Goal: Information Seeking & Learning: Learn about a topic

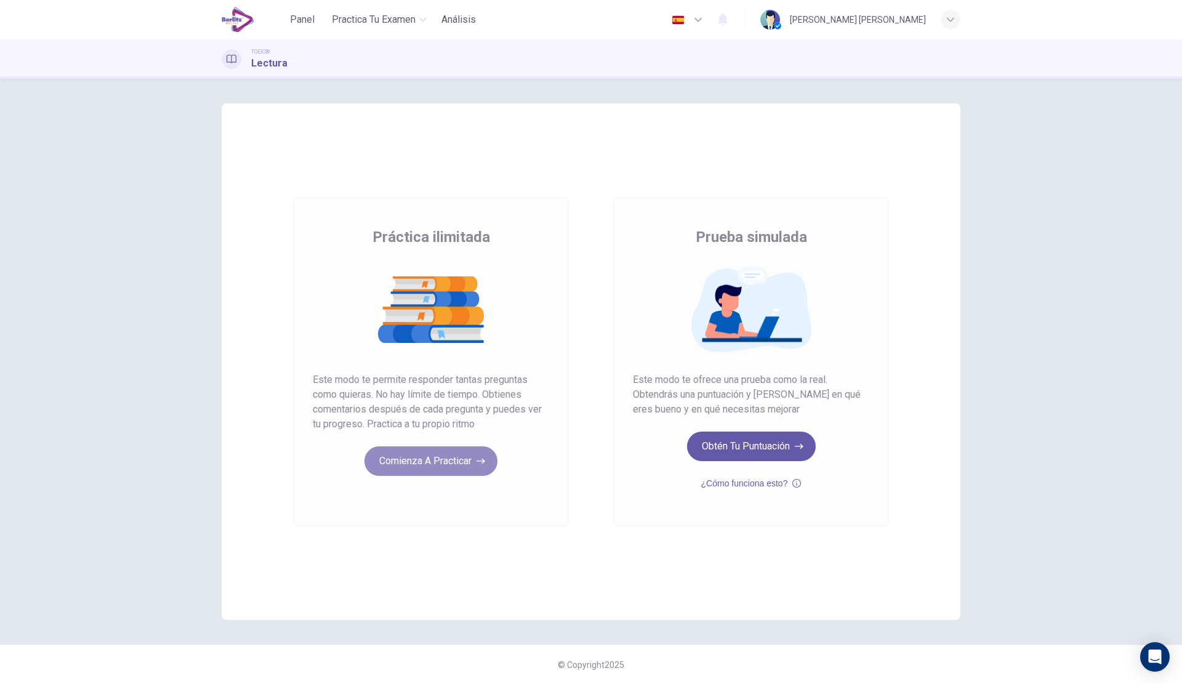
click at [452, 469] on button "Comienza a practicar" at bounding box center [431, 461] width 133 height 30
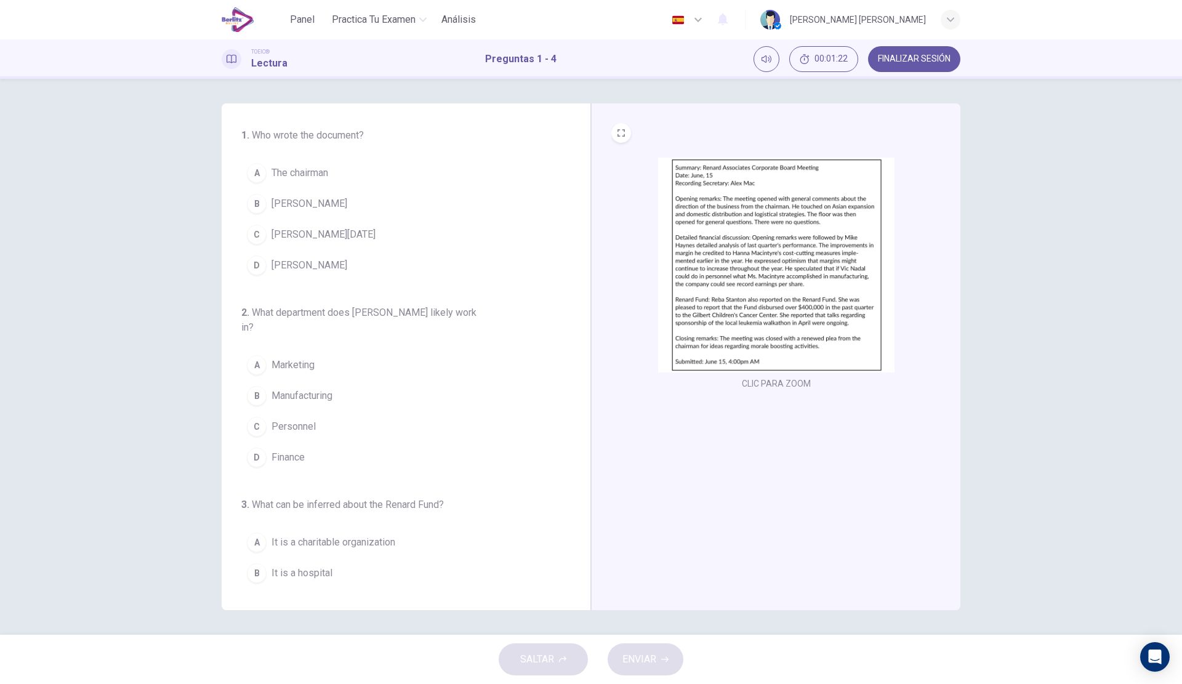
click at [342, 202] on button "B [PERSON_NAME]" at bounding box center [398, 203] width 315 height 31
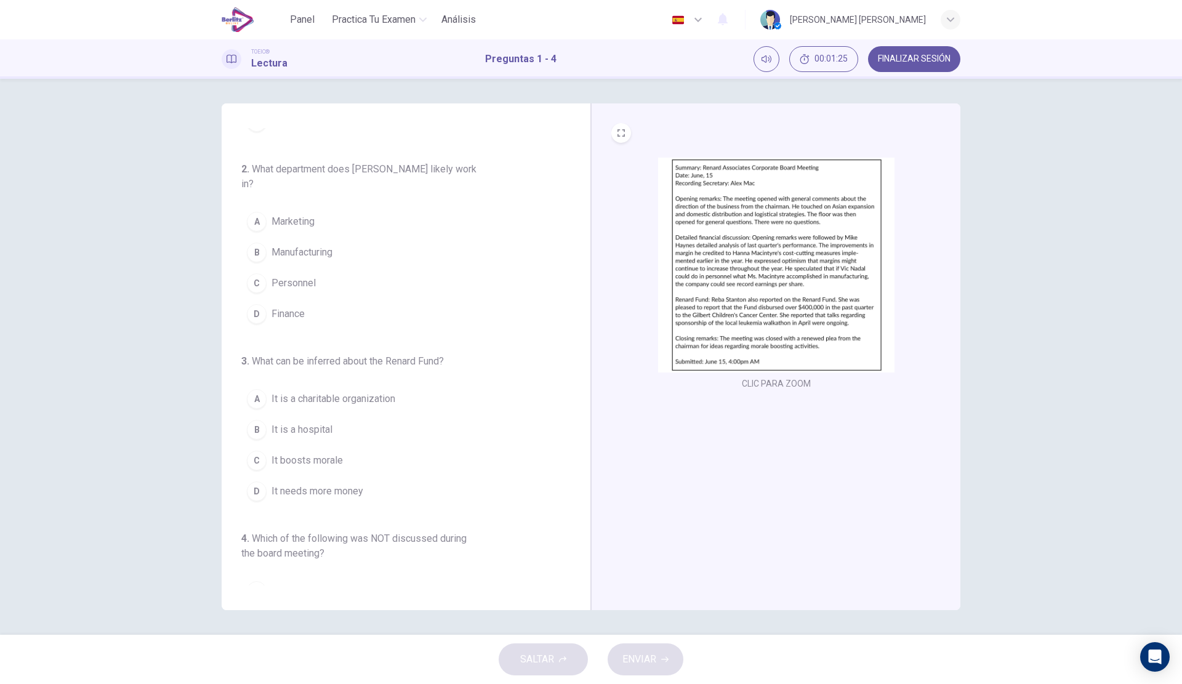
scroll to position [134, 0]
click at [291, 323] on span "Finance" at bounding box center [288, 315] width 33 height 15
click at [395, 399] on span "It is a charitable organization" at bounding box center [334, 391] width 124 height 15
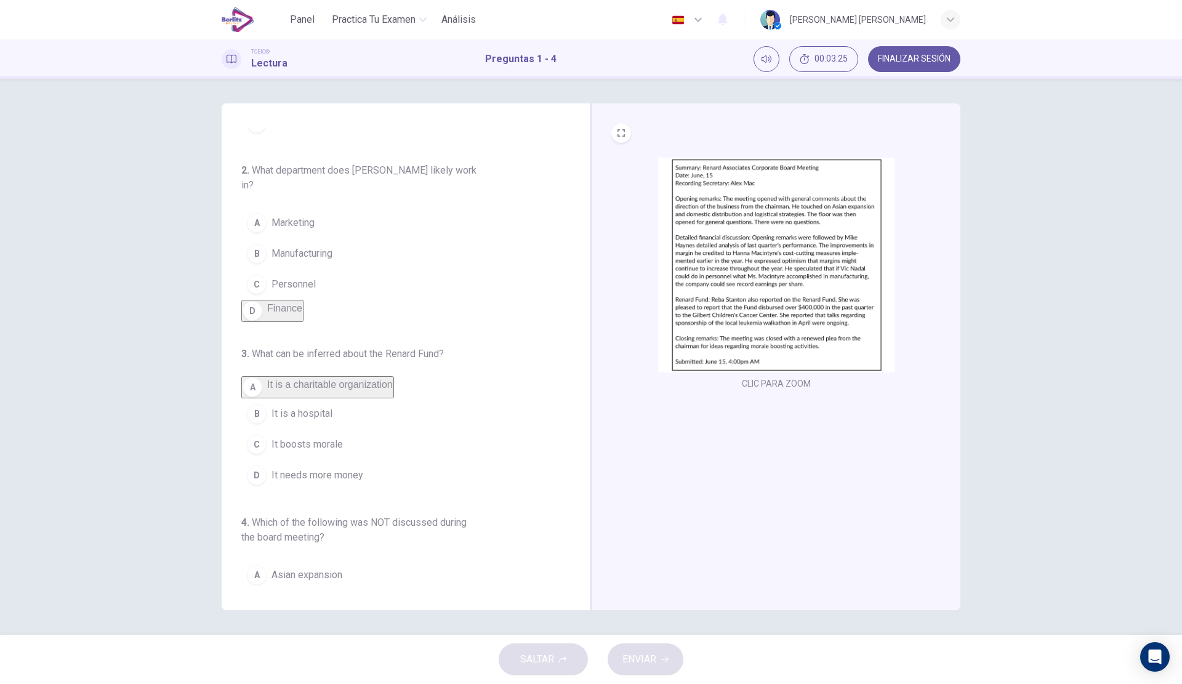
scroll to position [257, 0]
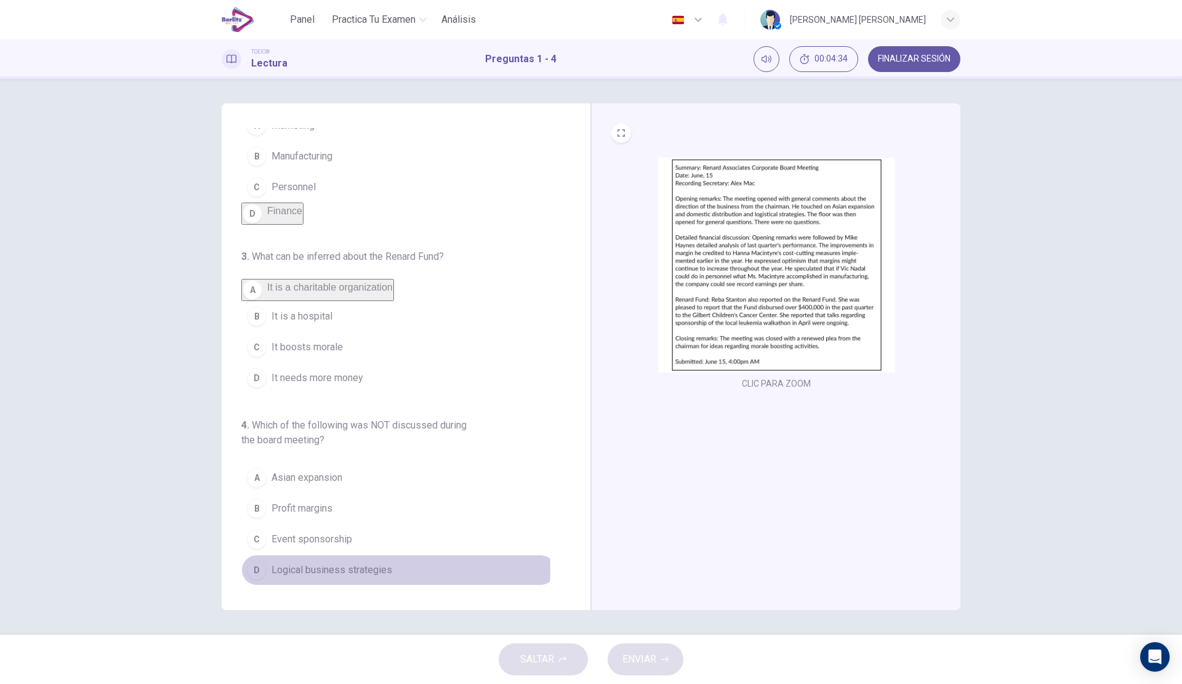
click at [347, 570] on span "Logical business strategies" at bounding box center [332, 570] width 121 height 15
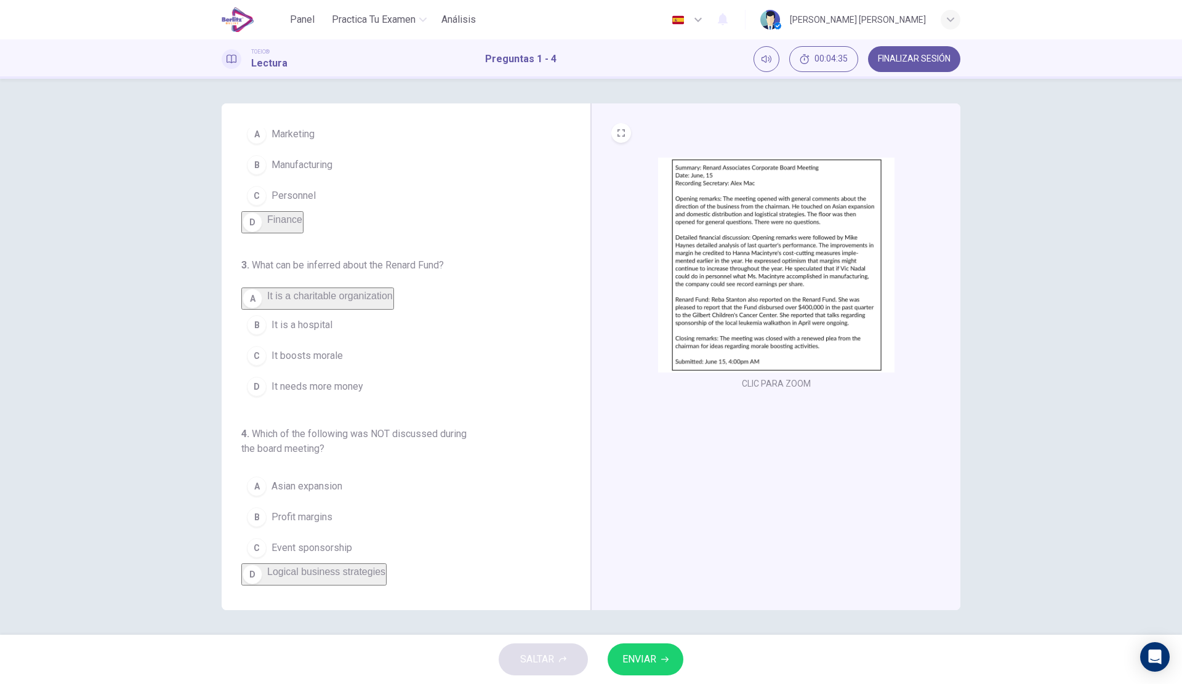
click at [656, 663] on span "ENVIAR" at bounding box center [640, 659] width 34 height 17
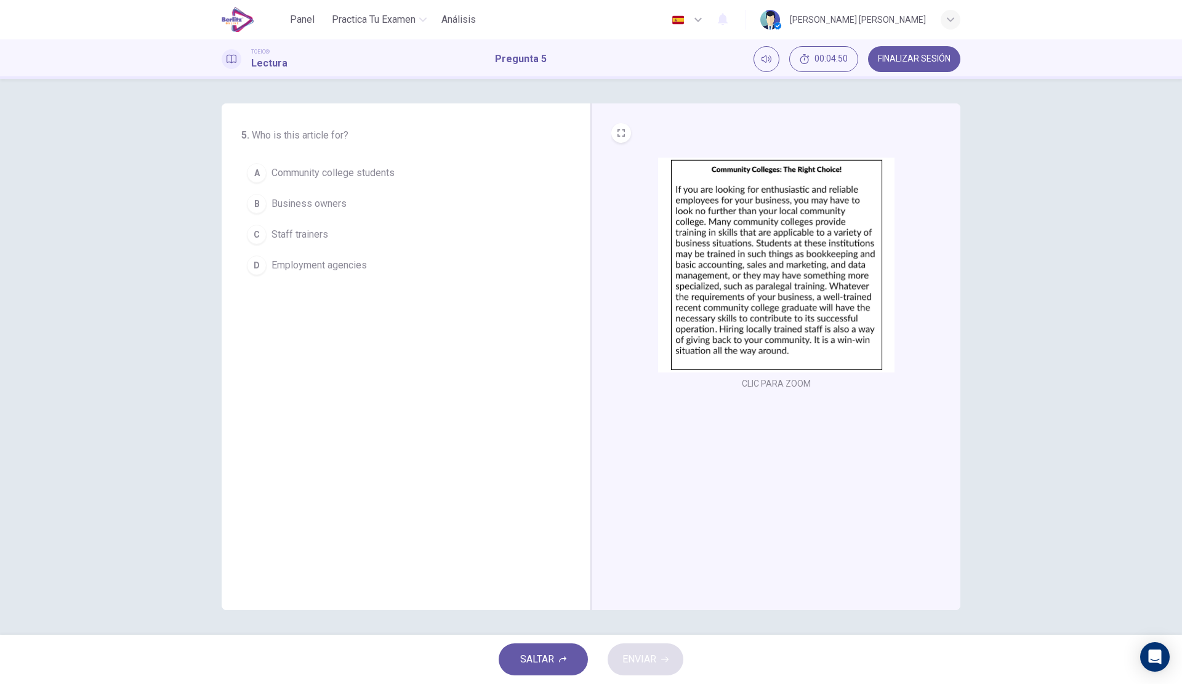
drag, startPoint x: 350, startPoint y: 132, endPoint x: 254, endPoint y: 132, distance: 96.1
click at [254, 132] on h6 "5 . Who is this article for?" at bounding box center [359, 135] width 236 height 15
drag, startPoint x: 254, startPoint y: 132, endPoint x: 375, endPoint y: 131, distance: 121.3
click at [375, 131] on h6 "5 . Who is this article for?" at bounding box center [359, 135] width 236 height 15
click at [326, 234] on span "Staff trainers" at bounding box center [300, 234] width 57 height 15
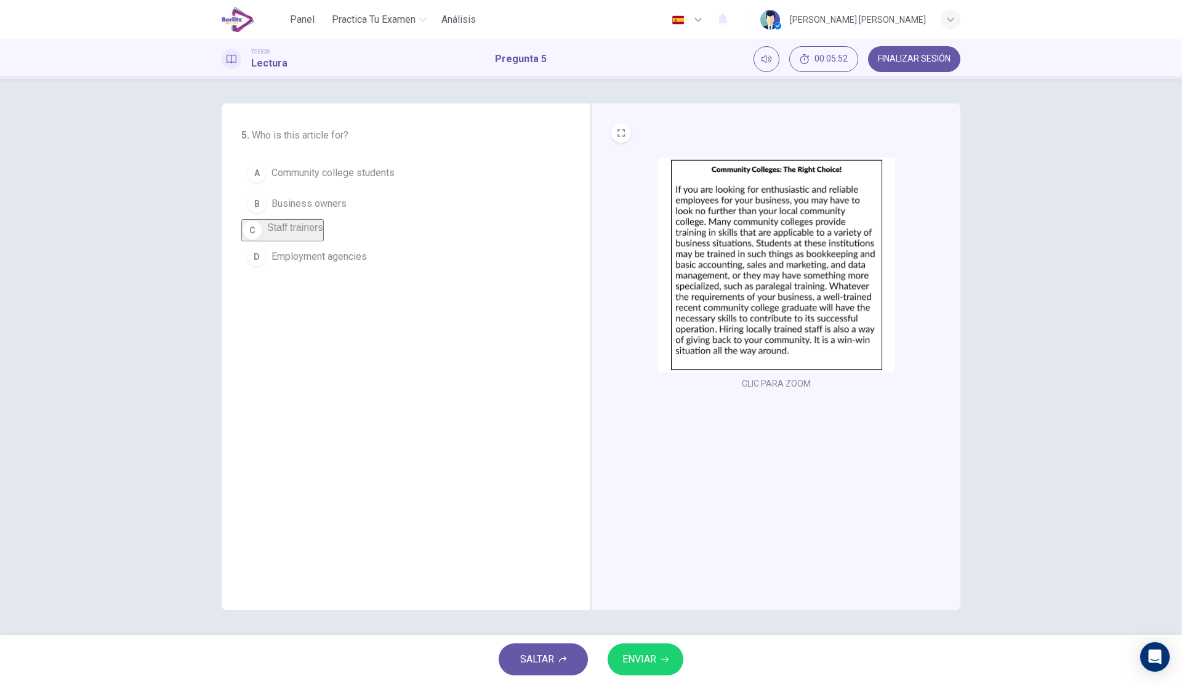
click at [643, 653] on span "ENVIAR" at bounding box center [640, 659] width 34 height 17
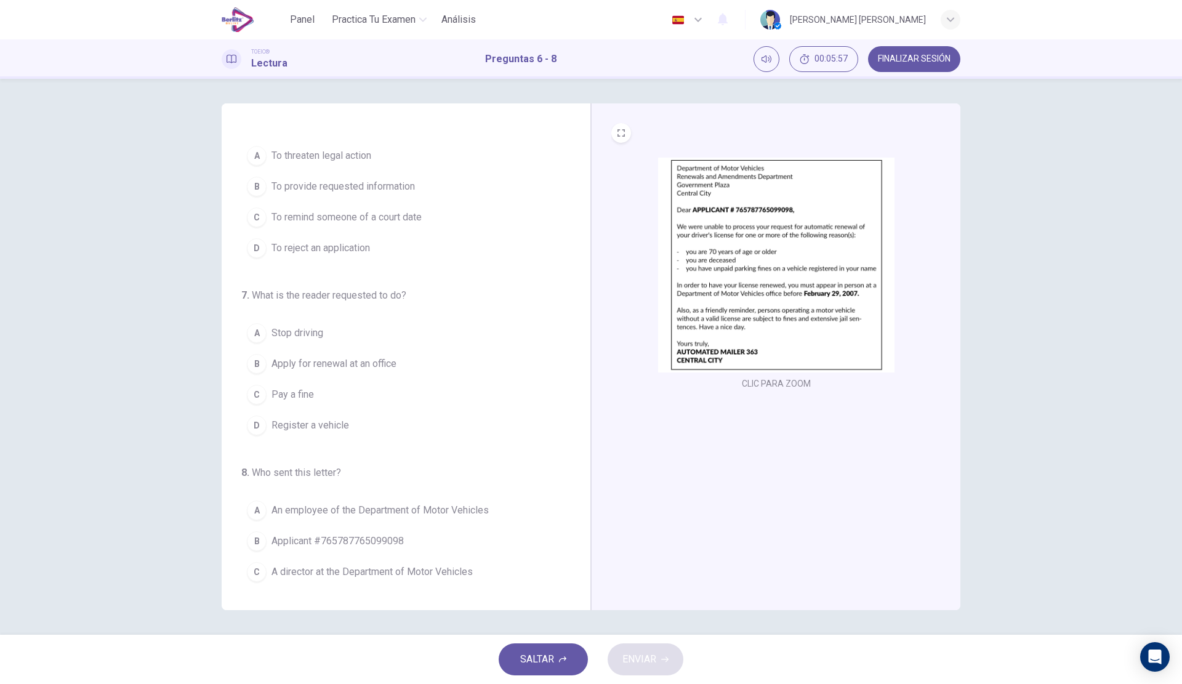
scroll to position [0, 0]
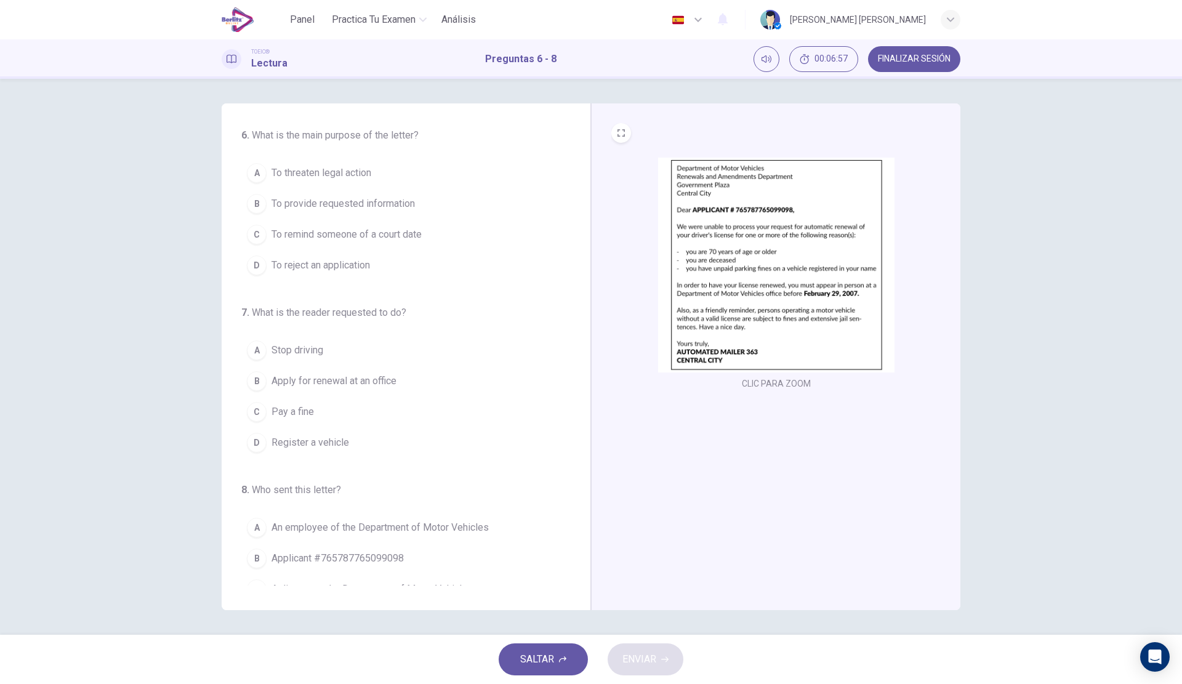
click at [399, 238] on span "To remind someone of a court date" at bounding box center [347, 234] width 150 height 15
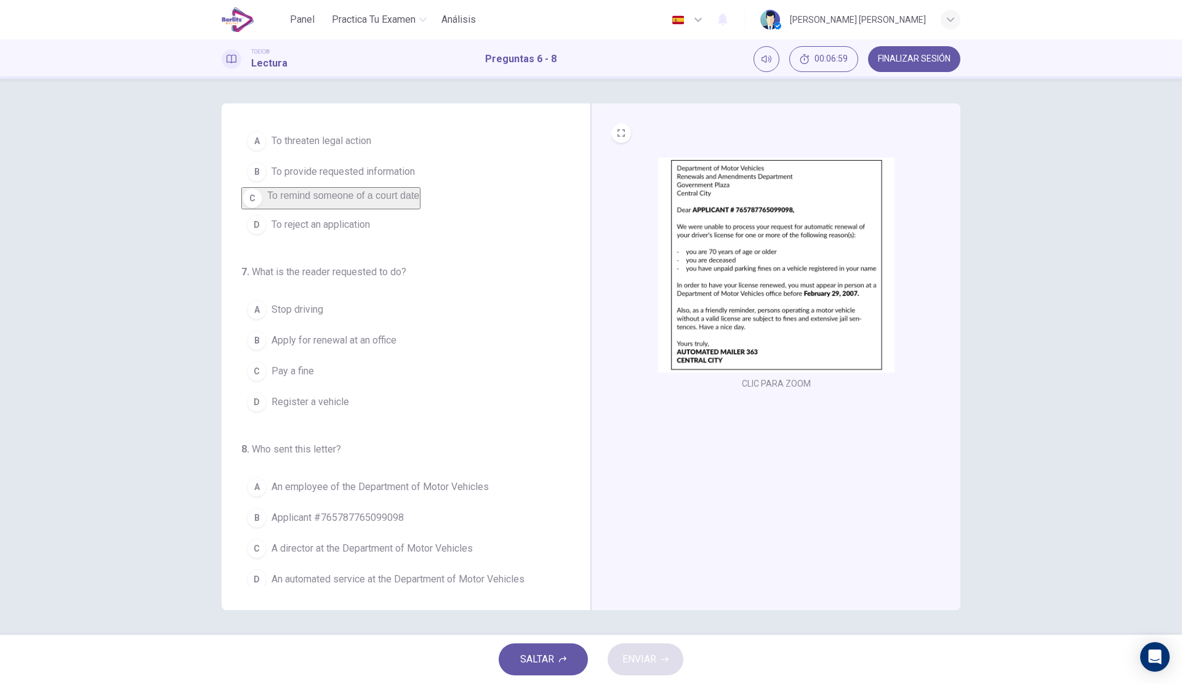
scroll to position [50, 0]
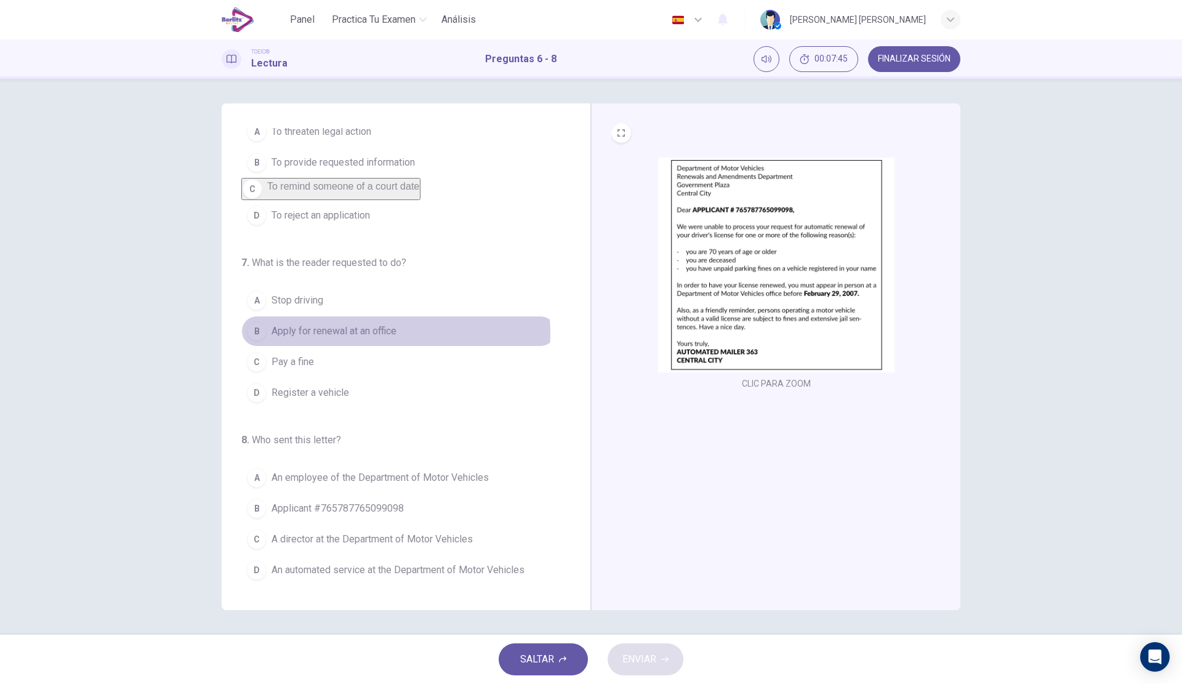
click at [366, 334] on span "Apply for renewal at an office" at bounding box center [334, 331] width 125 height 15
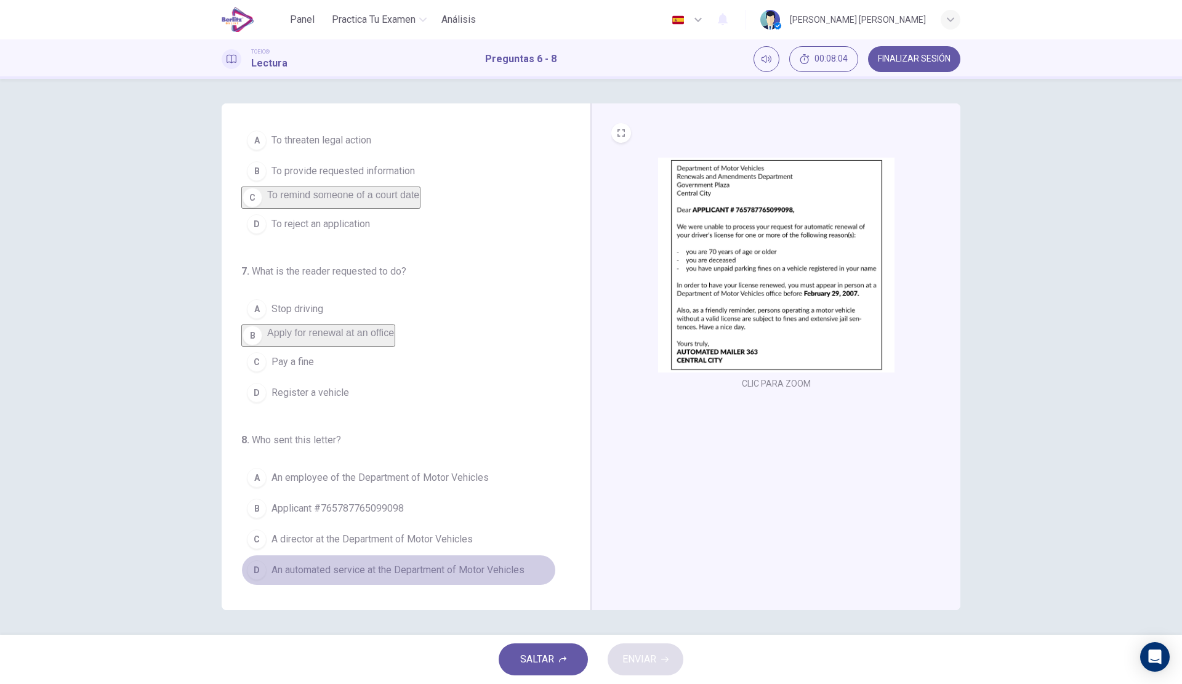
click at [413, 573] on span "An automated service at the Department of Motor Vehicles" at bounding box center [398, 570] width 253 height 15
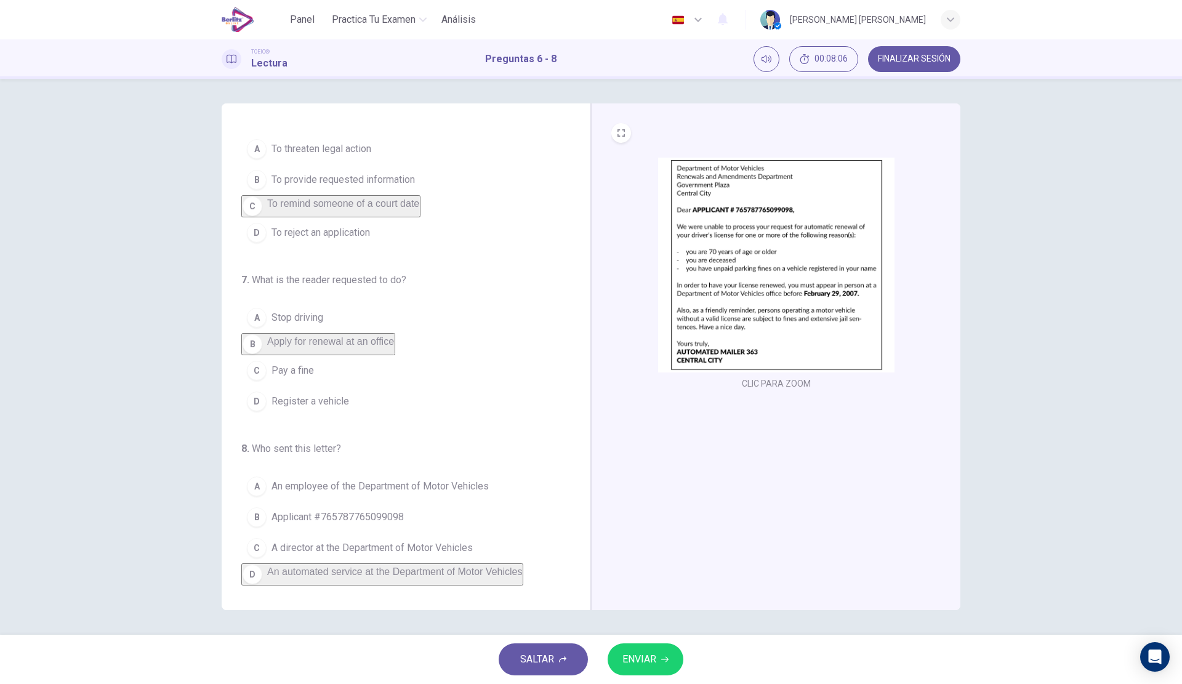
click at [651, 652] on span "ENVIAR" at bounding box center [640, 659] width 34 height 17
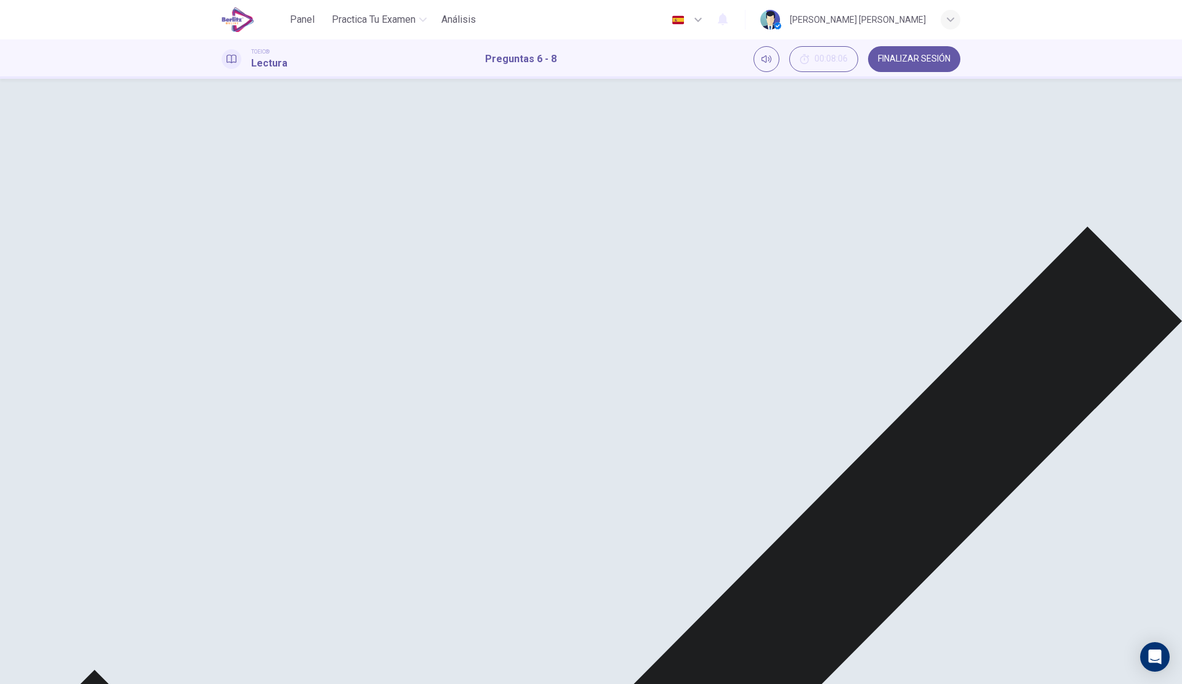
scroll to position [0, 0]
drag, startPoint x: 398, startPoint y: 264, endPoint x: 121, endPoint y: 269, distance: 276.5
click at [121, 79] on div "6 . What is the main purpose of the letter? A To threaten legal action B To pro…" at bounding box center [591, 79] width 1182 height 0
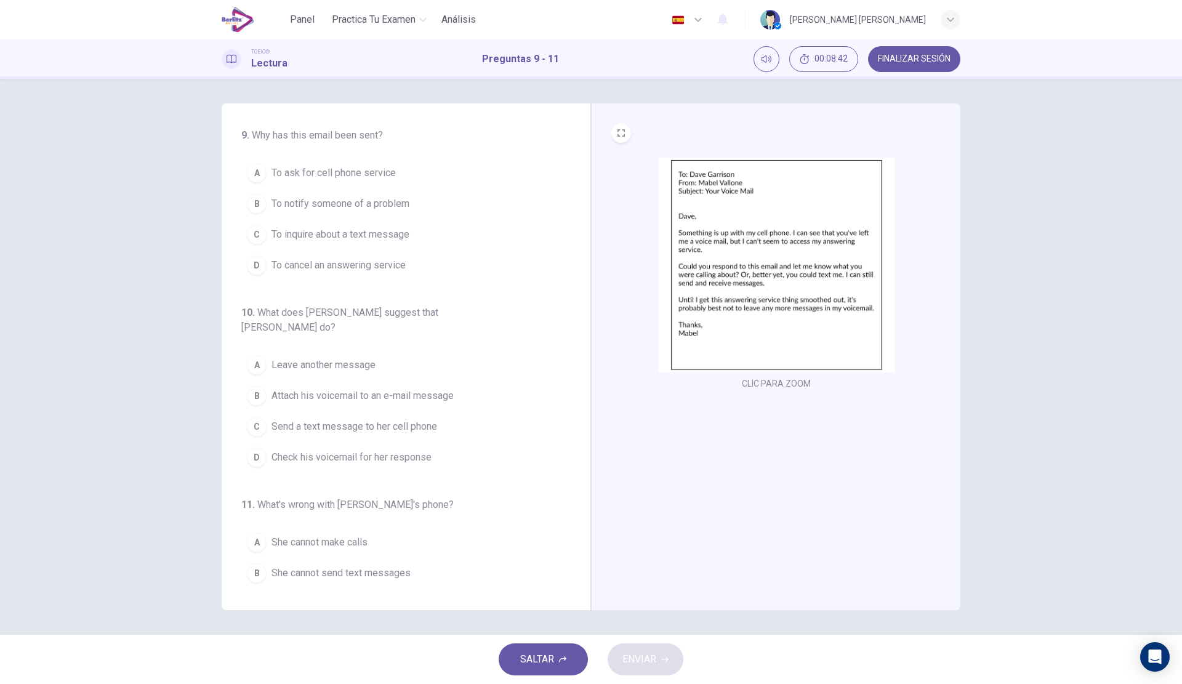
click at [398, 202] on span "To notify someone of a problem" at bounding box center [341, 203] width 138 height 15
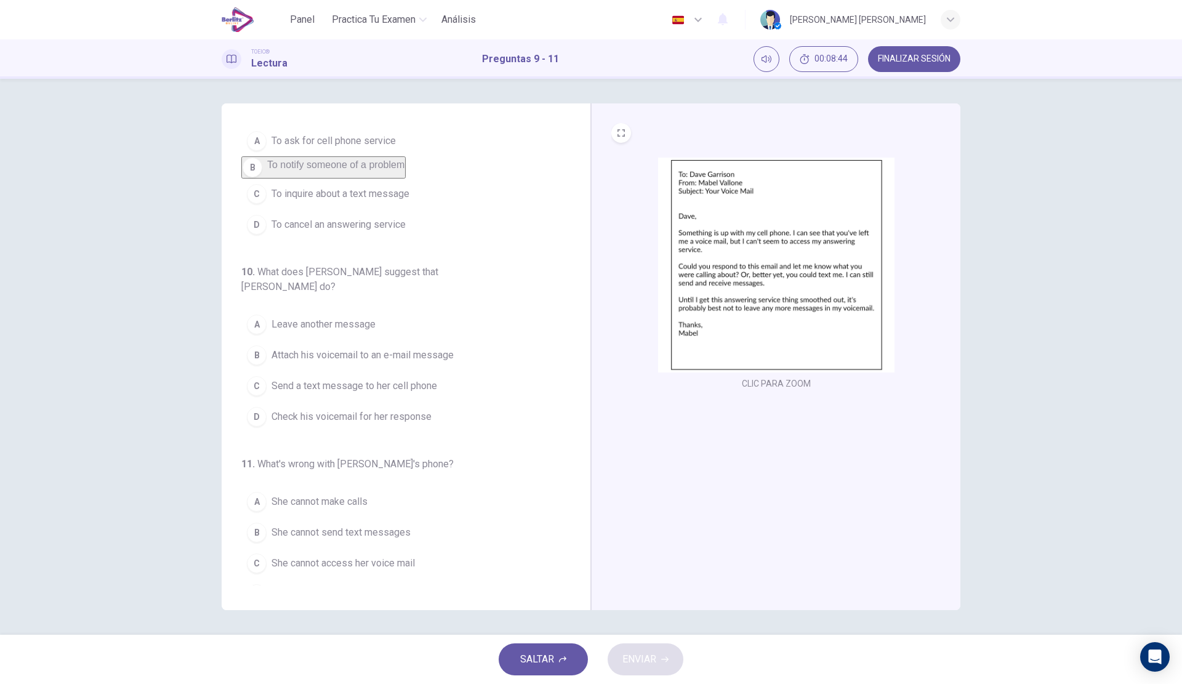
scroll to position [50, 0]
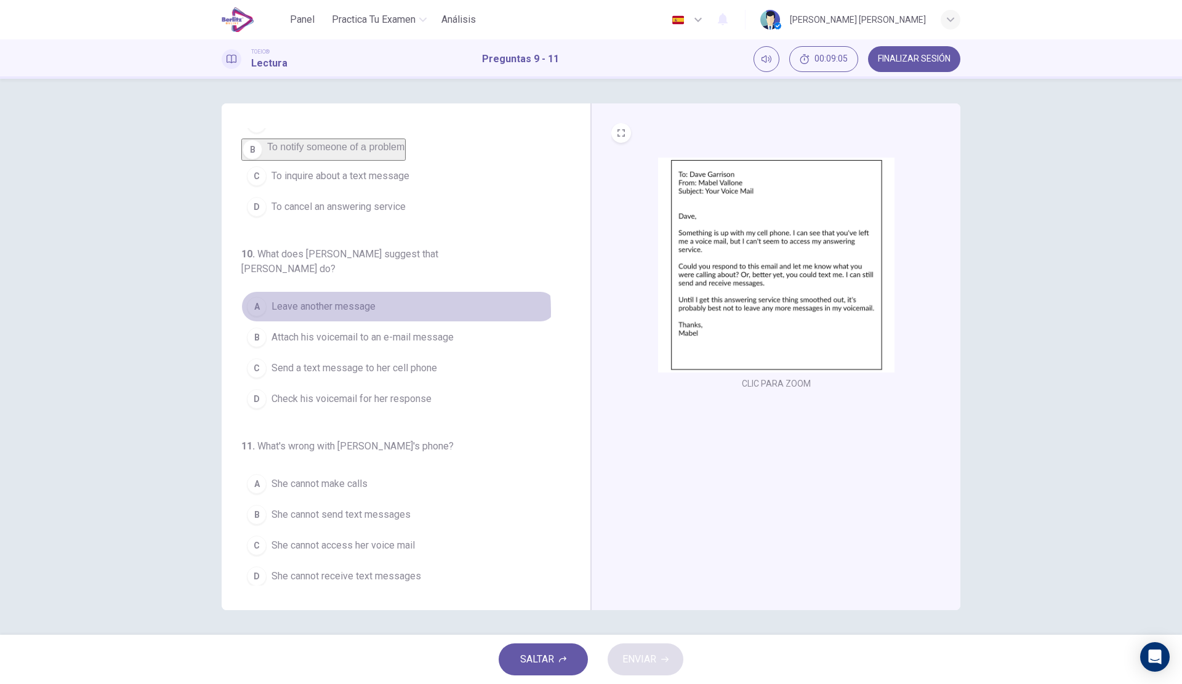
click at [367, 305] on span "Leave another message" at bounding box center [324, 306] width 104 height 15
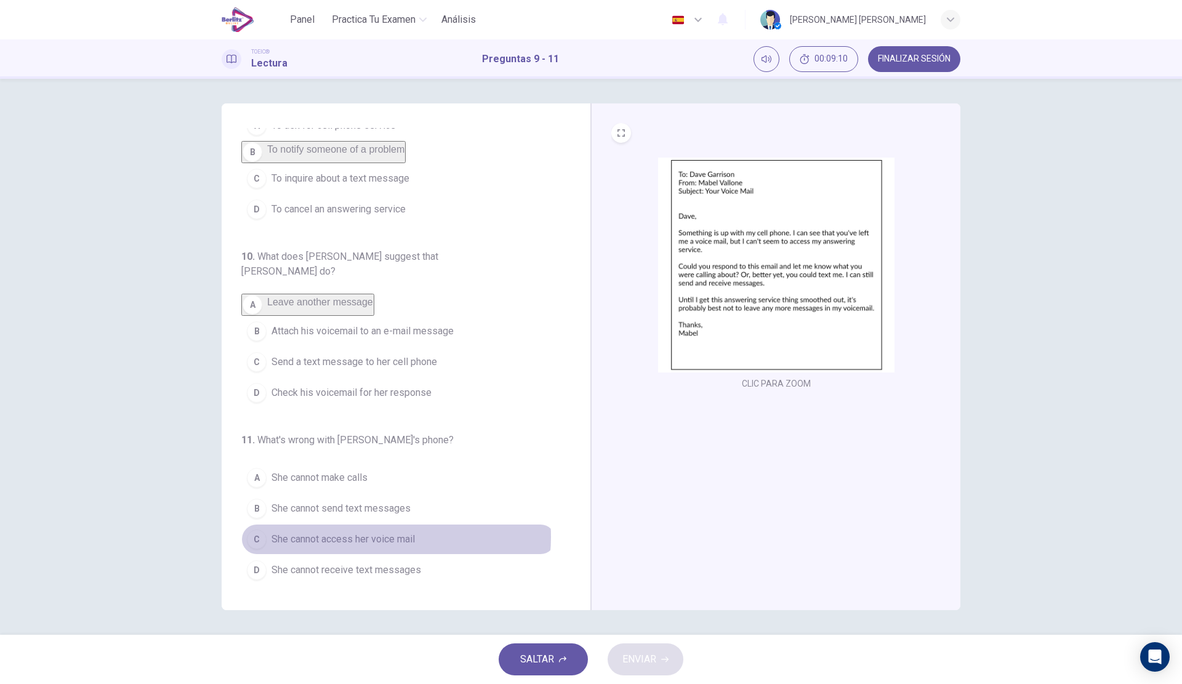
click at [387, 537] on span "She cannot access her voice mail" at bounding box center [343, 539] width 143 height 15
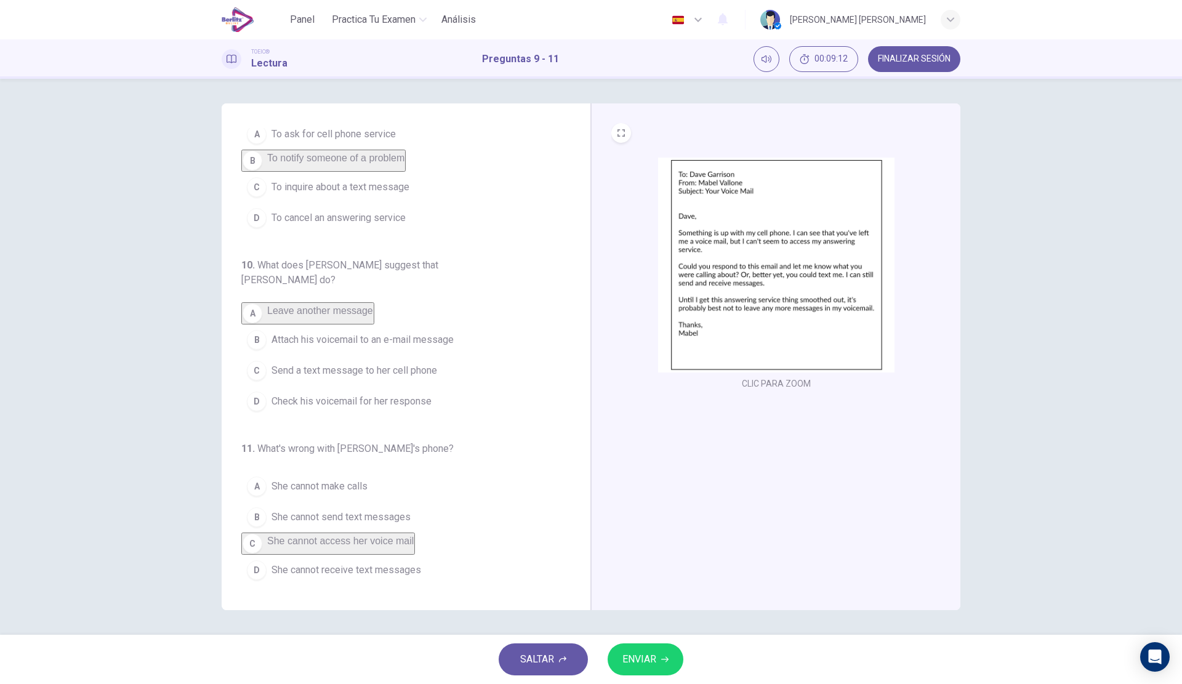
click at [624, 654] on span "ENVIAR" at bounding box center [640, 659] width 34 height 17
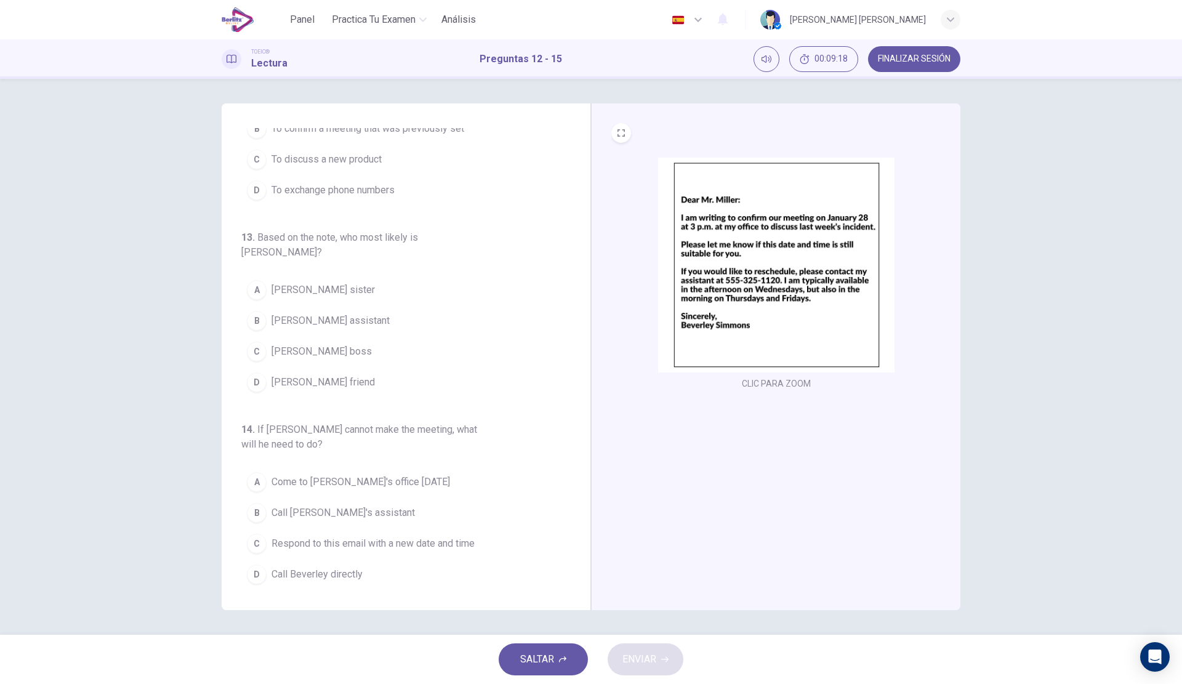
scroll to position [0, 0]
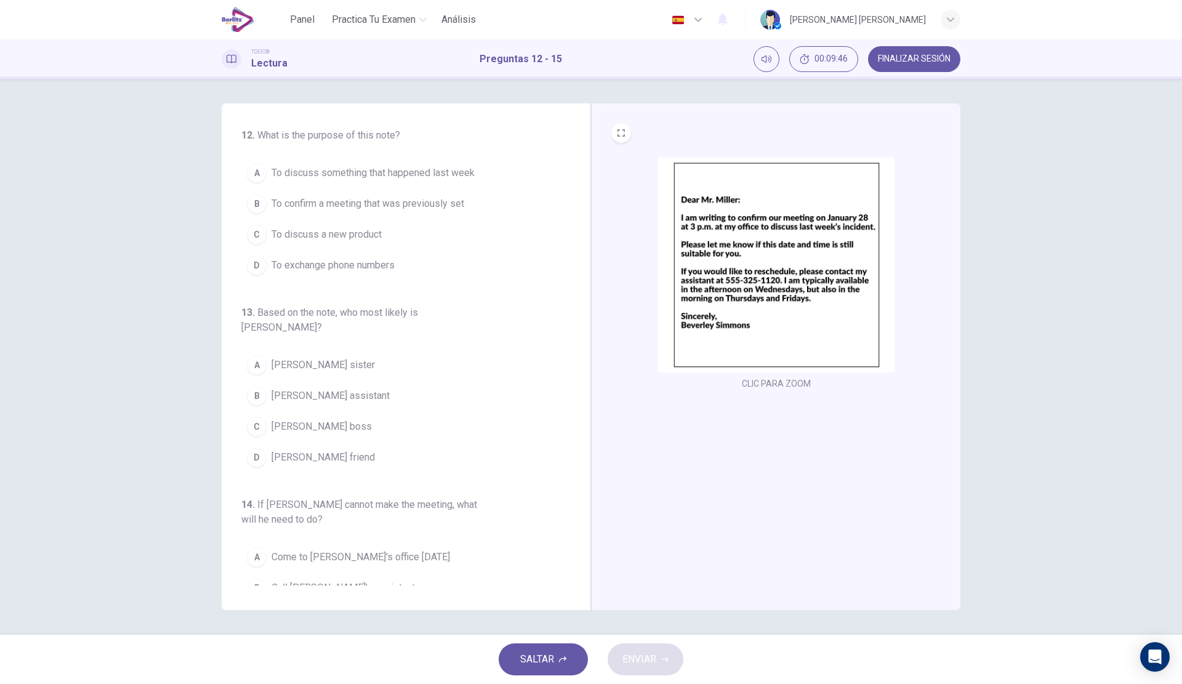
click at [459, 177] on span "To discuss something that happened last week" at bounding box center [373, 173] width 203 height 15
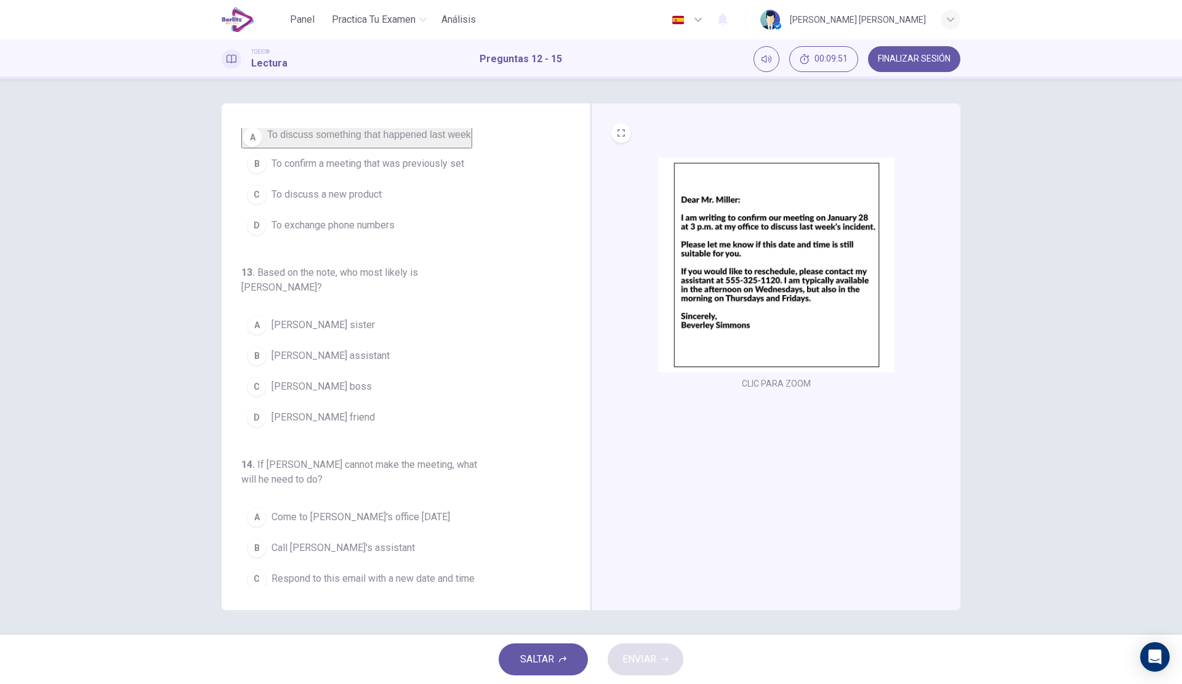
scroll to position [10, 0]
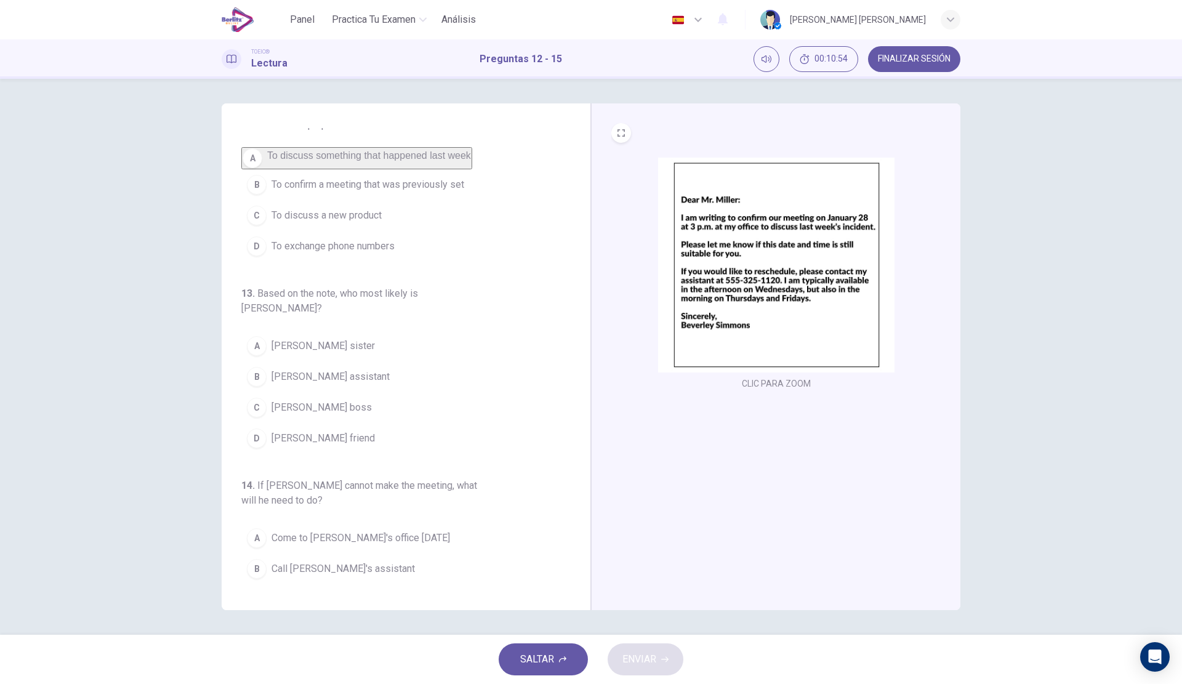
click at [356, 376] on span "[PERSON_NAME] assistant" at bounding box center [331, 377] width 118 height 15
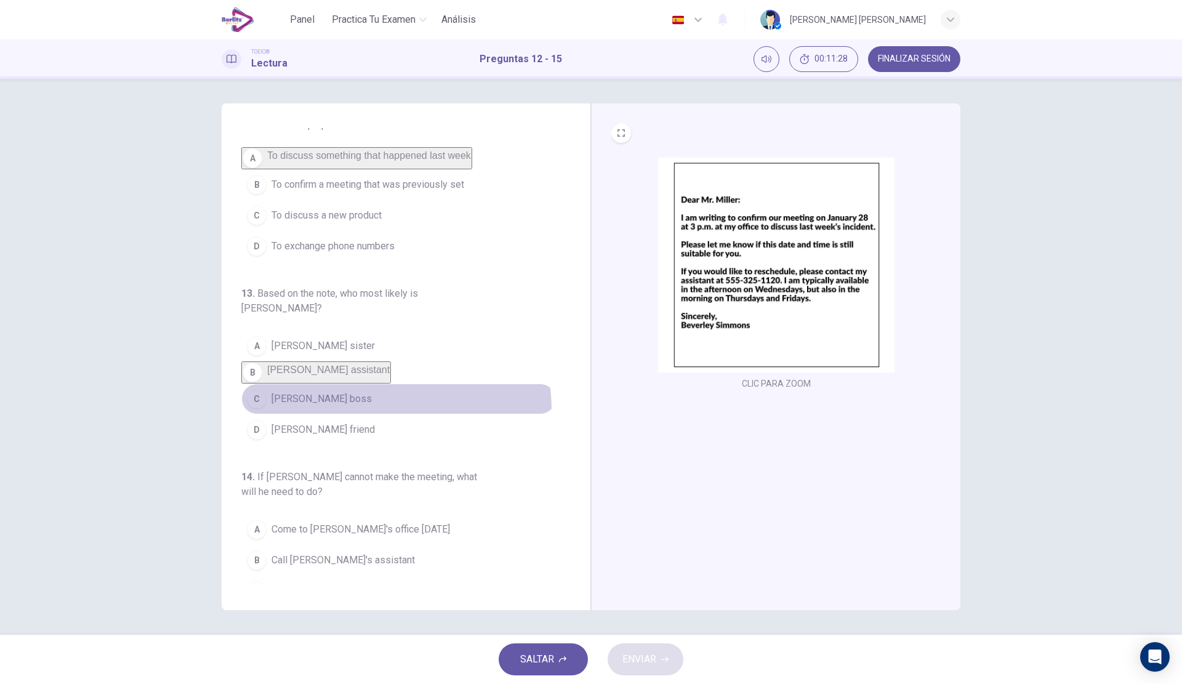
click at [381, 412] on button "C [PERSON_NAME] boss" at bounding box center [398, 399] width 315 height 31
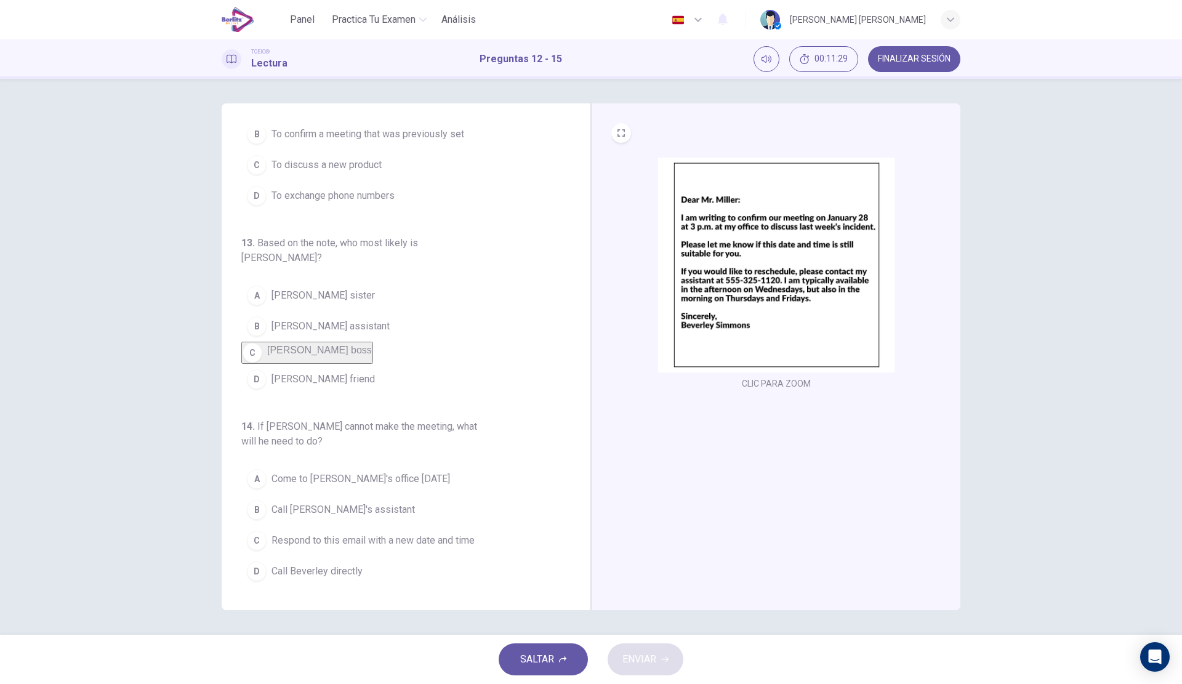
scroll to position [195, 0]
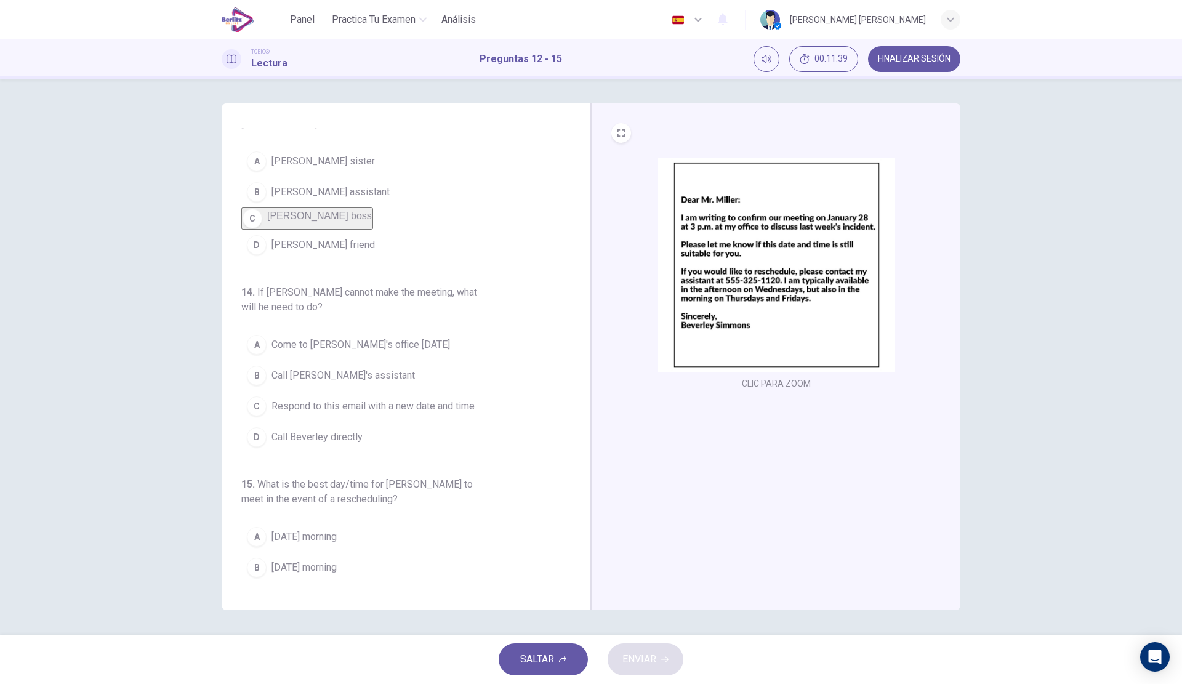
click at [354, 375] on span "Call [PERSON_NAME]'s assistant" at bounding box center [343, 375] width 143 height 15
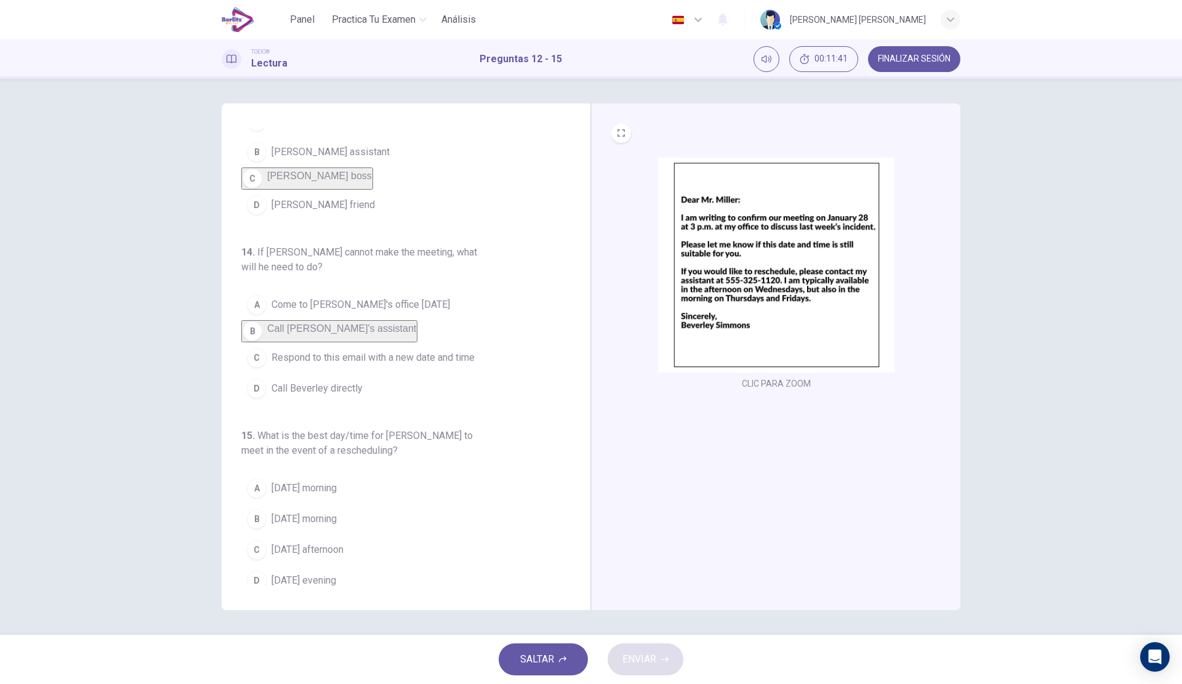
scroll to position [257, 0]
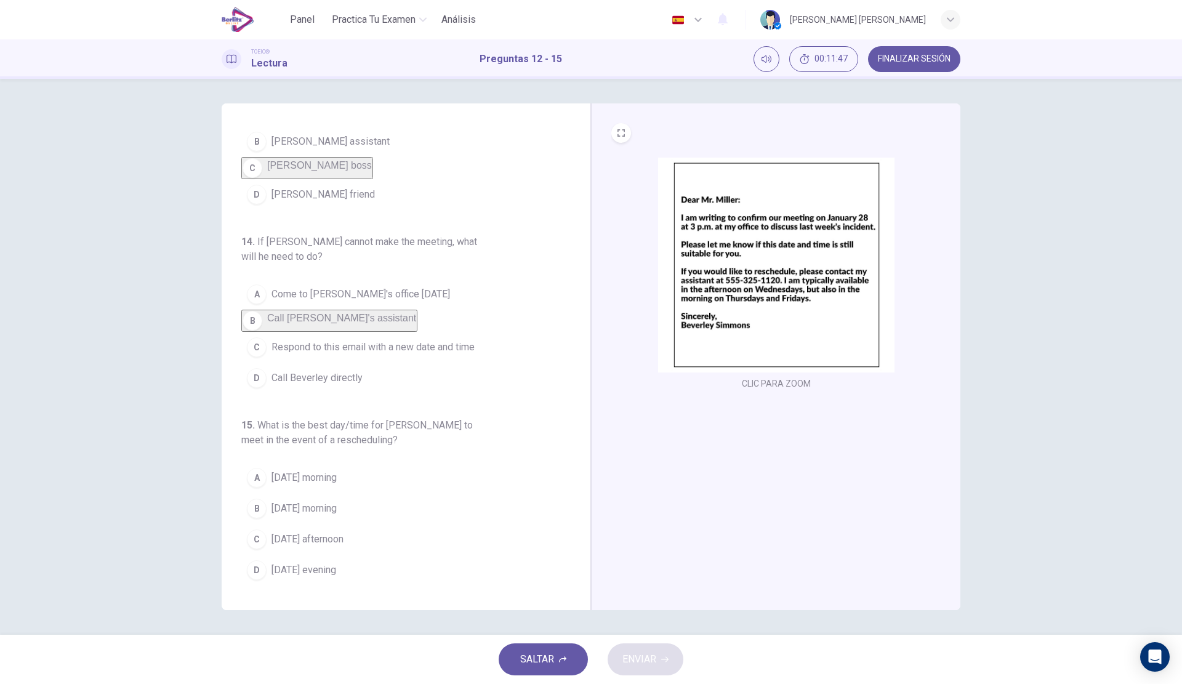
click at [349, 549] on button "C [DATE] afternoon" at bounding box center [398, 539] width 315 height 31
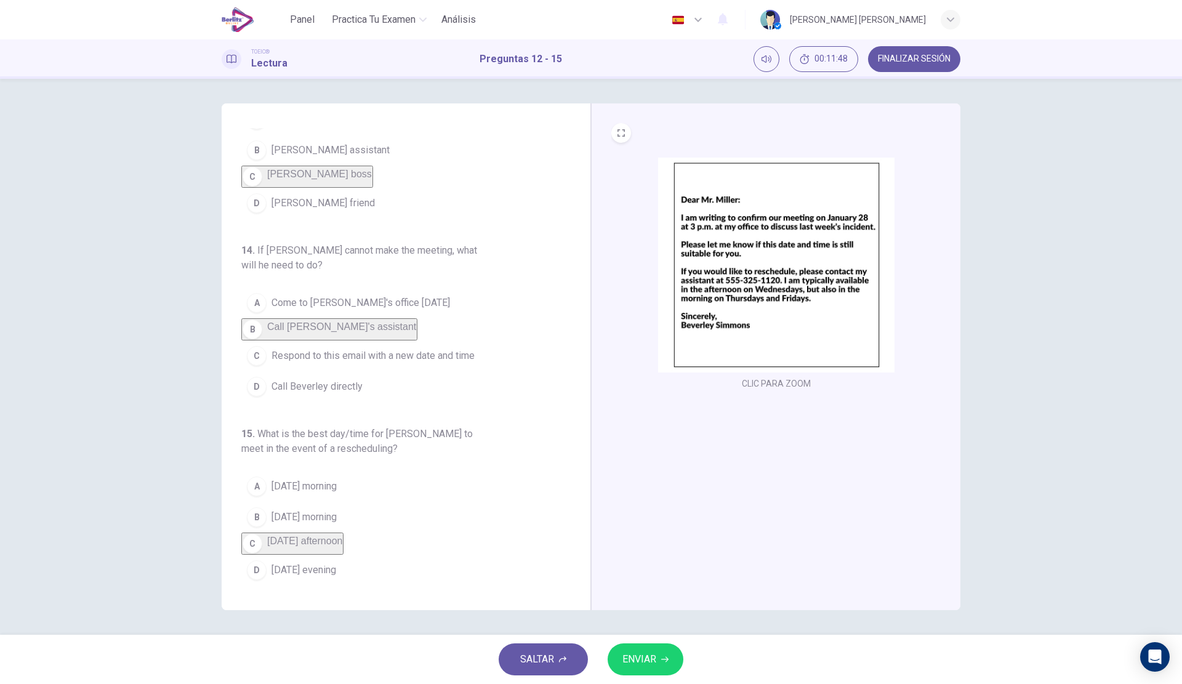
click at [669, 662] on icon "button" at bounding box center [664, 659] width 7 height 7
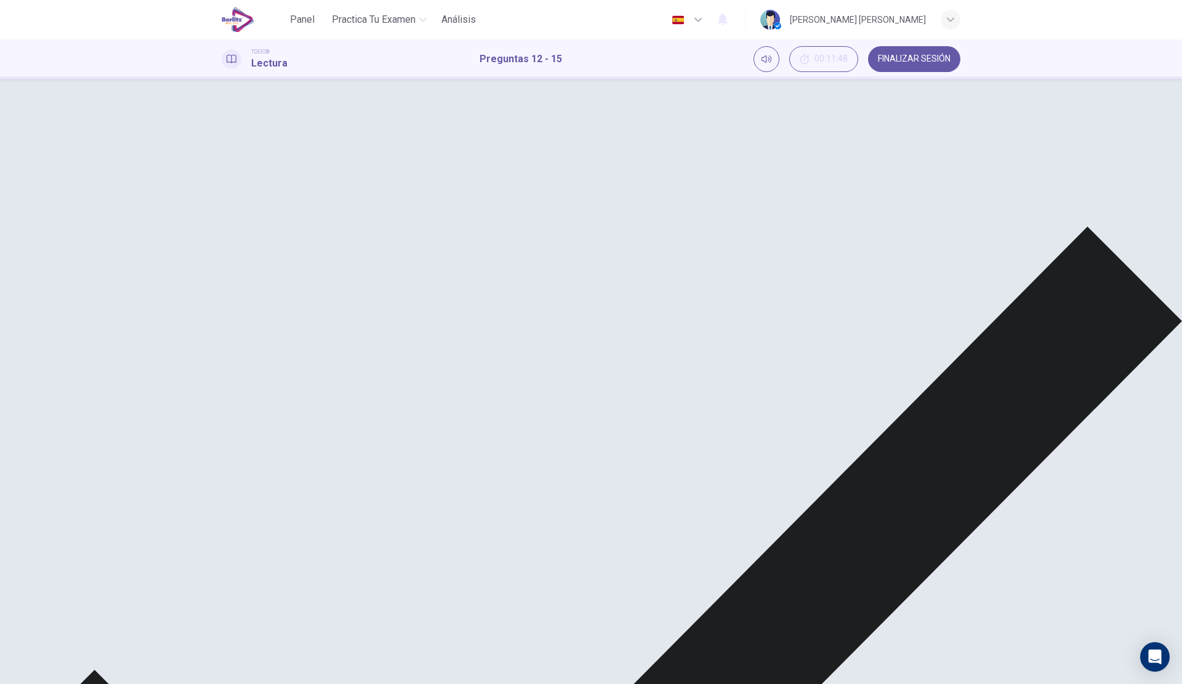
scroll to position [0, 0]
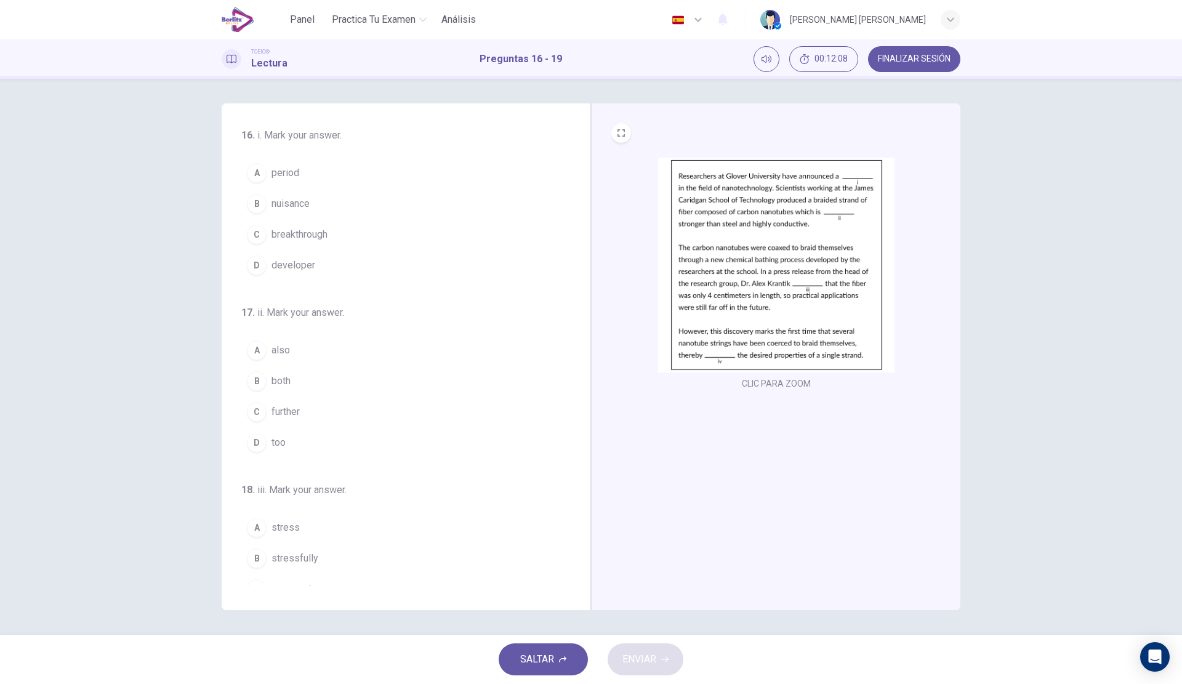
click at [333, 263] on button "D developer" at bounding box center [398, 265] width 315 height 31
click at [292, 348] on button "A also" at bounding box center [398, 341] width 315 height 31
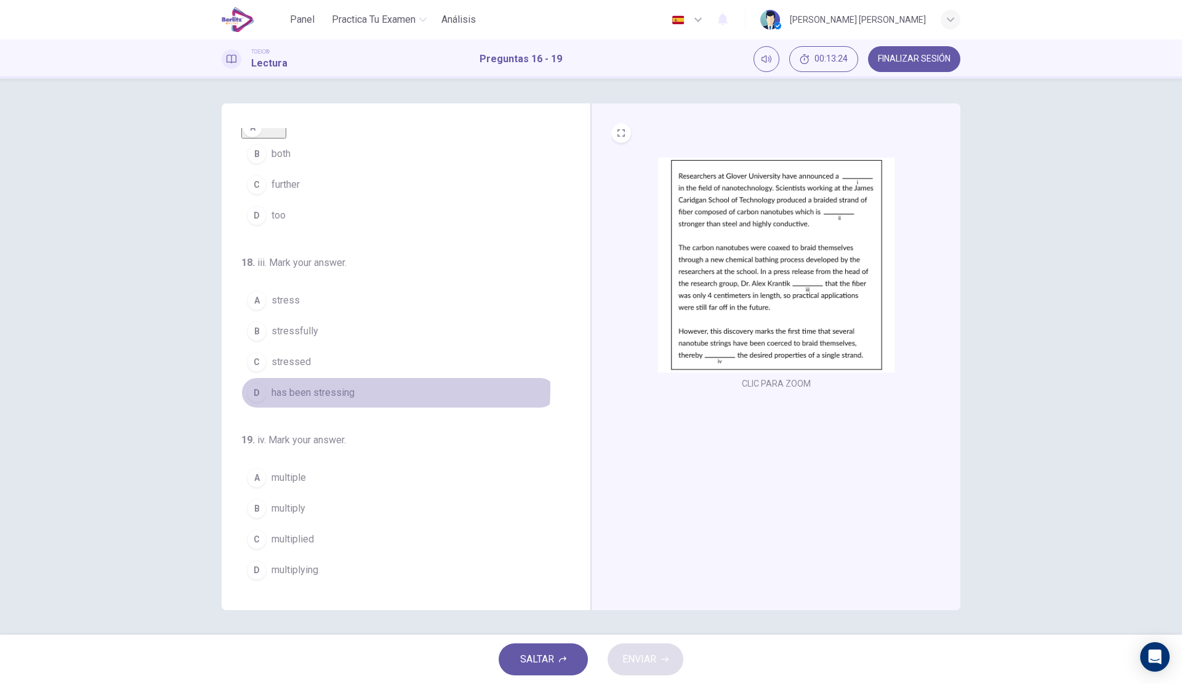
click at [317, 389] on span "has been stressing" at bounding box center [313, 393] width 83 height 15
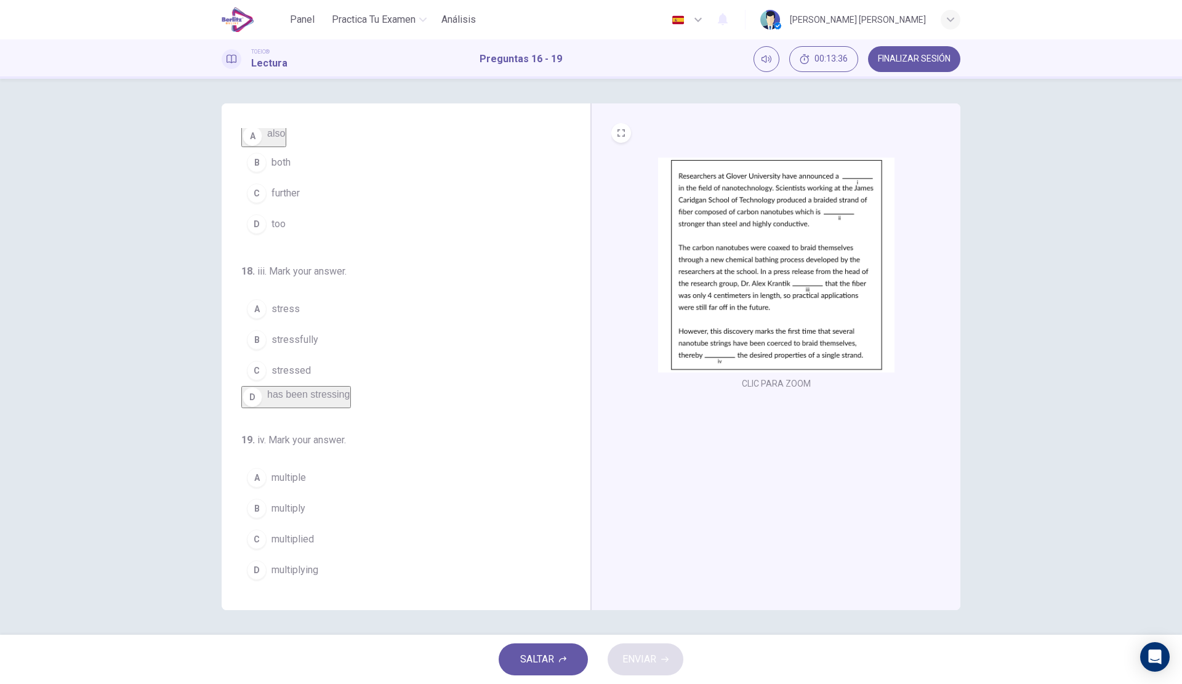
click at [329, 480] on button "A multiple" at bounding box center [398, 477] width 315 height 31
click at [630, 658] on span "ENVIAR" at bounding box center [640, 659] width 34 height 17
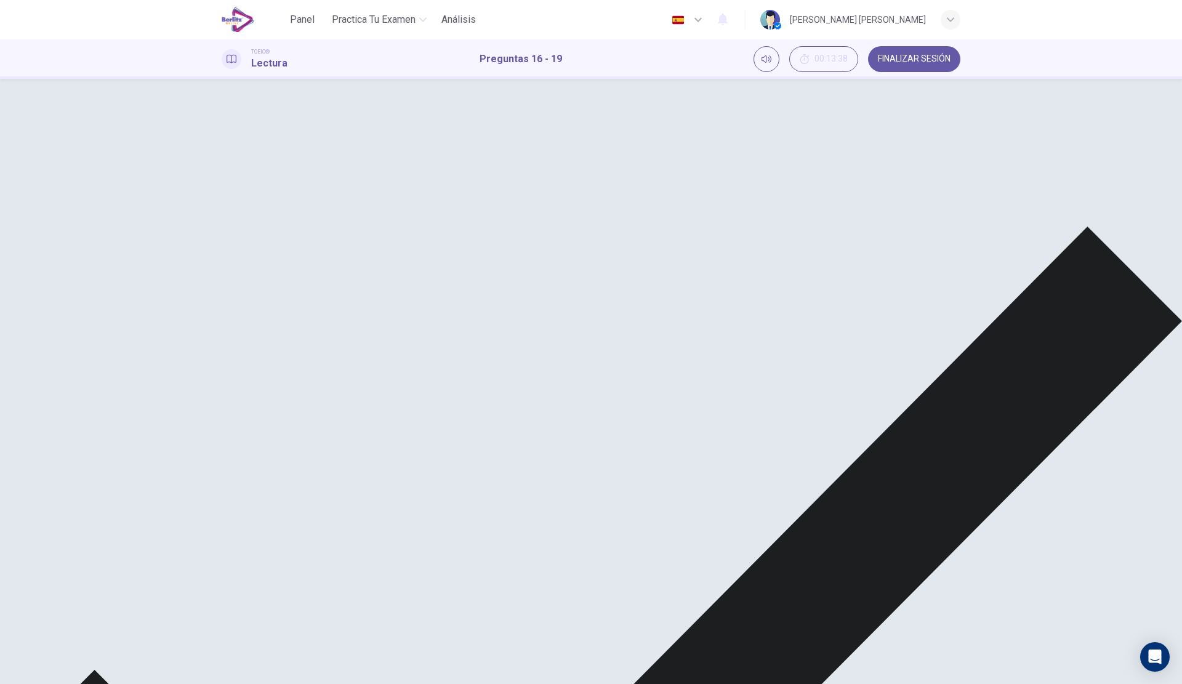
scroll to position [0, 0]
drag, startPoint x: 294, startPoint y: 238, endPoint x: 275, endPoint y: 236, distance: 18.5
click at [275, 180] on div "A period B nuisance C breakthrough D developer" at bounding box center [398, 169] width 315 height 22
drag, startPoint x: 271, startPoint y: 229, endPoint x: 337, endPoint y: 229, distance: 66.5
click at [337, 180] on div "A period B nuisance C breakthrough D developer" at bounding box center [398, 169] width 315 height 22
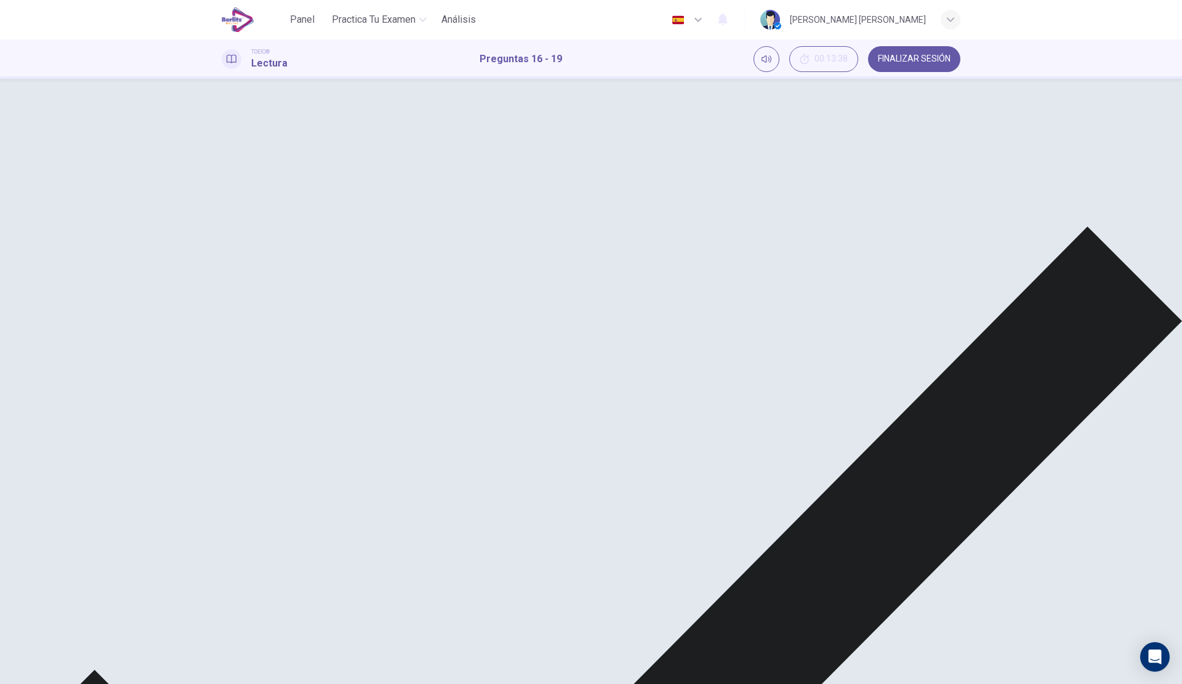
click at [384, 180] on div "A period B nuisance C breakthrough D developer" at bounding box center [398, 169] width 315 height 22
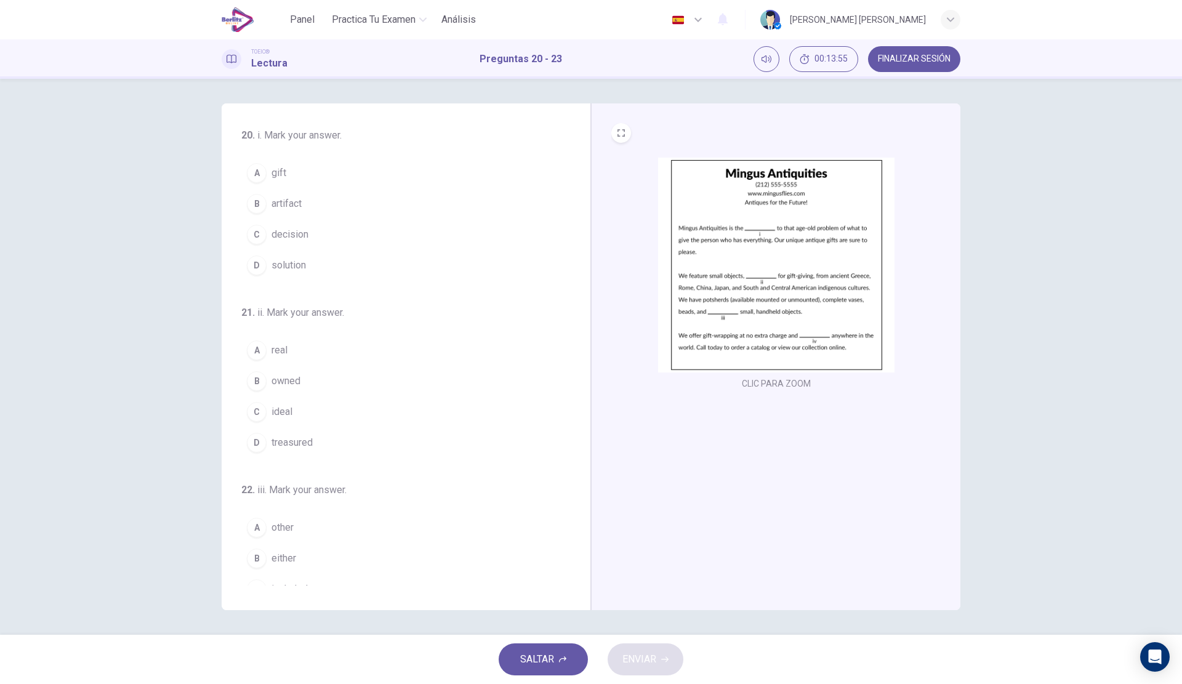
click at [294, 248] on button "C decision" at bounding box center [398, 234] width 315 height 31
click at [302, 259] on span "solution" at bounding box center [289, 256] width 34 height 15
click at [329, 296] on button "C ideal" at bounding box center [398, 280] width 315 height 31
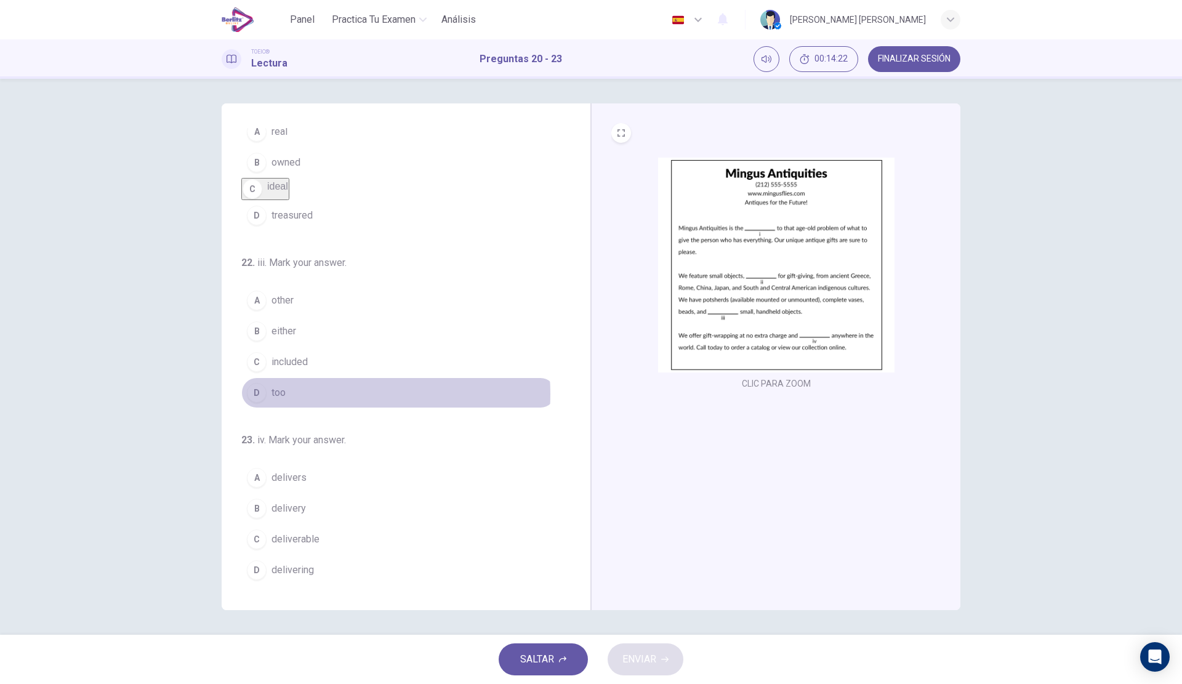
click at [321, 394] on button "D too" at bounding box center [398, 393] width 315 height 31
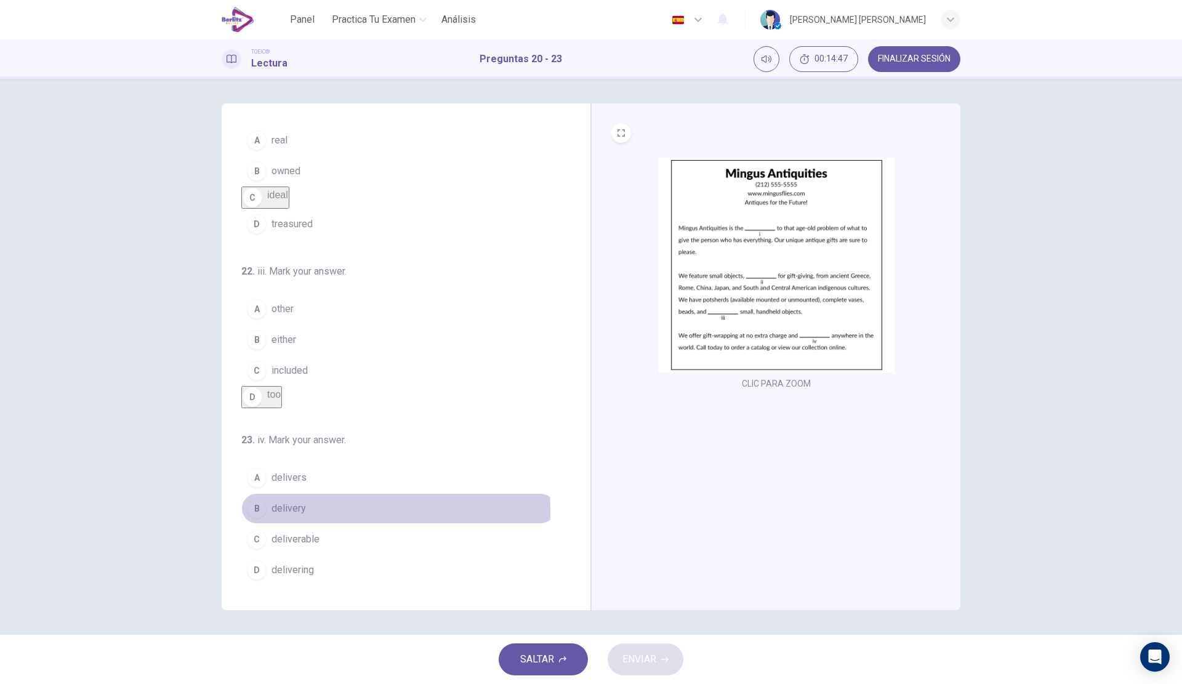
click at [329, 511] on button "B delivery" at bounding box center [398, 508] width 315 height 31
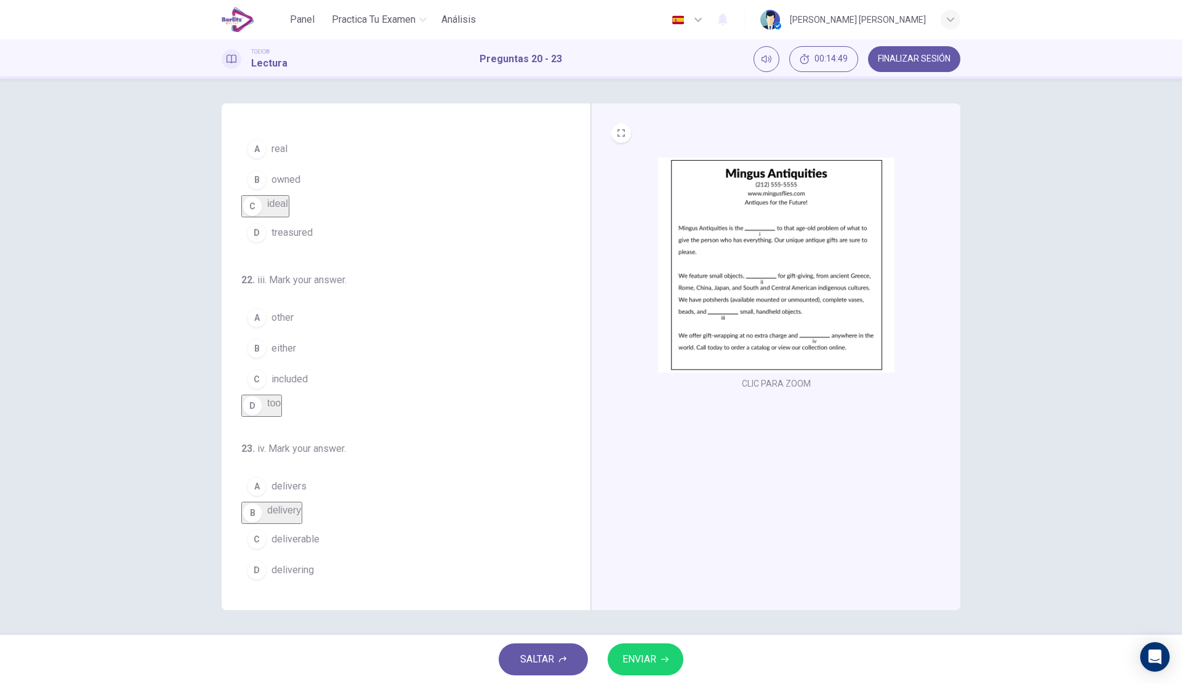
click at [656, 655] on span "ENVIAR" at bounding box center [640, 659] width 34 height 17
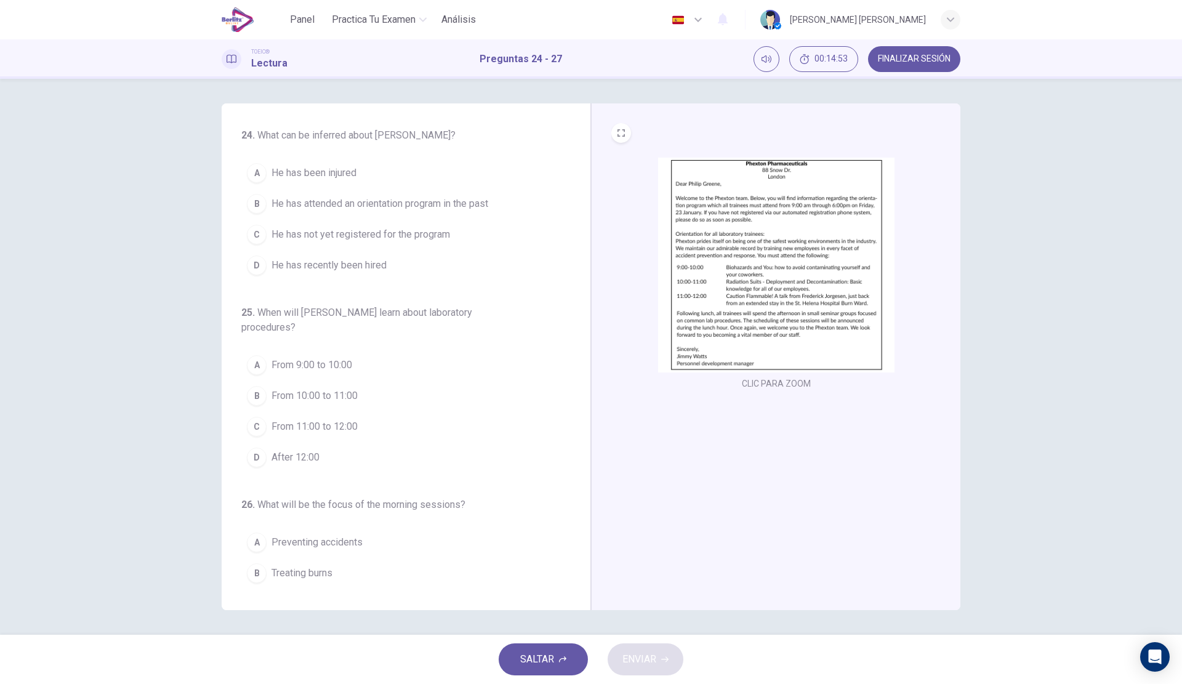
click at [775, 242] on img at bounding box center [776, 265] width 236 height 215
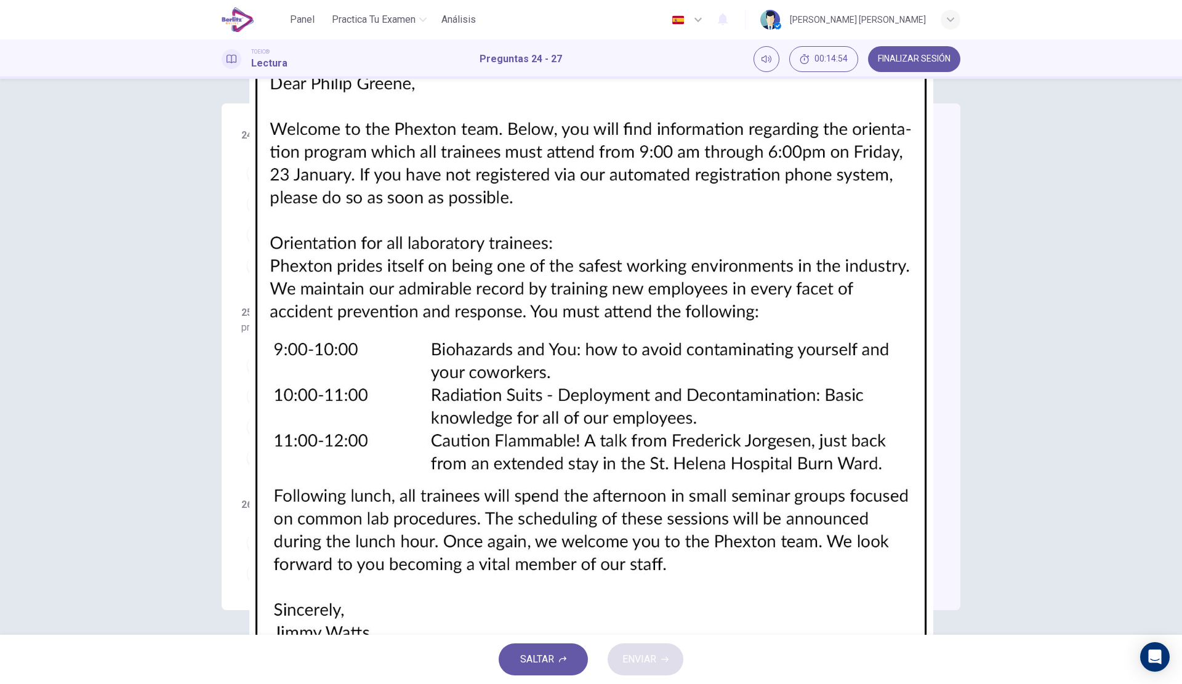
click at [775, 242] on img at bounding box center [591, 342] width 1182 height 684
click at [975, 234] on img at bounding box center [591, 342] width 1182 height 684
click at [5, 684] on div at bounding box center [591, 684] width 1182 height 0
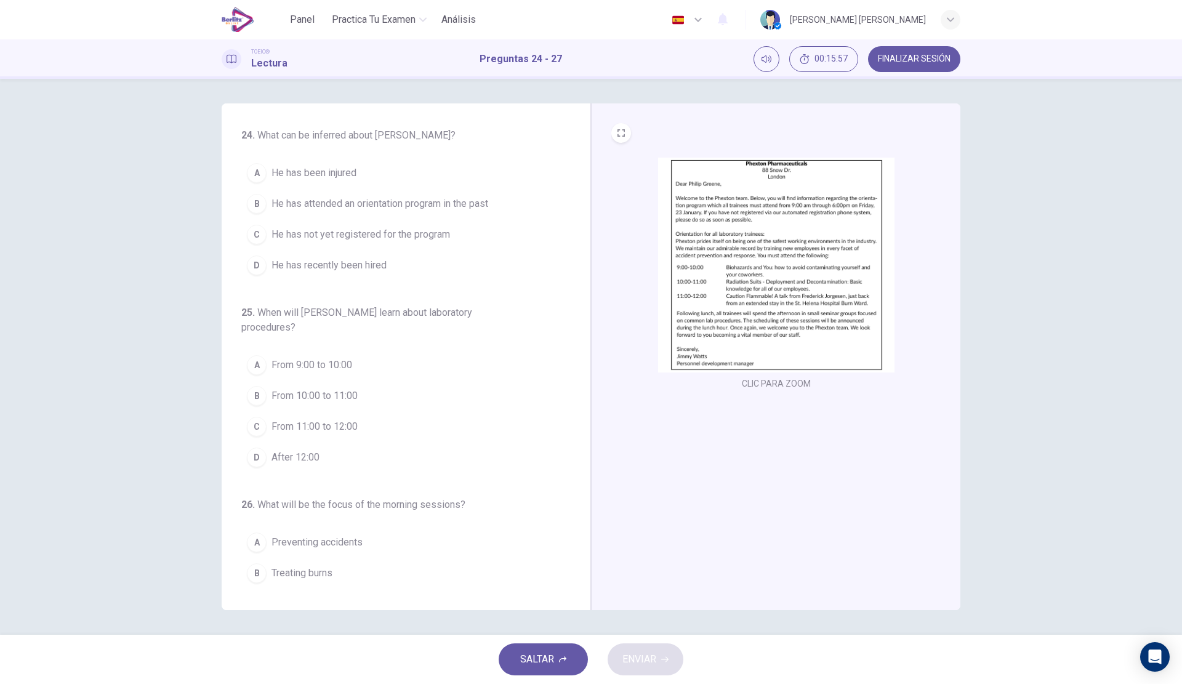
click at [789, 257] on img at bounding box center [776, 265] width 236 height 215
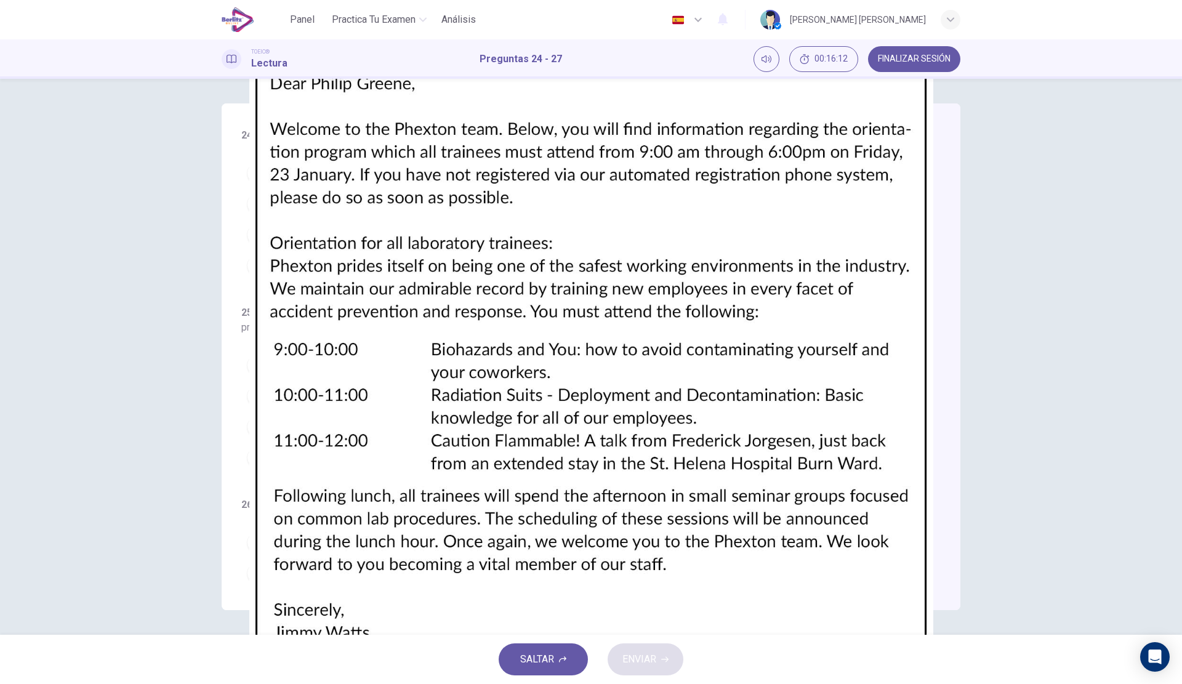
click at [0, 684] on div at bounding box center [591, 684] width 1182 height 0
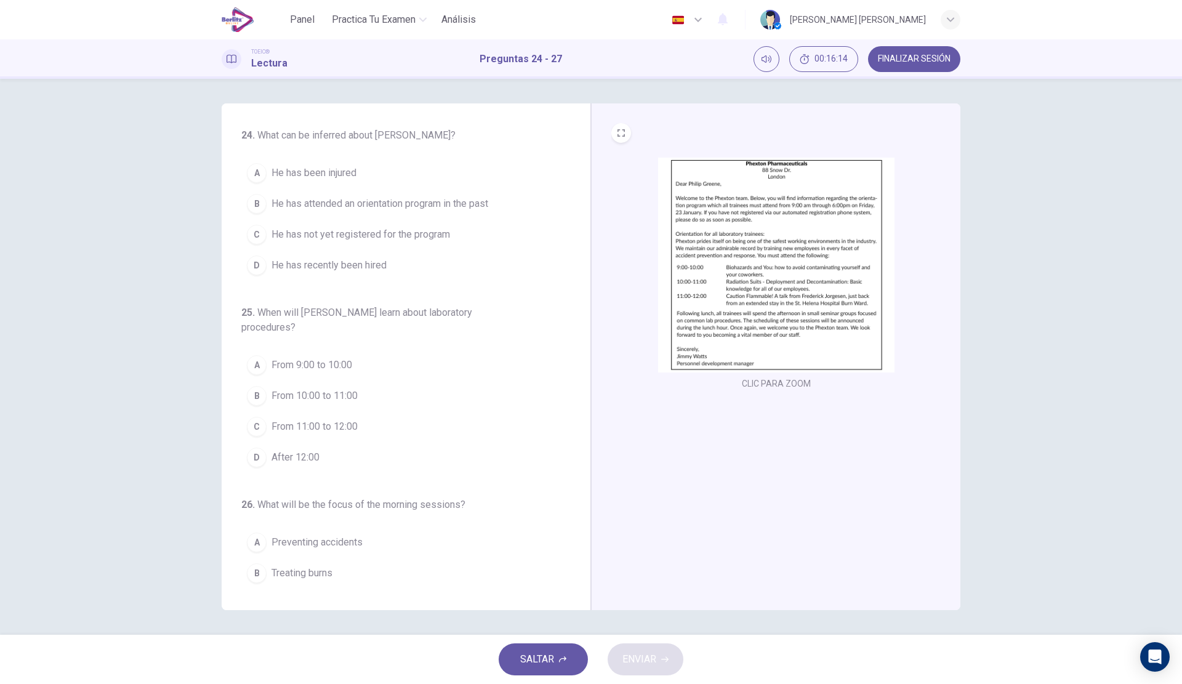
click at [471, 202] on span "He has attended an orientation program in the past" at bounding box center [380, 203] width 217 height 15
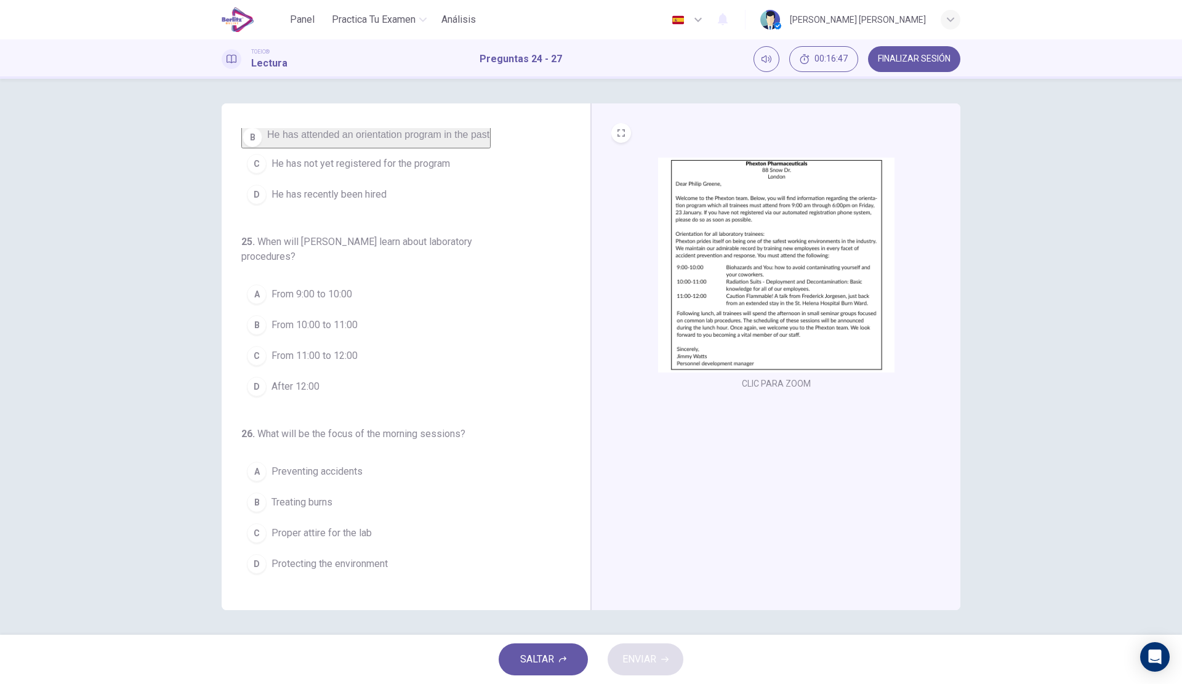
scroll to position [57, 0]
click at [815, 276] on img at bounding box center [776, 265] width 236 height 215
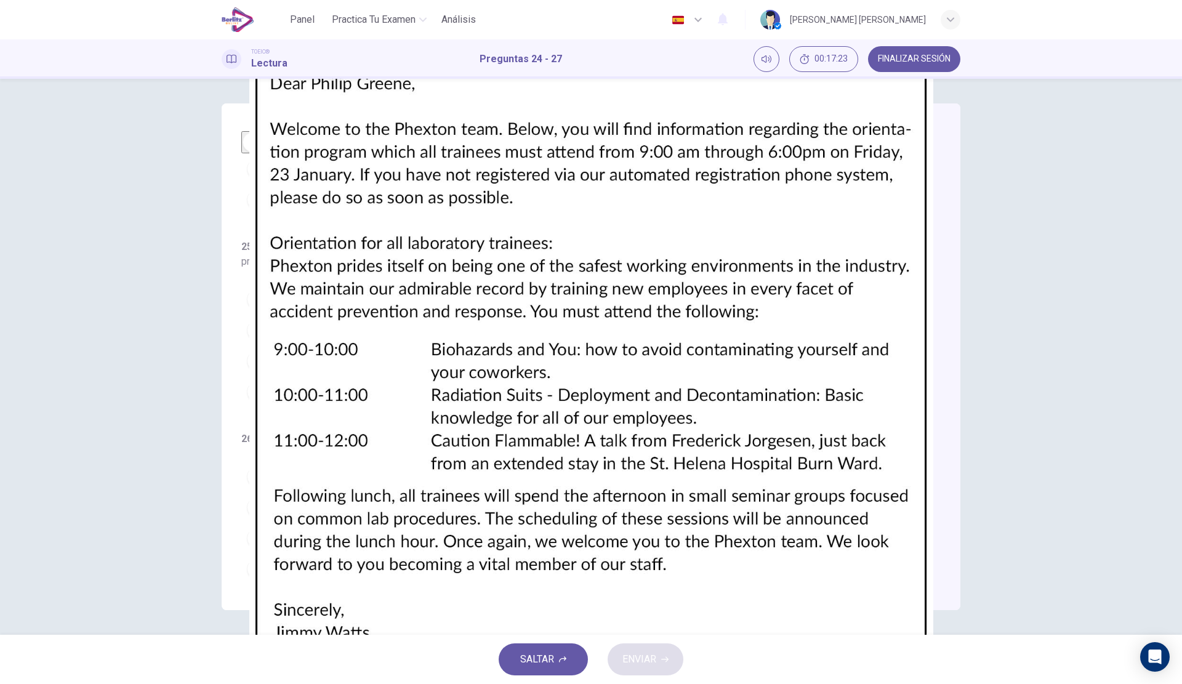
click at [973, 272] on img at bounding box center [591, 342] width 1182 height 684
click at [7, 684] on div at bounding box center [591, 684] width 1182 height 0
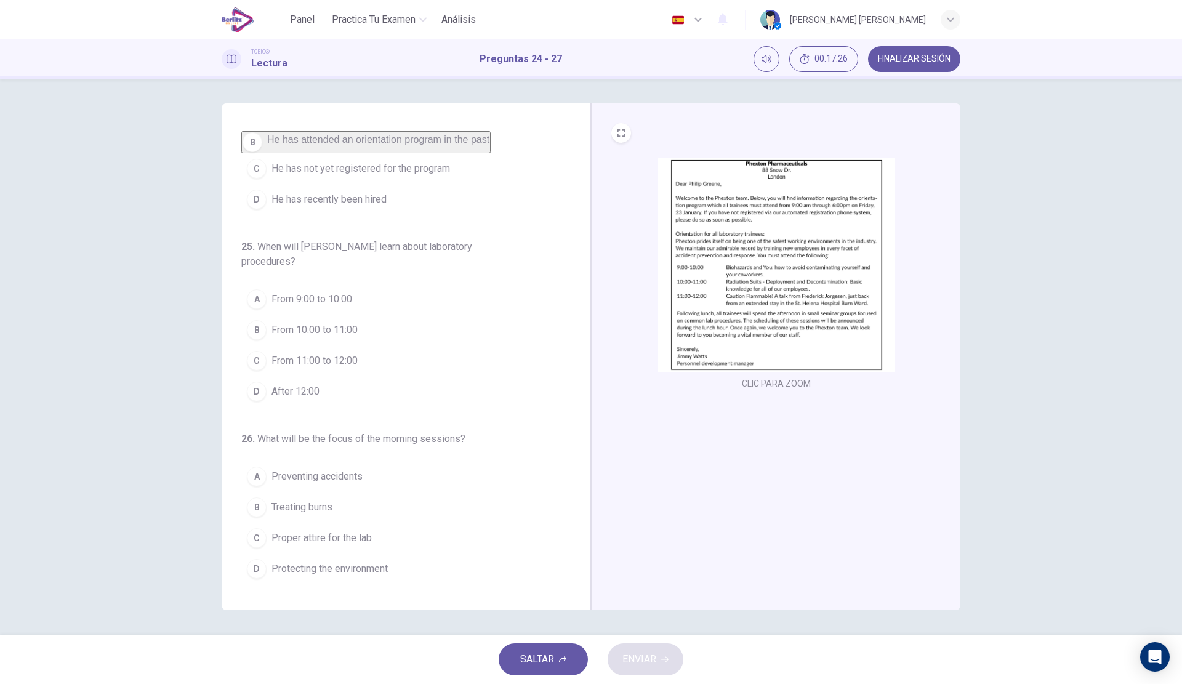
click at [325, 407] on button "D After 12:00" at bounding box center [398, 391] width 315 height 31
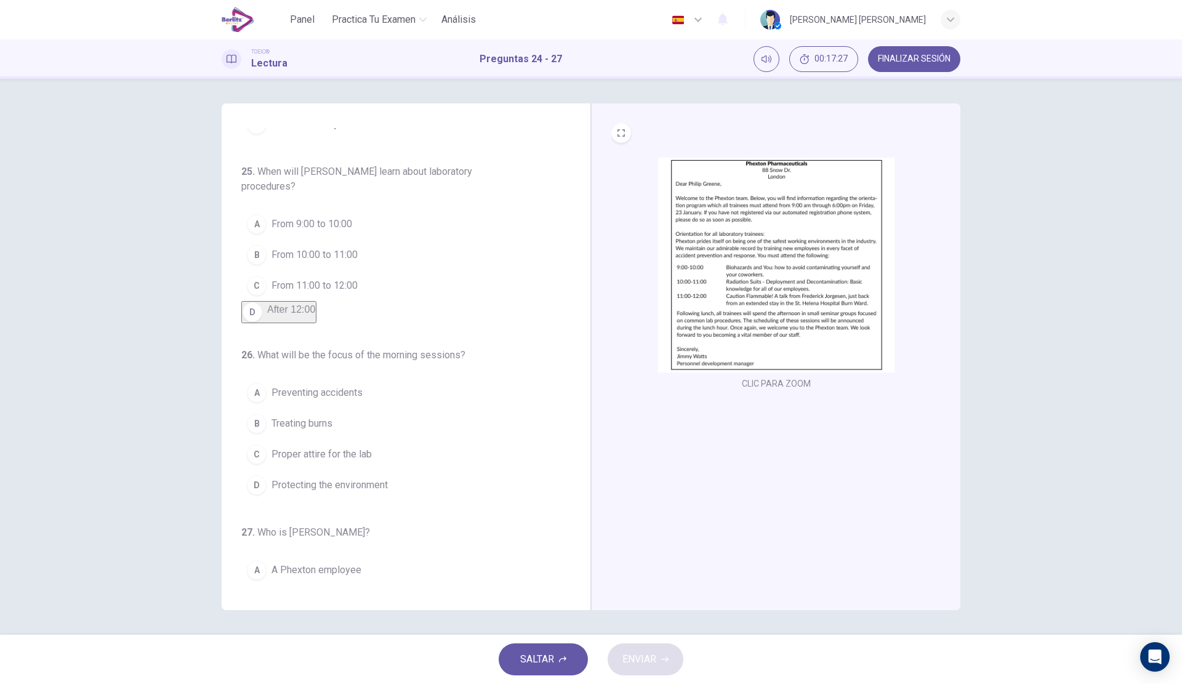
scroll to position [242, 0]
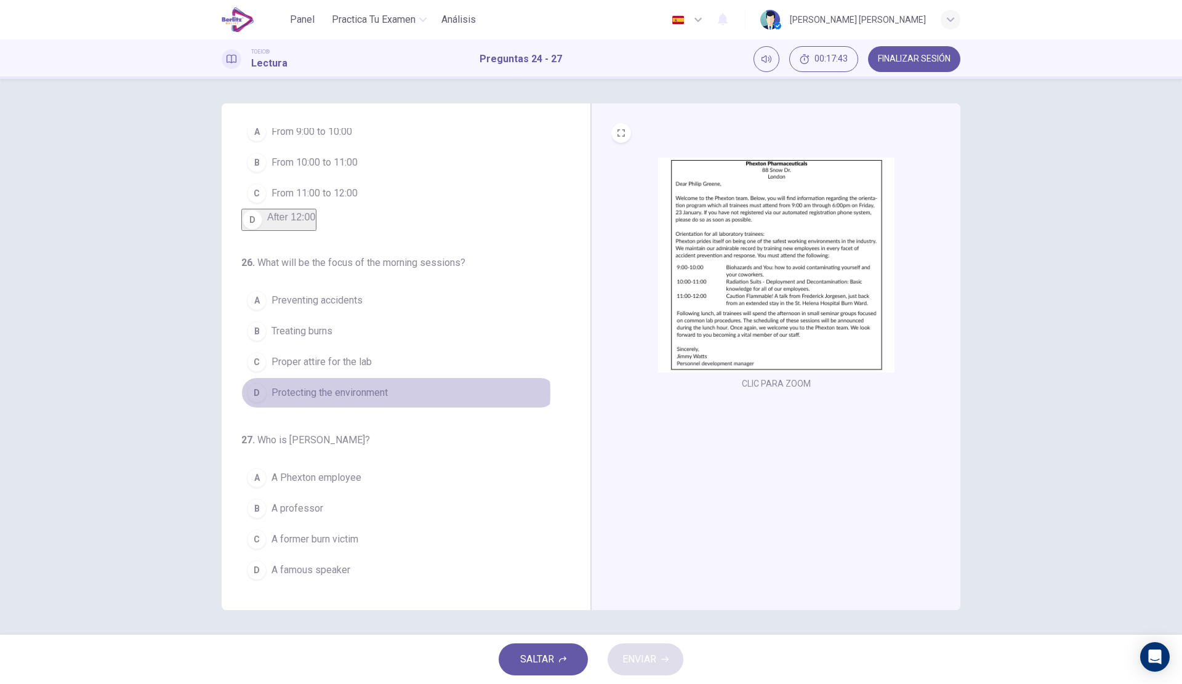
click at [390, 393] on button "D Protecting the environment" at bounding box center [398, 393] width 315 height 31
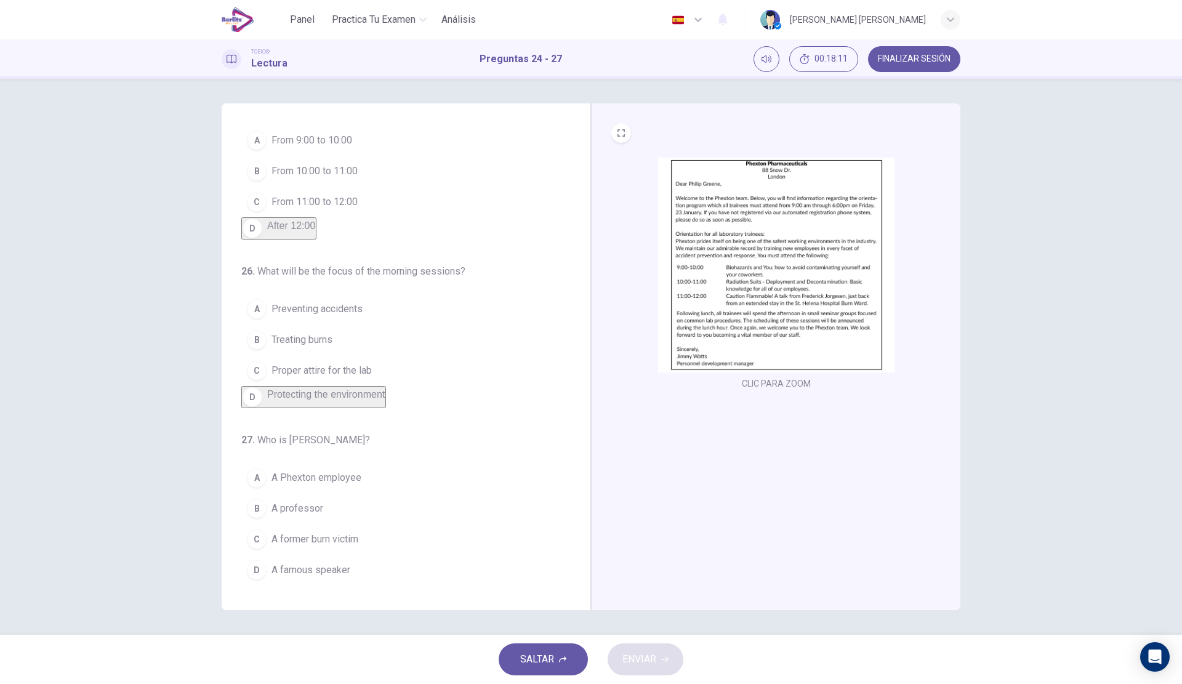
click at [369, 547] on button "C A former burn victim" at bounding box center [398, 539] width 315 height 31
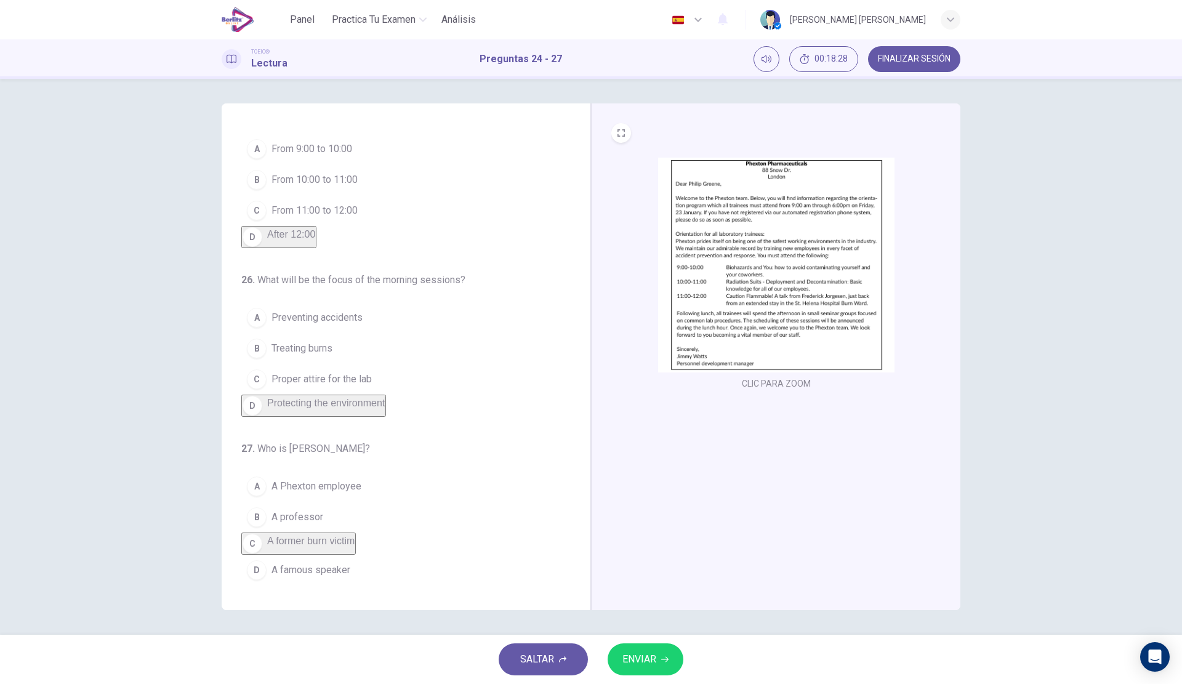
click at [637, 663] on span "ENVIAR" at bounding box center [640, 659] width 34 height 17
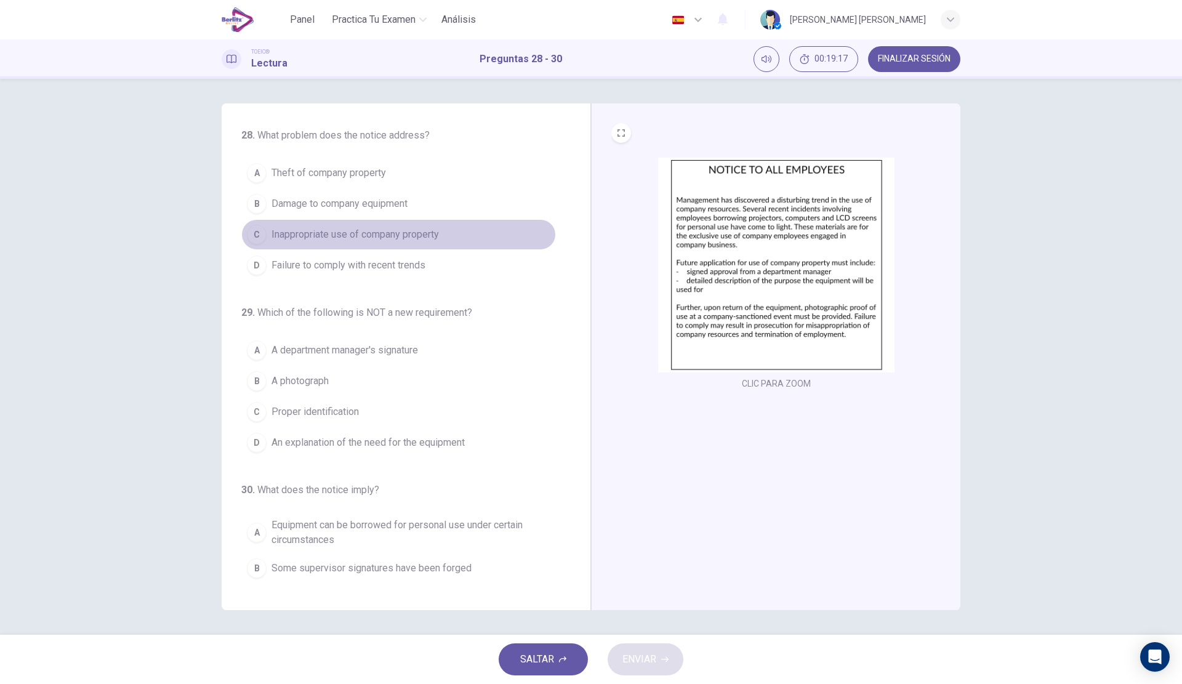
click at [427, 234] on span "Inappropriate use of company property" at bounding box center [356, 234] width 168 height 15
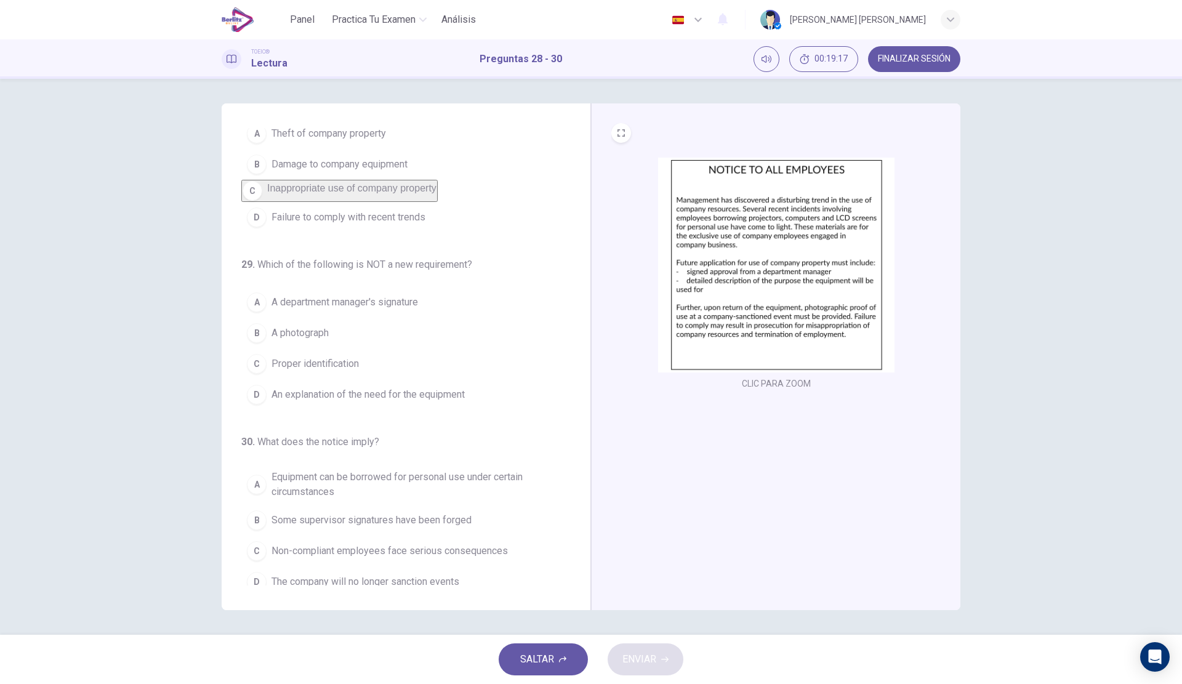
scroll to position [60, 0]
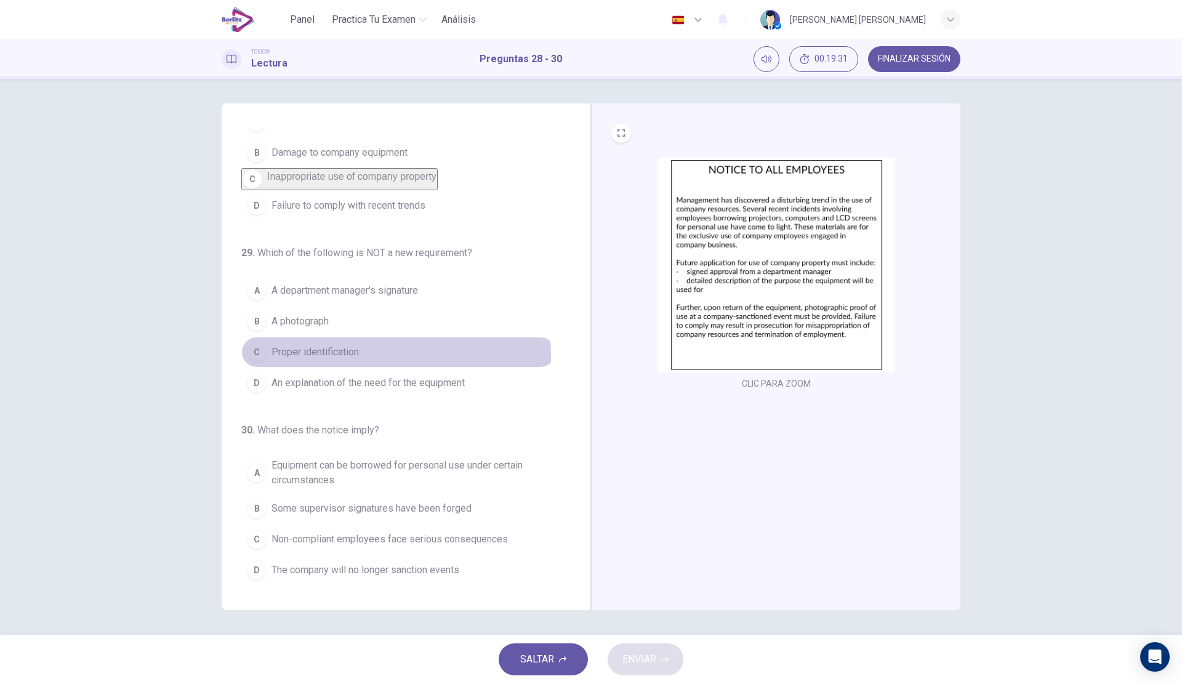
click at [365, 356] on button "C Proper identification" at bounding box center [398, 352] width 315 height 31
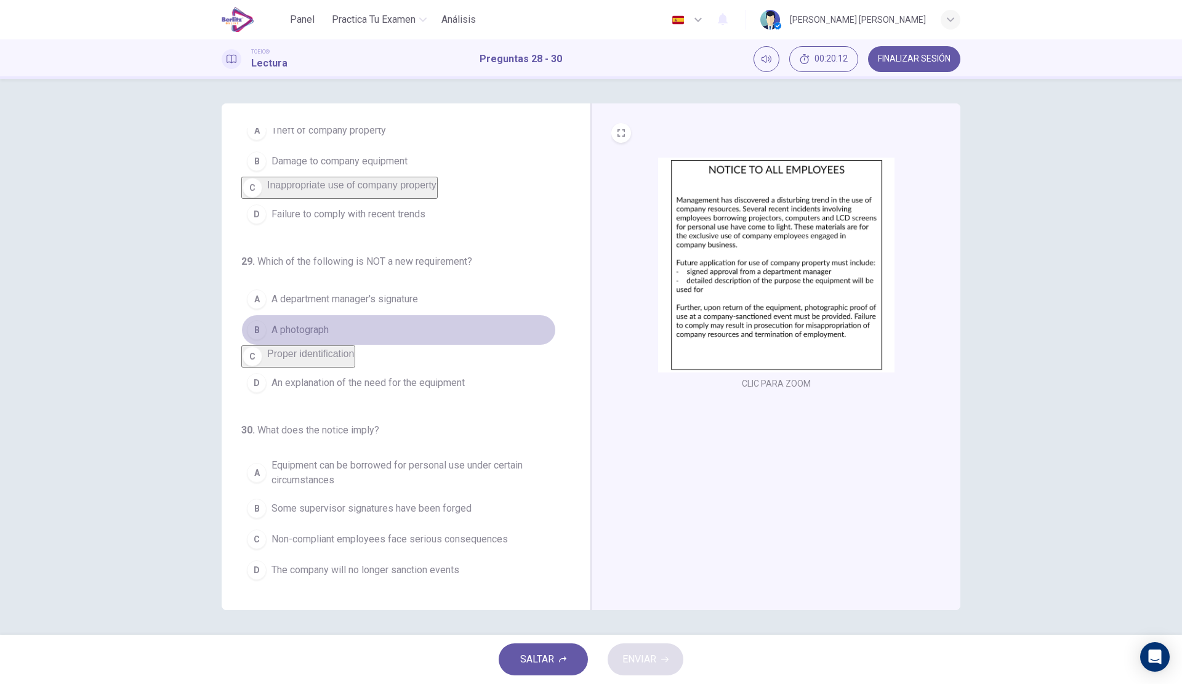
click at [414, 321] on button "B A photograph" at bounding box center [398, 330] width 315 height 31
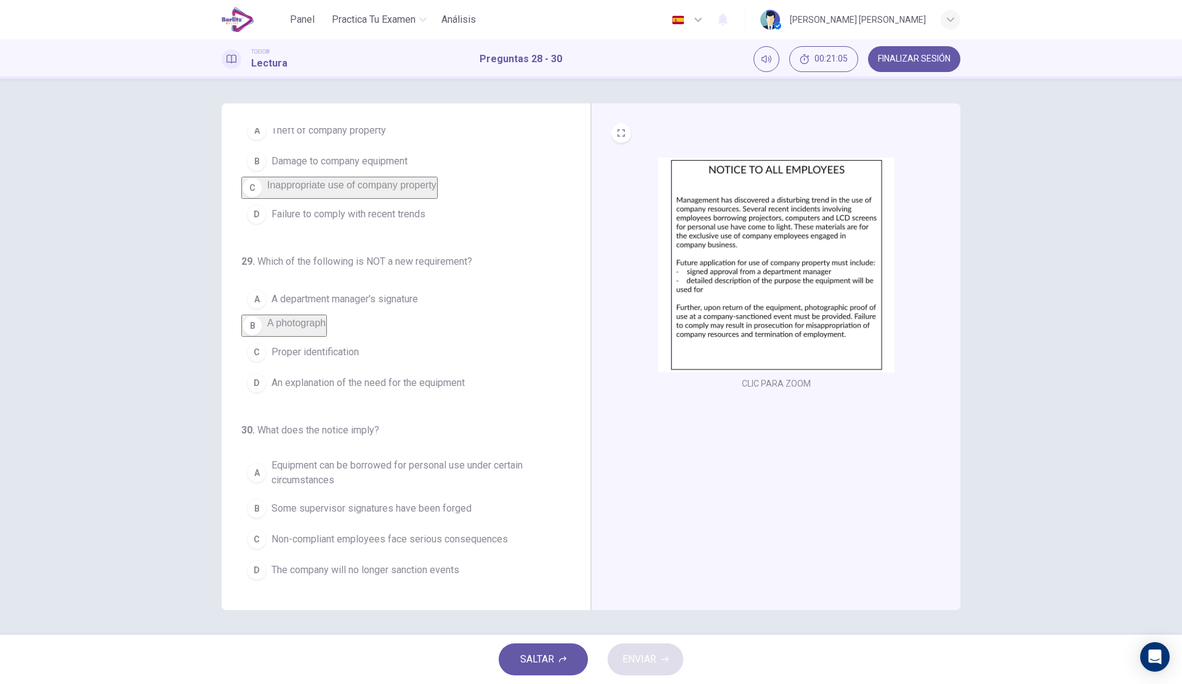
click at [458, 573] on span "The company will no longer sanction events" at bounding box center [366, 570] width 188 height 15
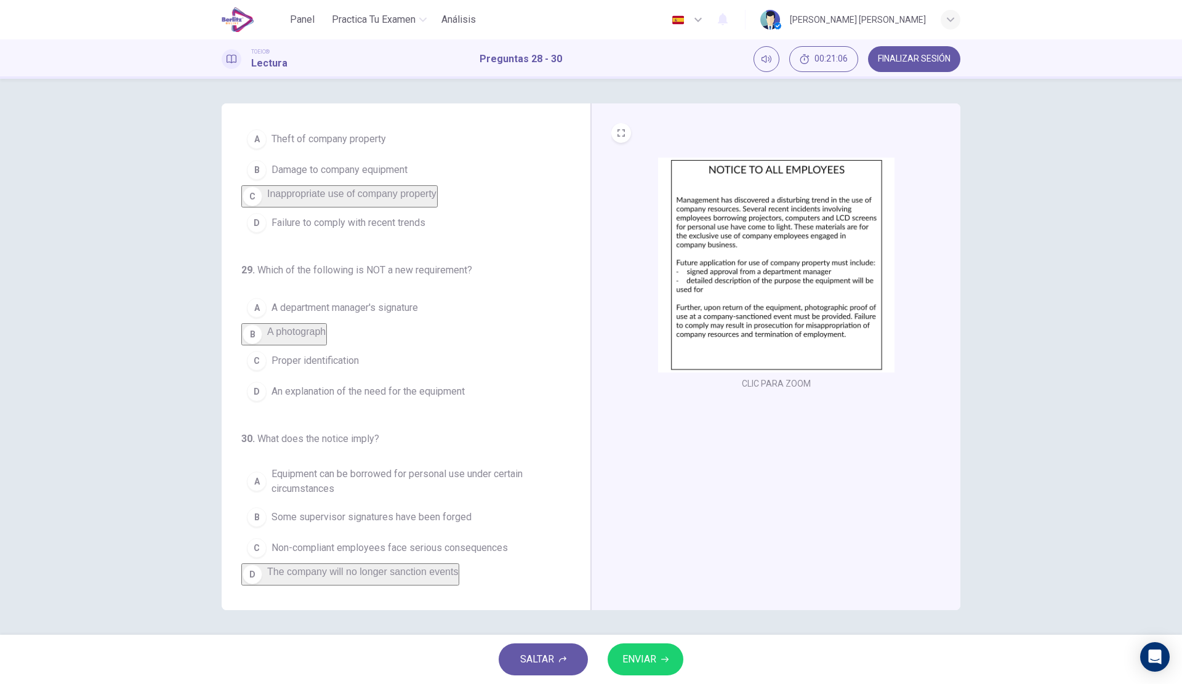
click at [646, 653] on span "ENVIAR" at bounding box center [640, 659] width 34 height 17
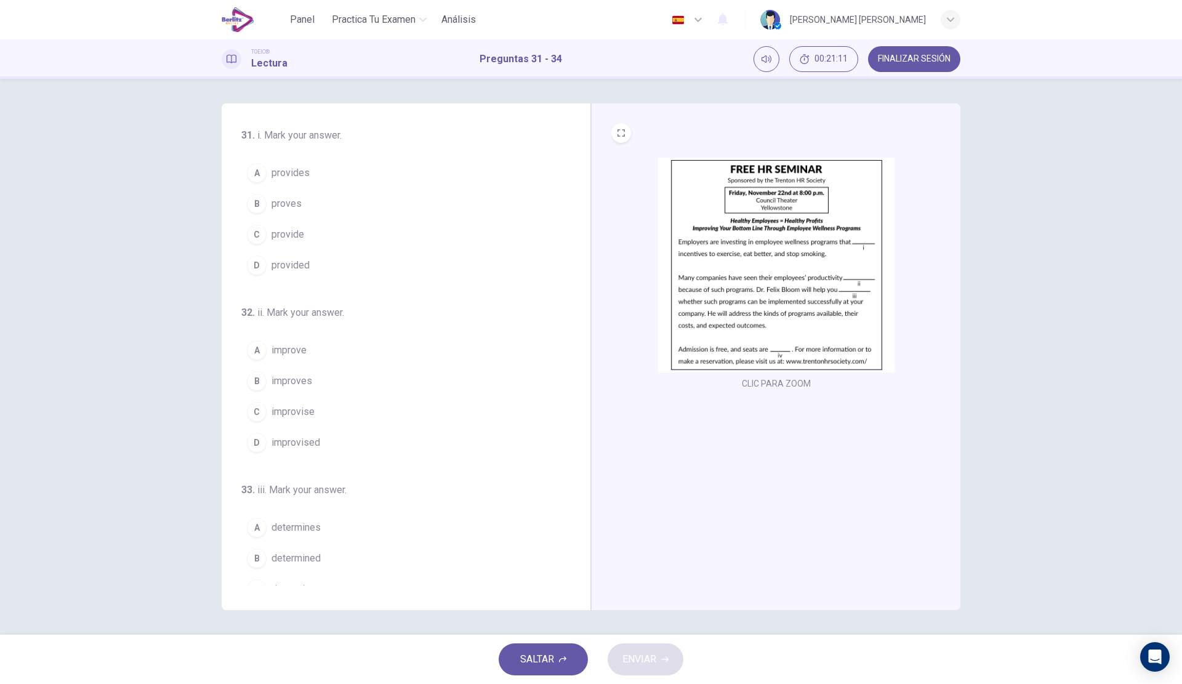
click at [805, 238] on img at bounding box center [776, 265] width 236 height 215
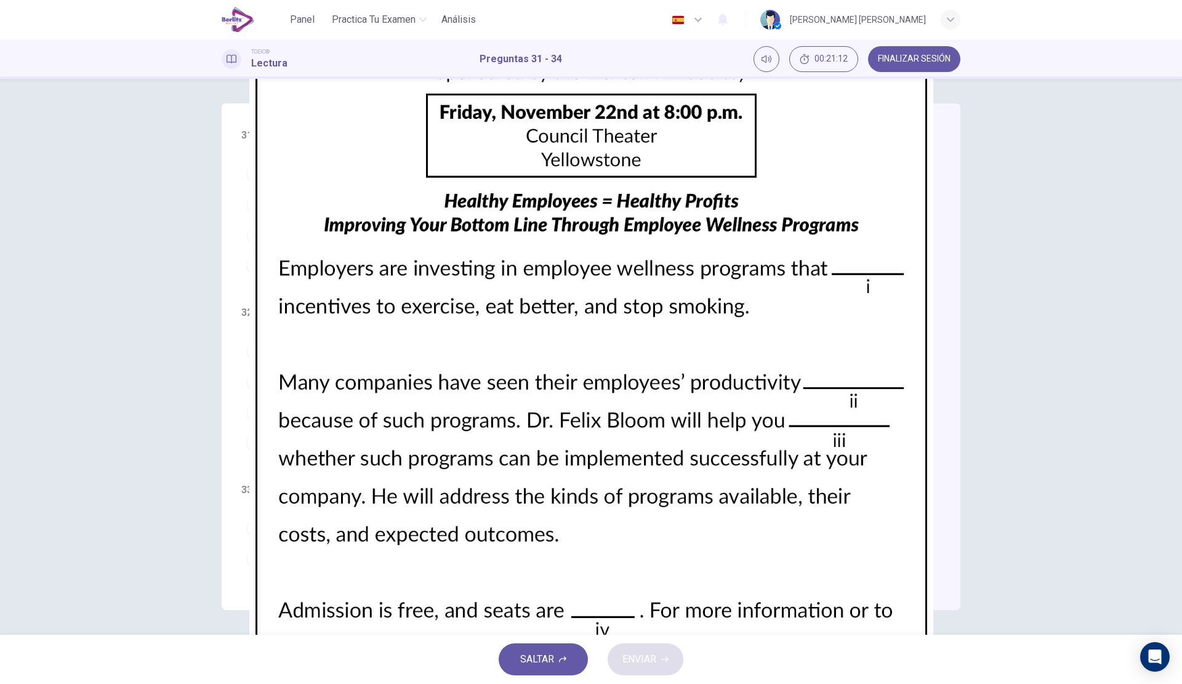
click at [909, 227] on img at bounding box center [591, 342] width 1182 height 684
click at [831, 240] on img at bounding box center [591, 342] width 1182 height 684
click at [10, 684] on div at bounding box center [591, 684] width 1182 height 0
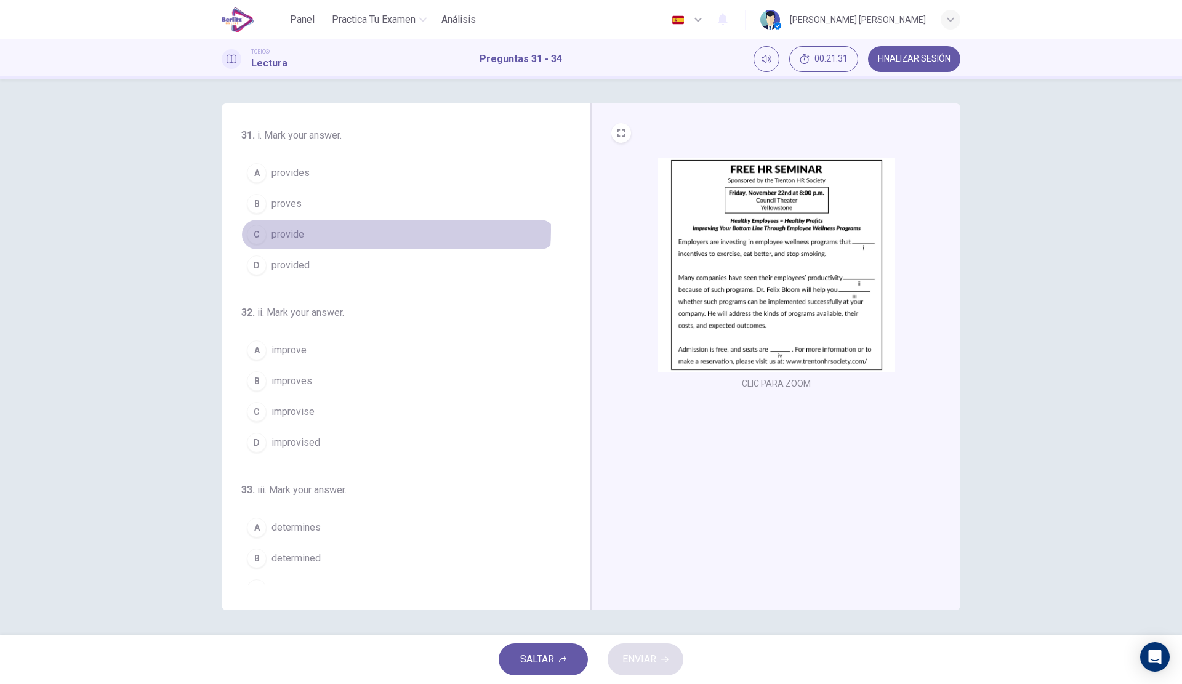
click at [328, 230] on button "C provide" at bounding box center [398, 234] width 315 height 31
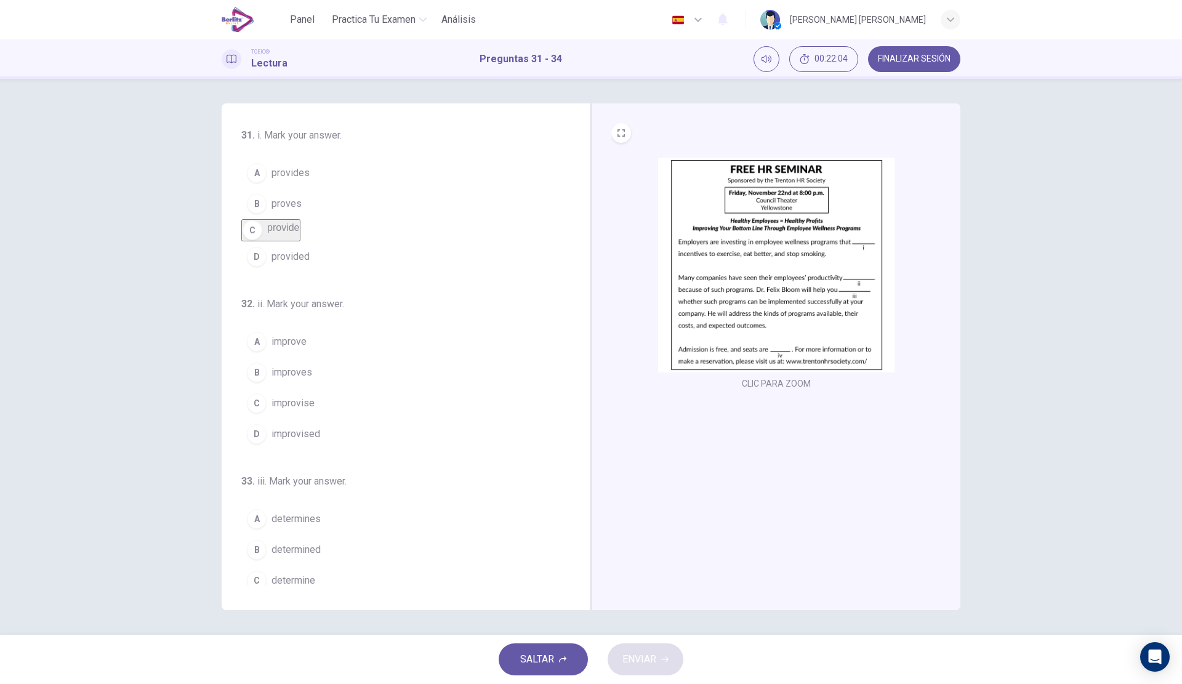
scroll to position [62, 0]
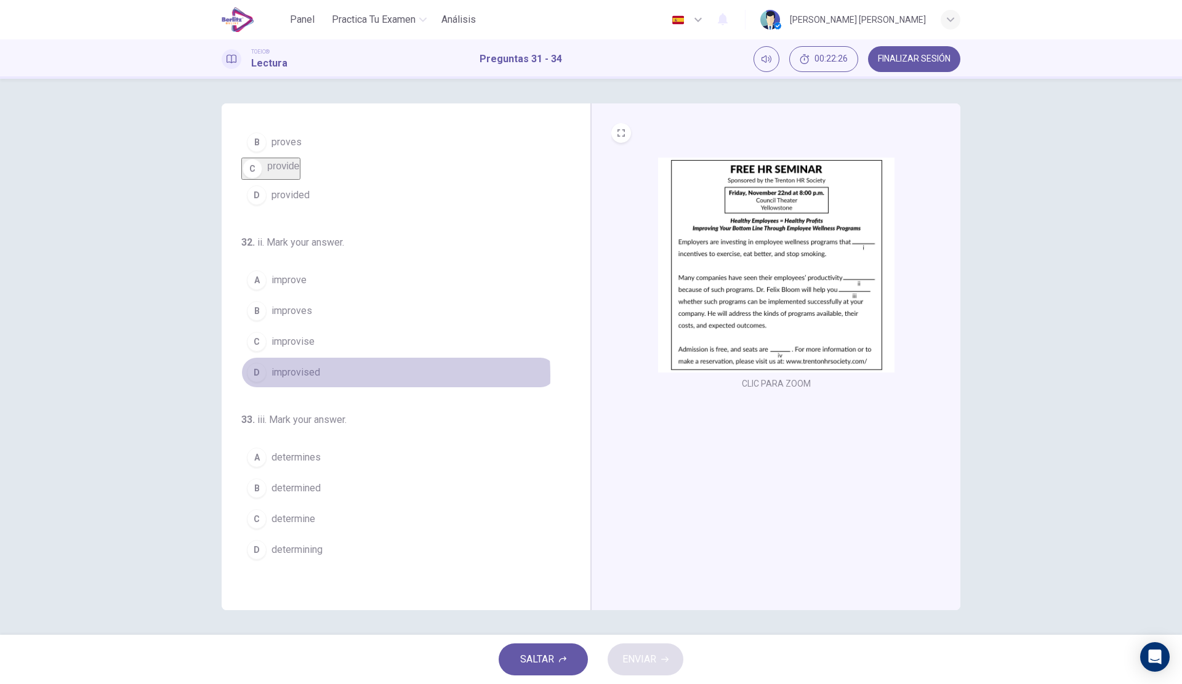
click at [315, 380] on span "improvised" at bounding box center [296, 372] width 49 height 15
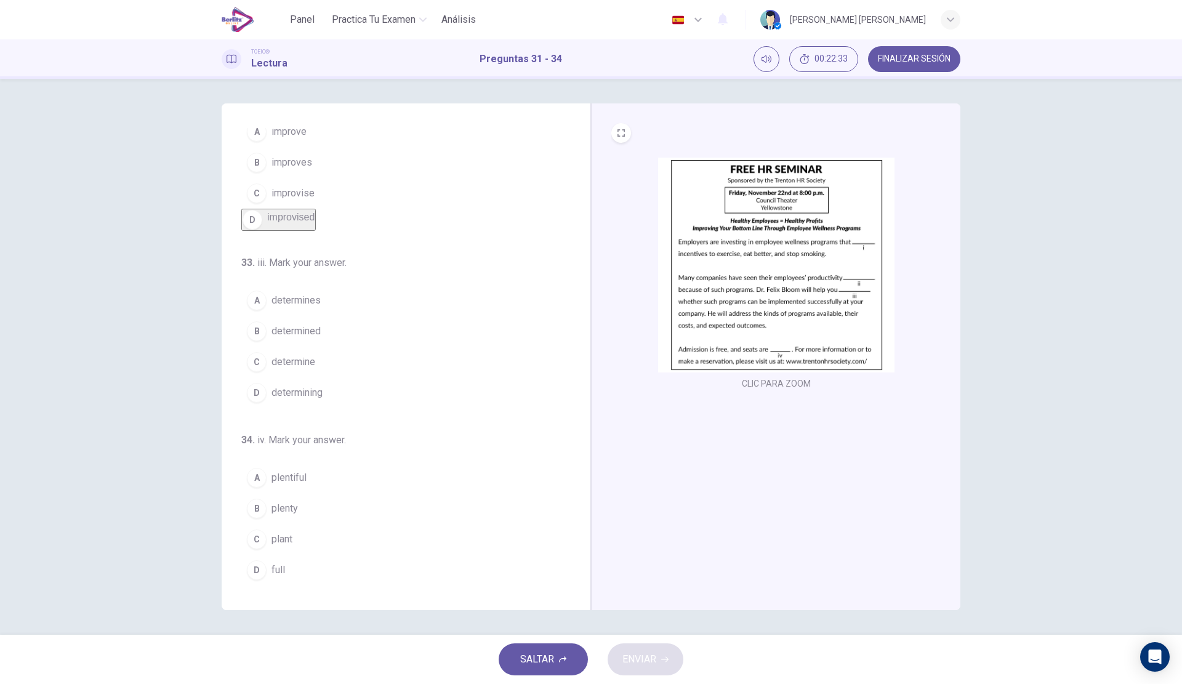
scroll to position [227, 0]
click at [345, 332] on button "B determined" at bounding box center [398, 331] width 315 height 31
click at [298, 505] on button "B plenty" at bounding box center [398, 508] width 315 height 31
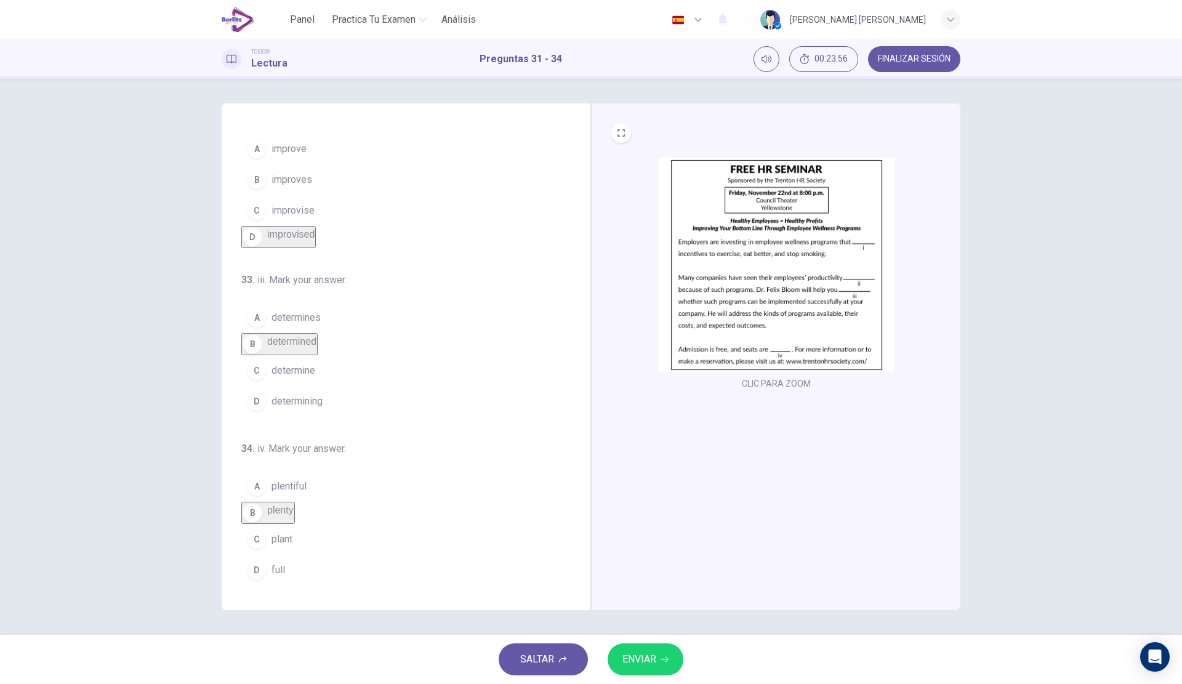
click at [341, 473] on button "A plentiful" at bounding box center [398, 486] width 315 height 31
click at [661, 655] on button "ENVIAR" at bounding box center [646, 660] width 76 height 32
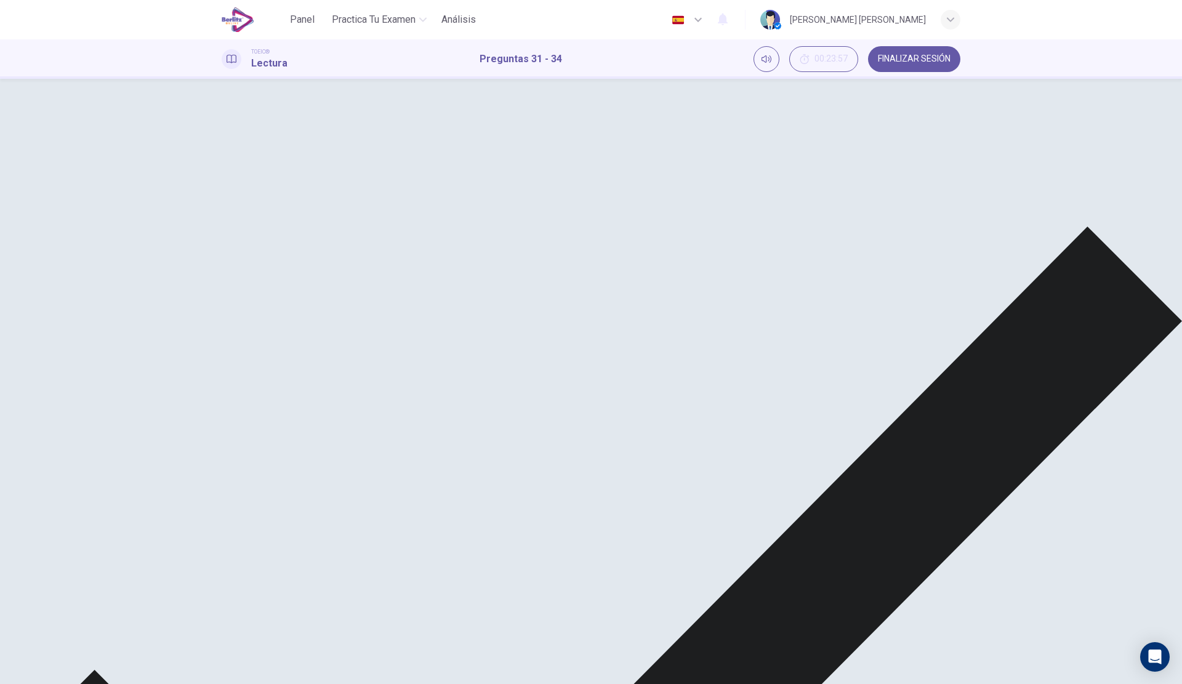
scroll to position [123, 0]
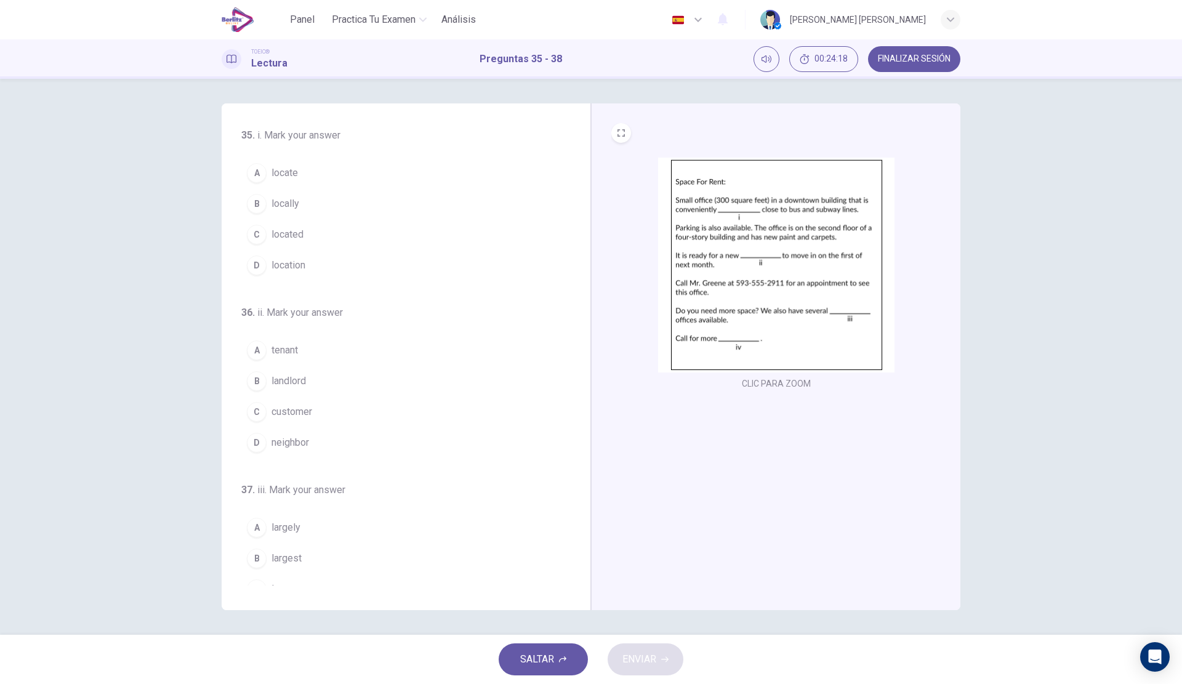
click at [315, 237] on button "C located" at bounding box center [398, 234] width 315 height 31
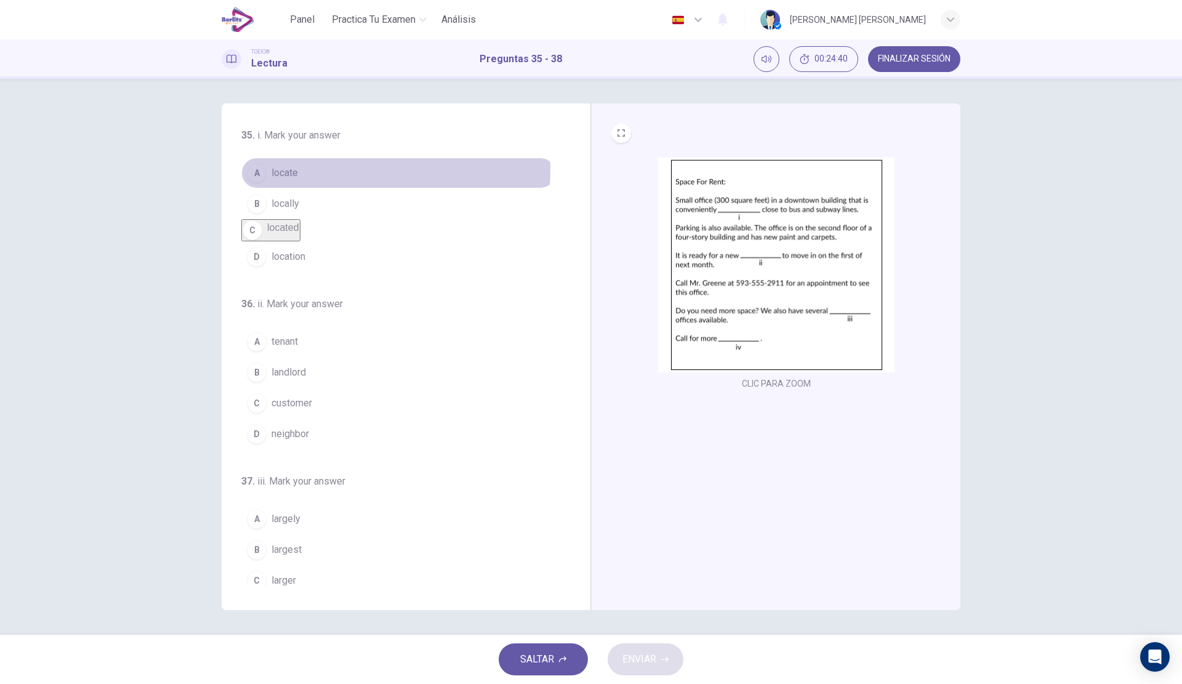
click at [338, 169] on button "A locate" at bounding box center [398, 173] width 315 height 31
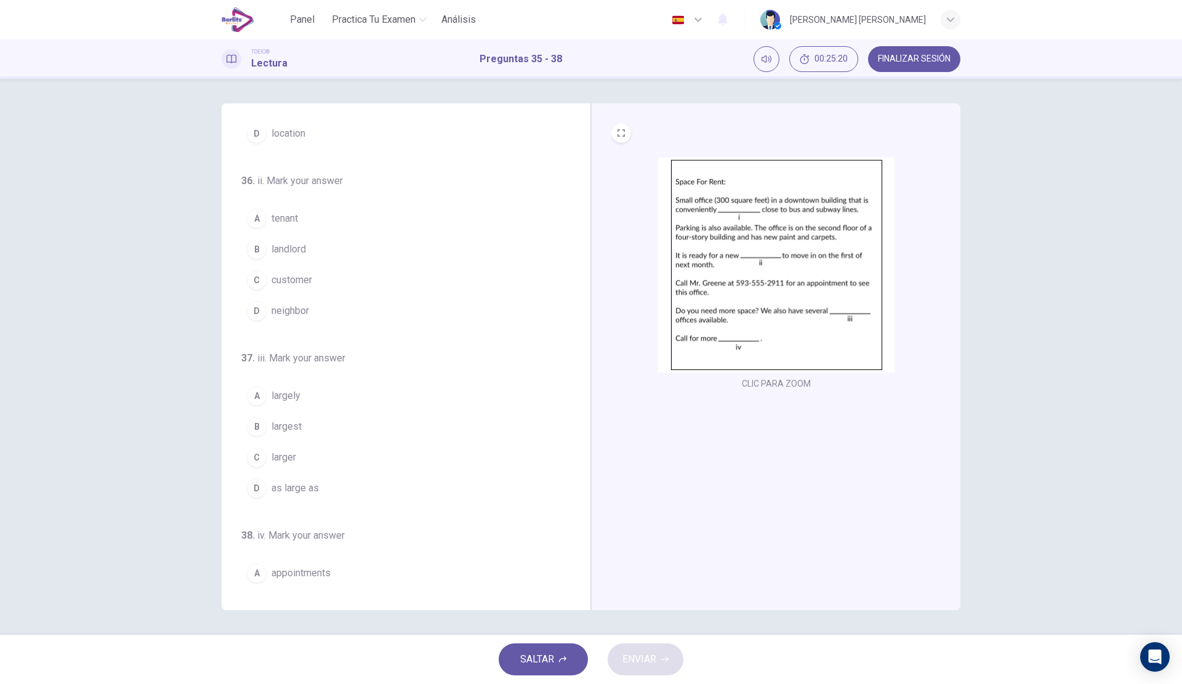
click at [304, 215] on button "A tenant" at bounding box center [398, 218] width 315 height 31
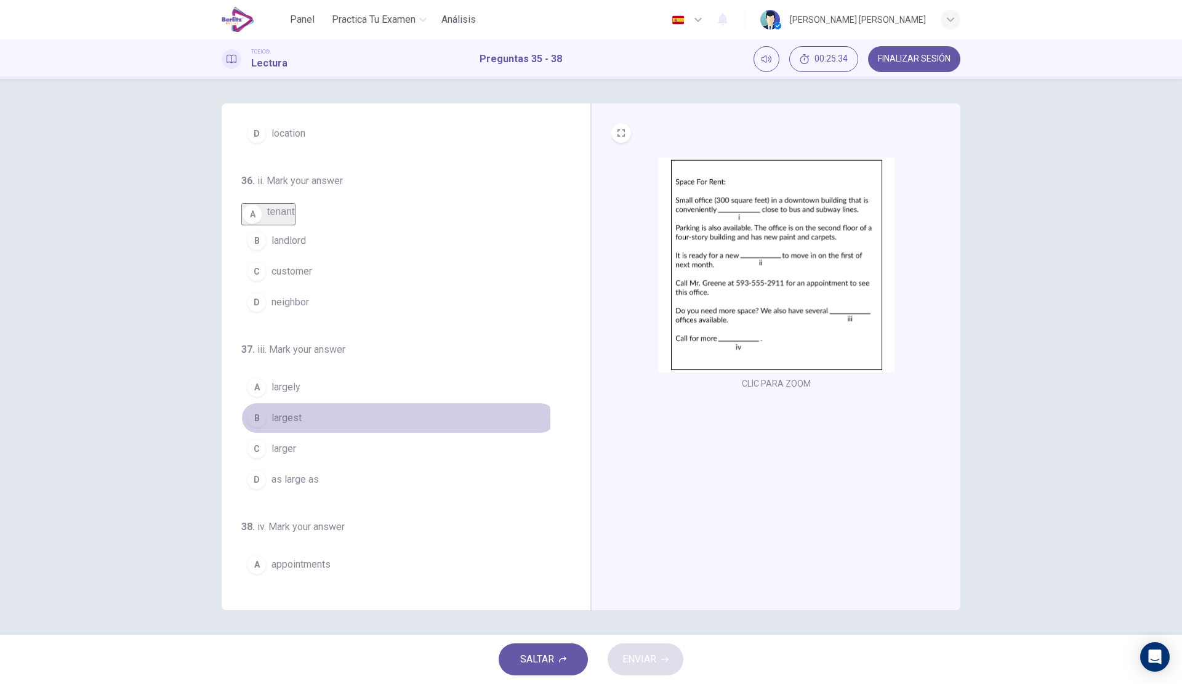
click at [324, 434] on button "B largest" at bounding box center [398, 418] width 315 height 31
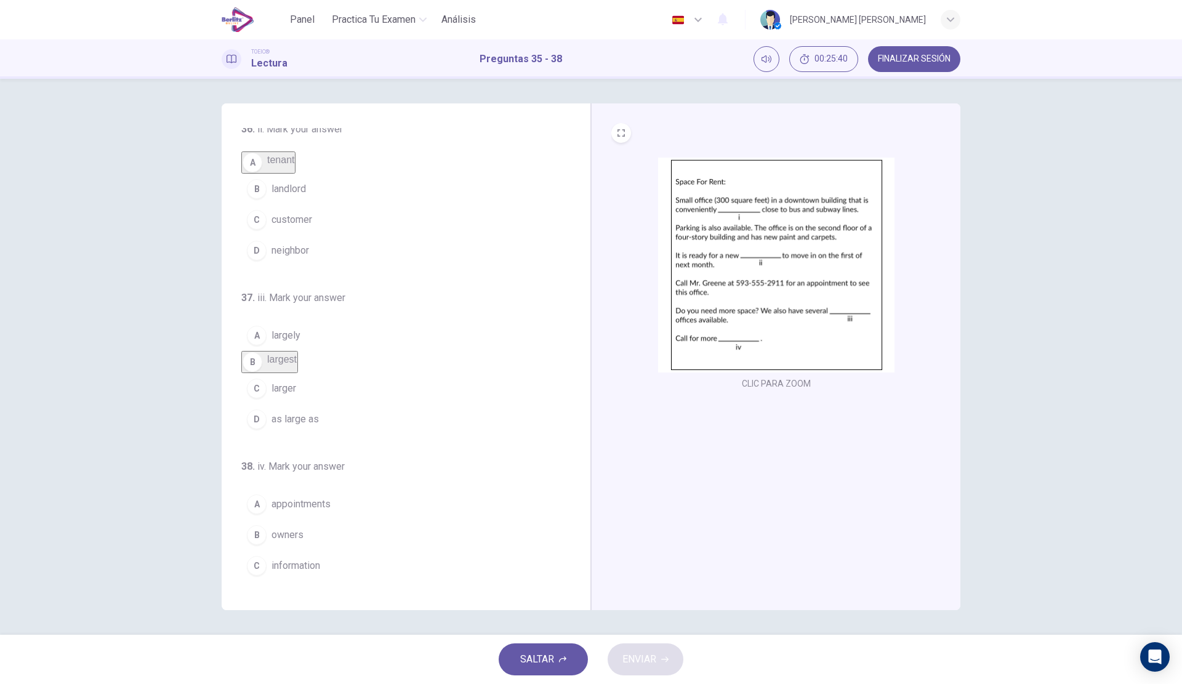
scroll to position [227, 0]
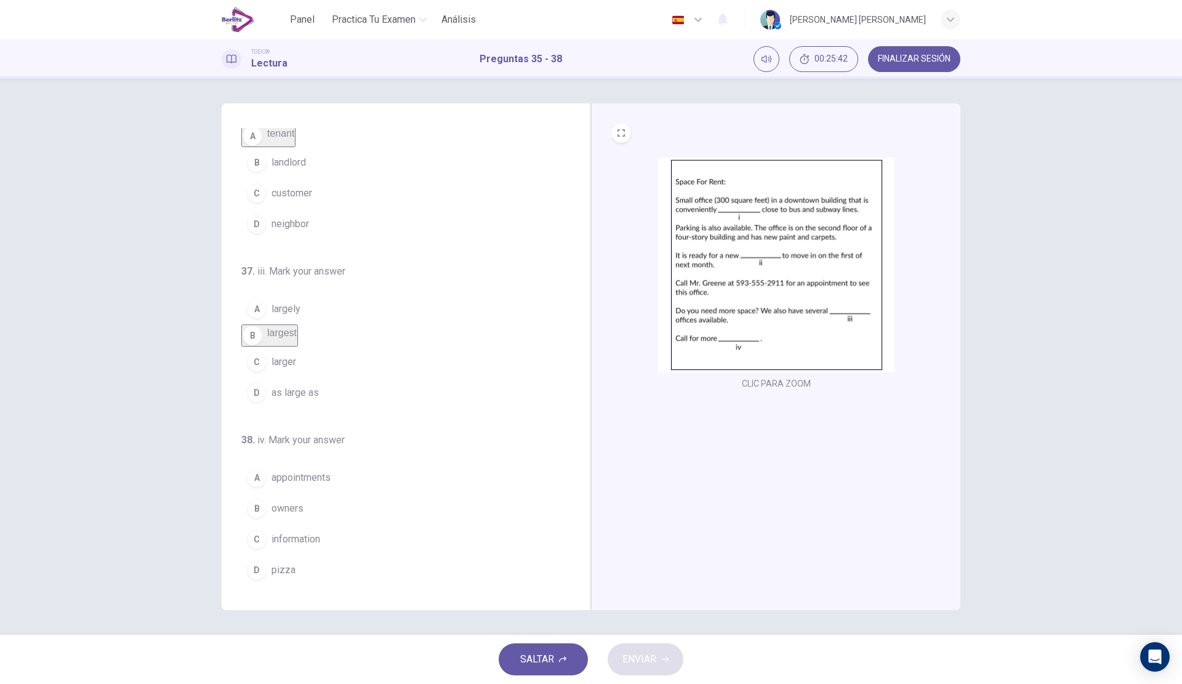
click at [337, 533] on button "C information" at bounding box center [398, 539] width 315 height 31
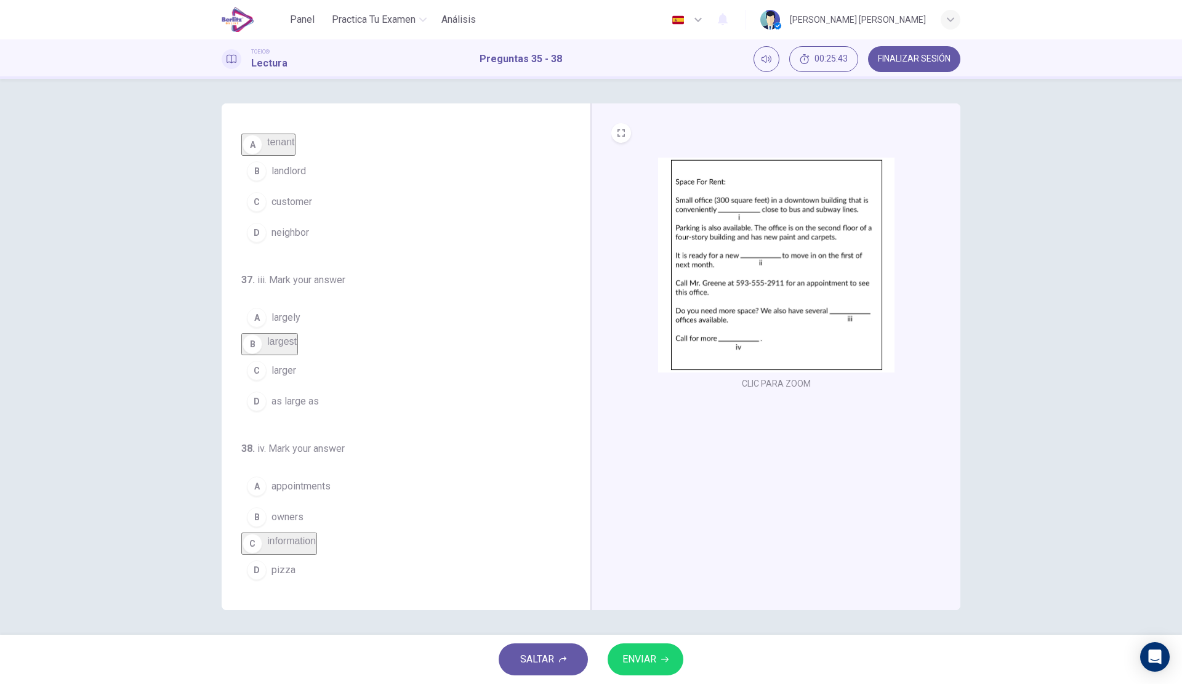
click at [661, 654] on button "ENVIAR" at bounding box center [646, 660] width 76 height 32
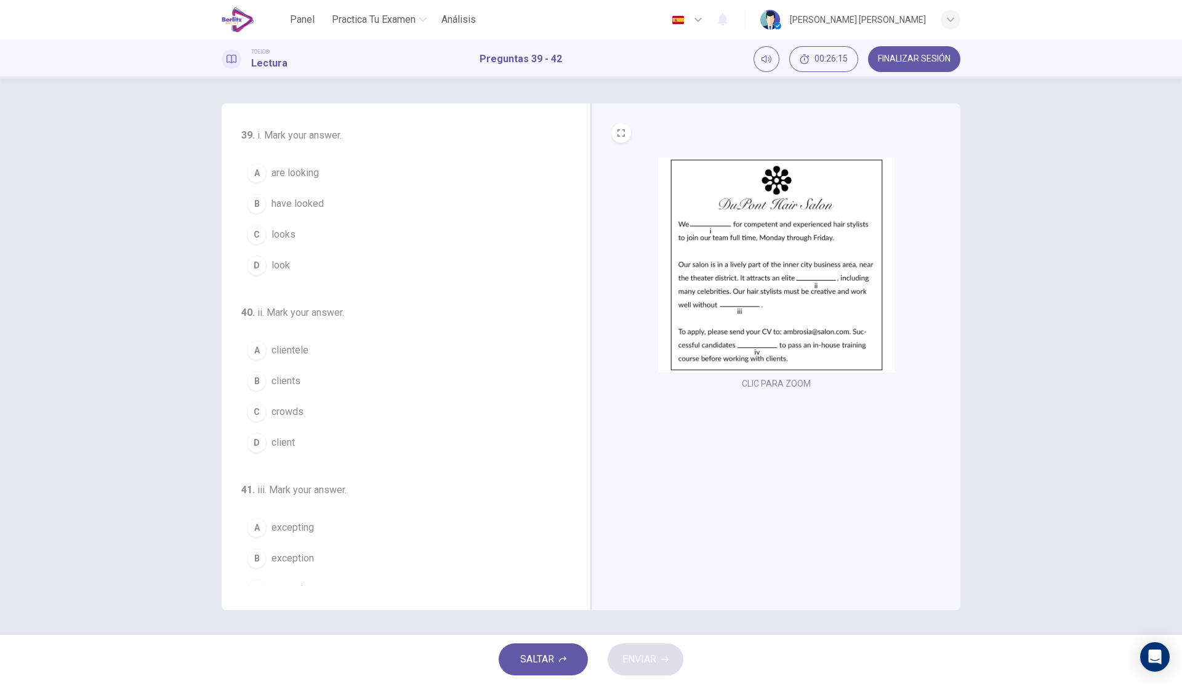
click at [320, 179] on button "A are looking" at bounding box center [398, 173] width 315 height 31
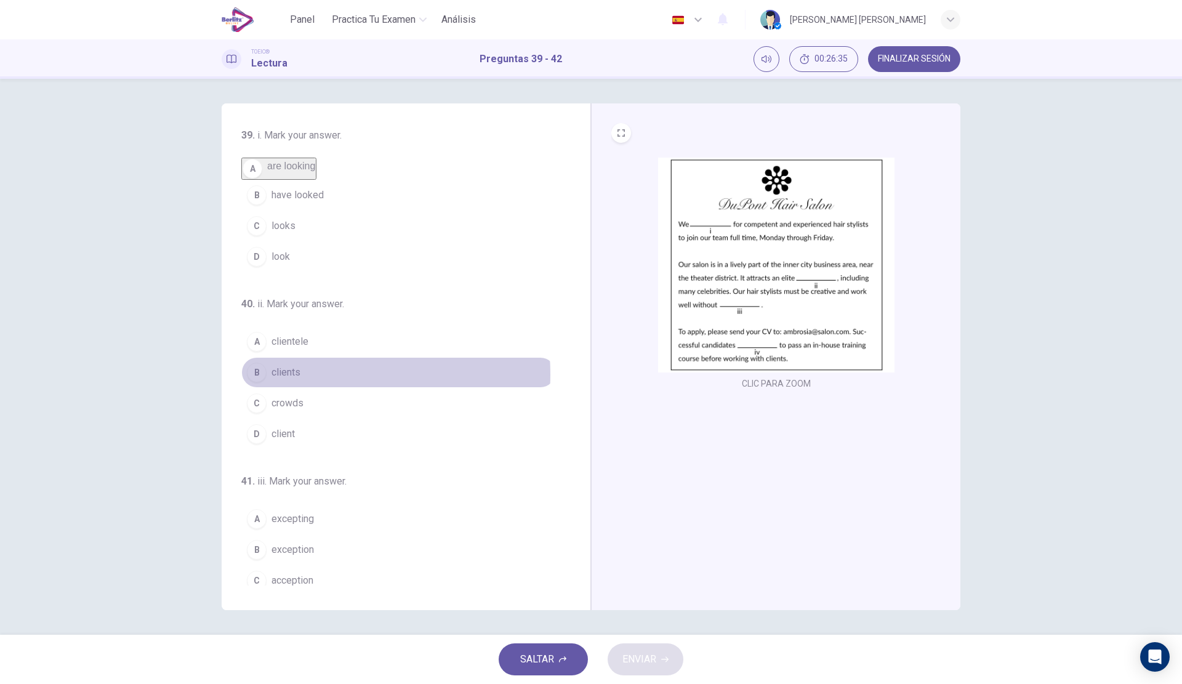
click at [293, 380] on span "clients" at bounding box center [286, 372] width 29 height 15
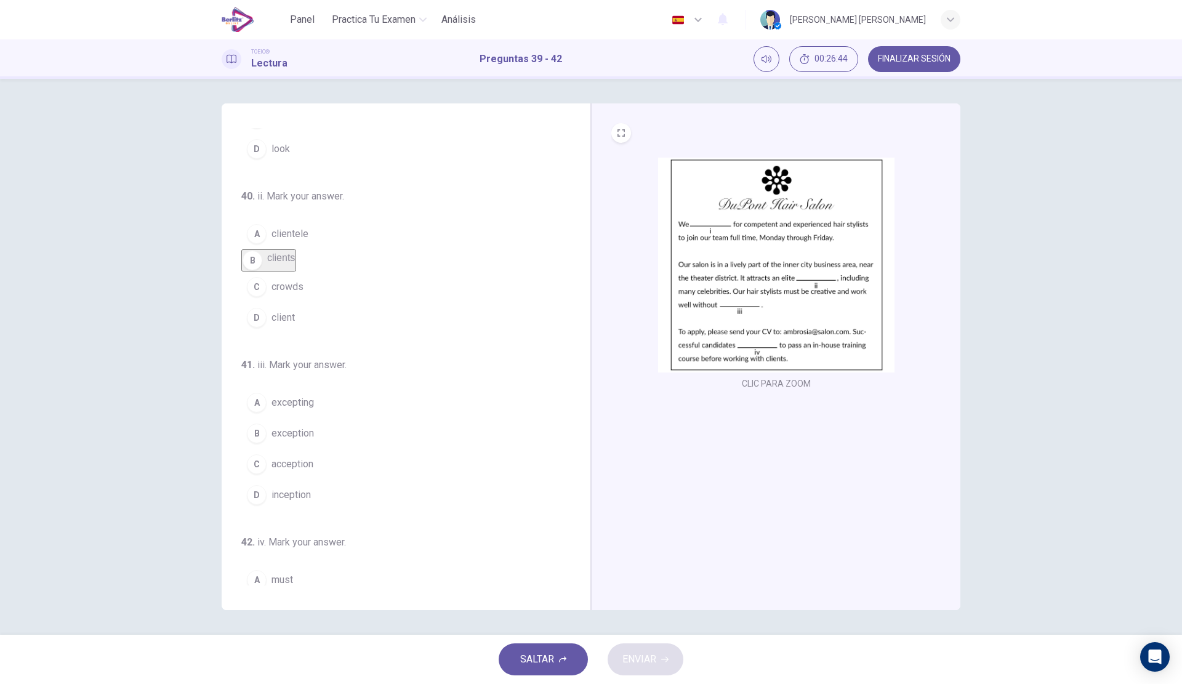
scroll to position [123, 0]
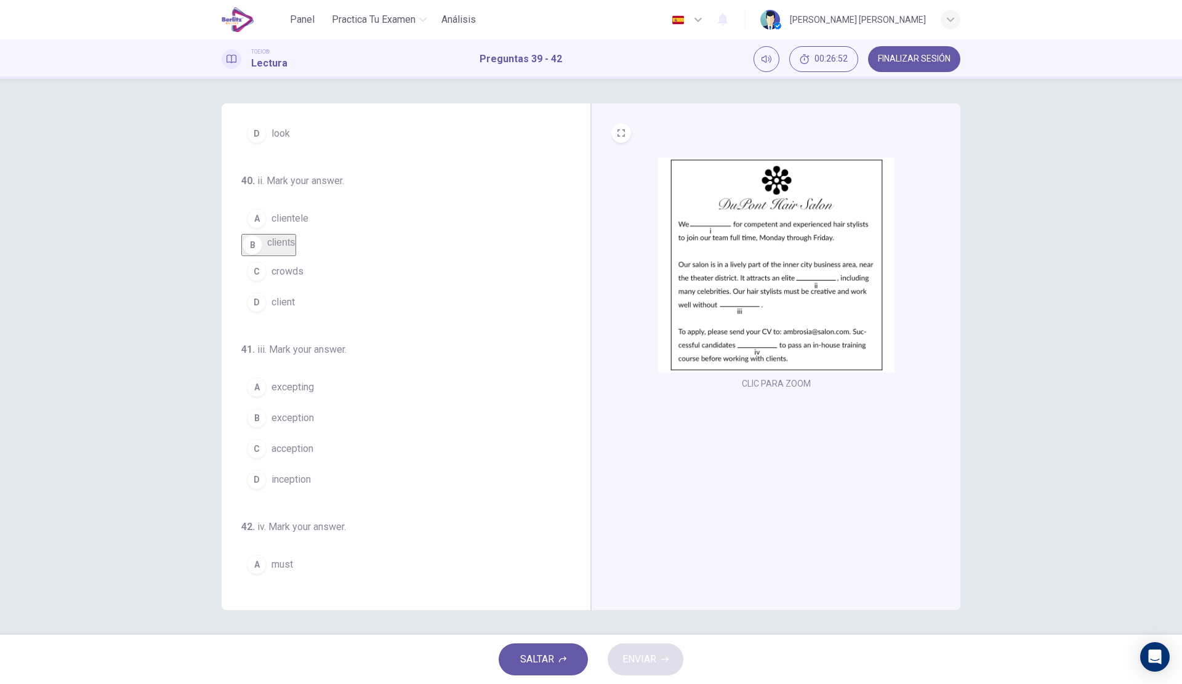
click at [302, 426] on span "exception" at bounding box center [293, 418] width 42 height 15
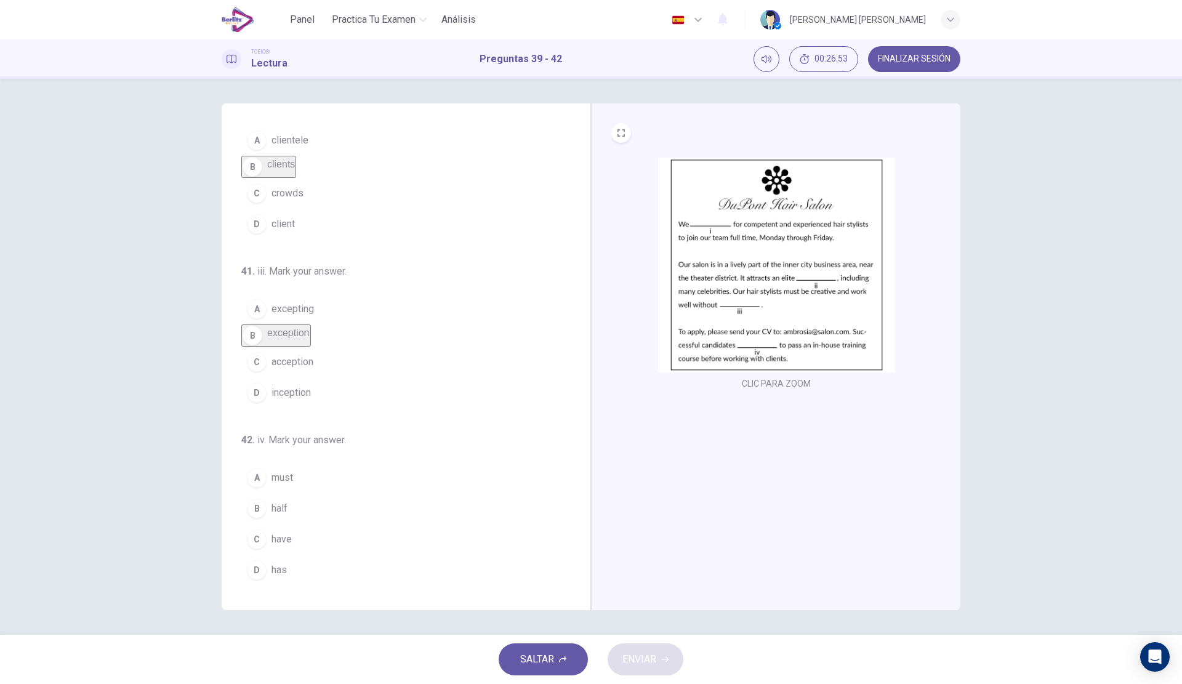
scroll to position [227, 0]
click at [279, 507] on span "half" at bounding box center [280, 508] width 16 height 15
click at [672, 660] on button "ENVIAR" at bounding box center [646, 660] width 76 height 32
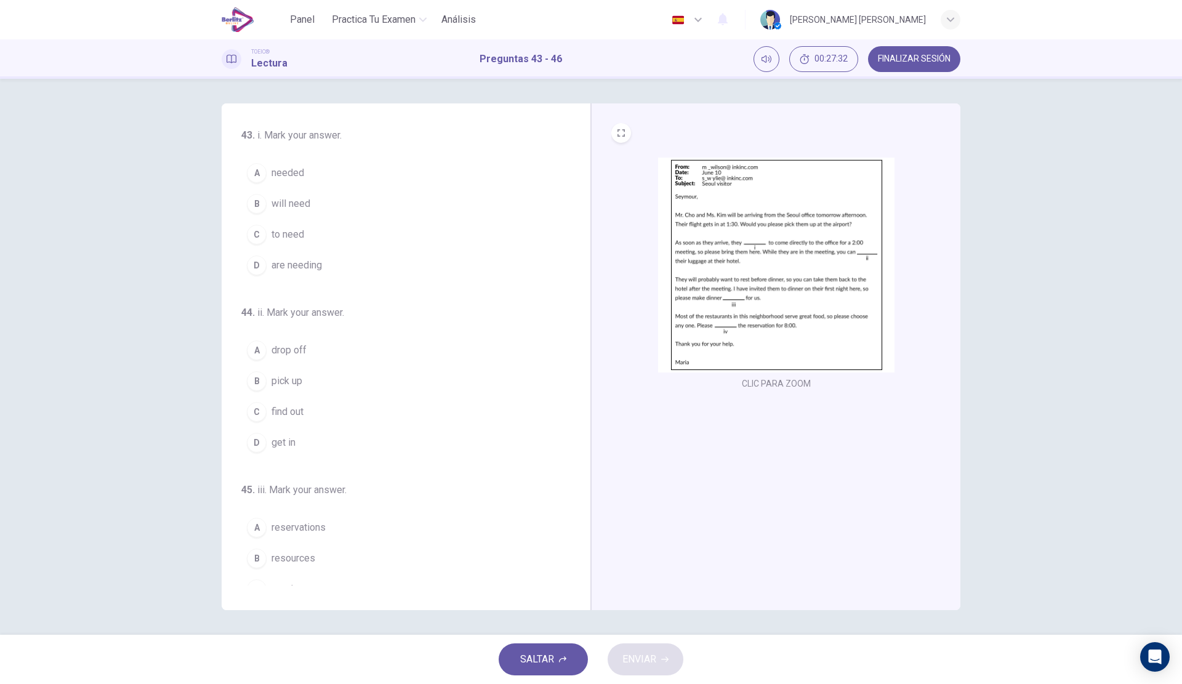
click at [297, 198] on span "will need" at bounding box center [291, 203] width 39 height 15
click at [301, 318] on span "pick up" at bounding box center [287, 311] width 31 height 15
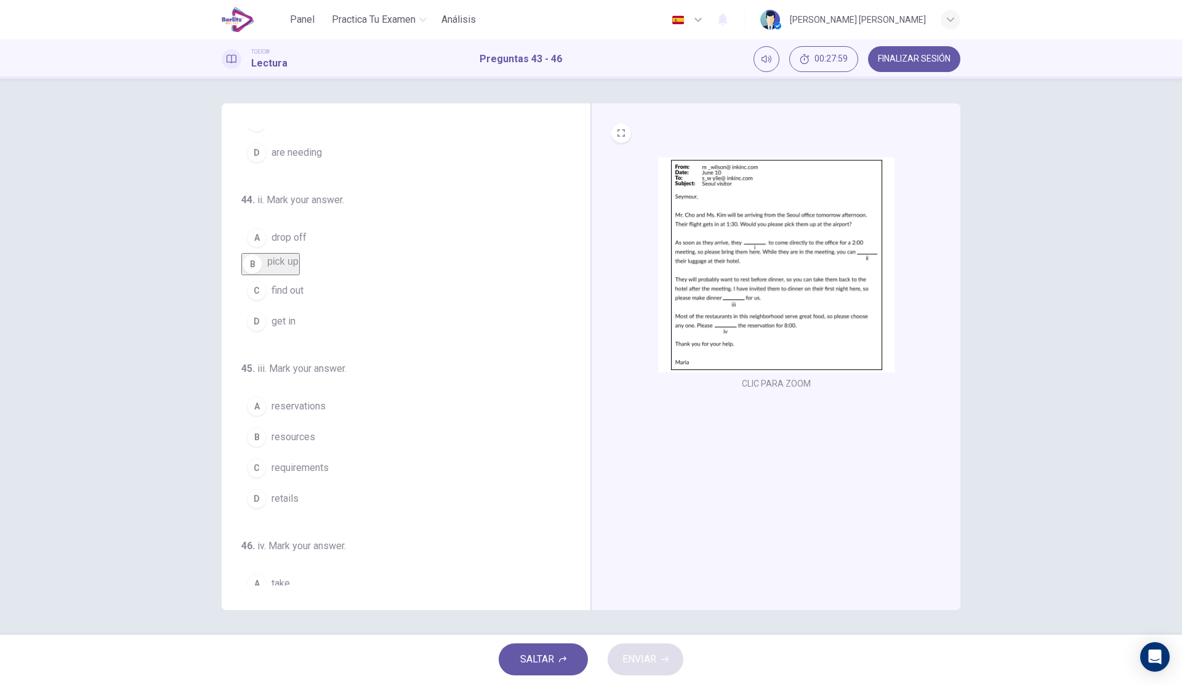
scroll to position [227, 0]
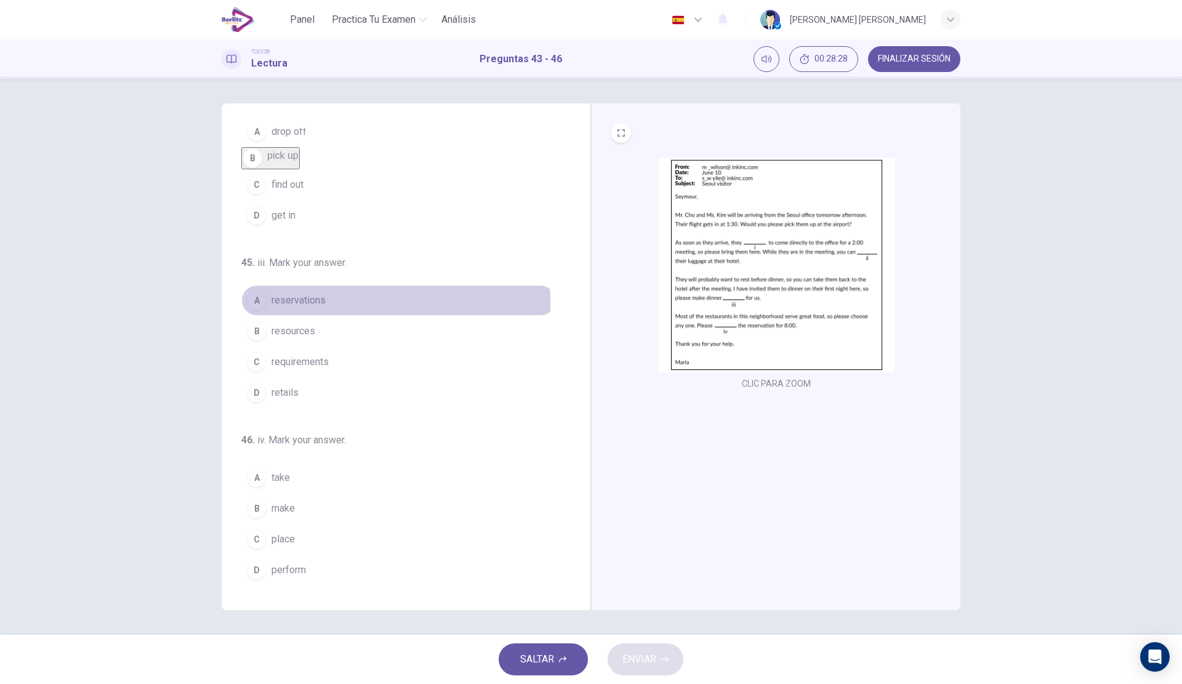
click at [292, 302] on span "reservations" at bounding box center [299, 300] width 54 height 15
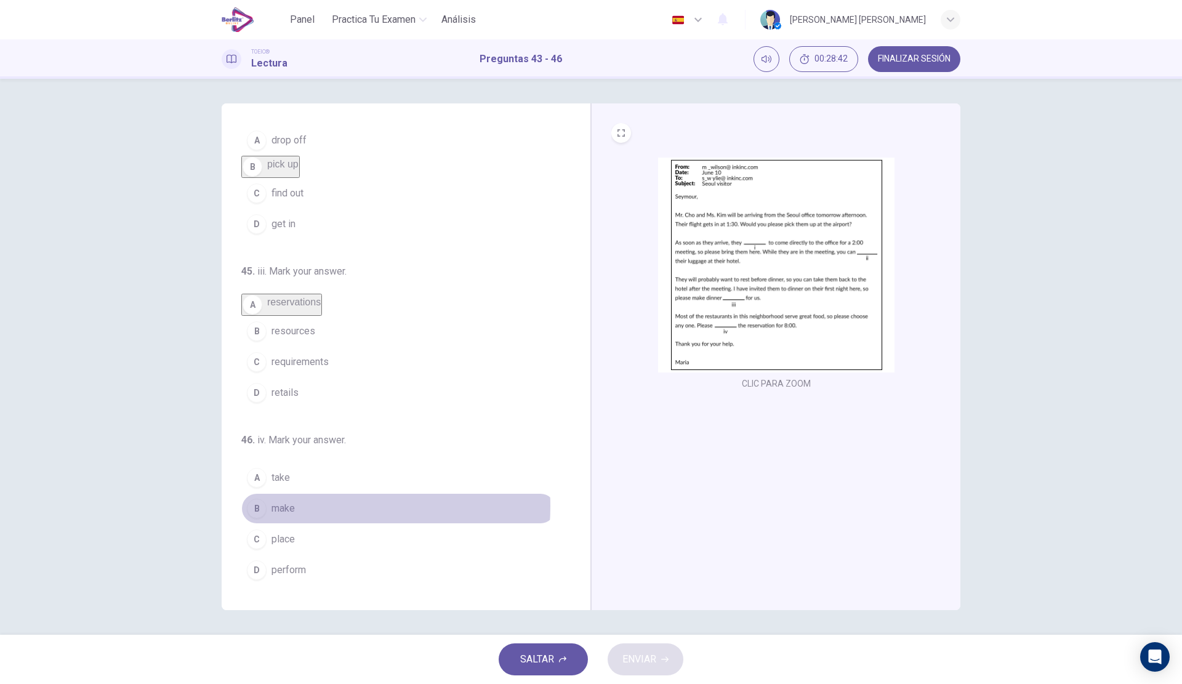
click at [297, 506] on button "B make" at bounding box center [398, 508] width 315 height 31
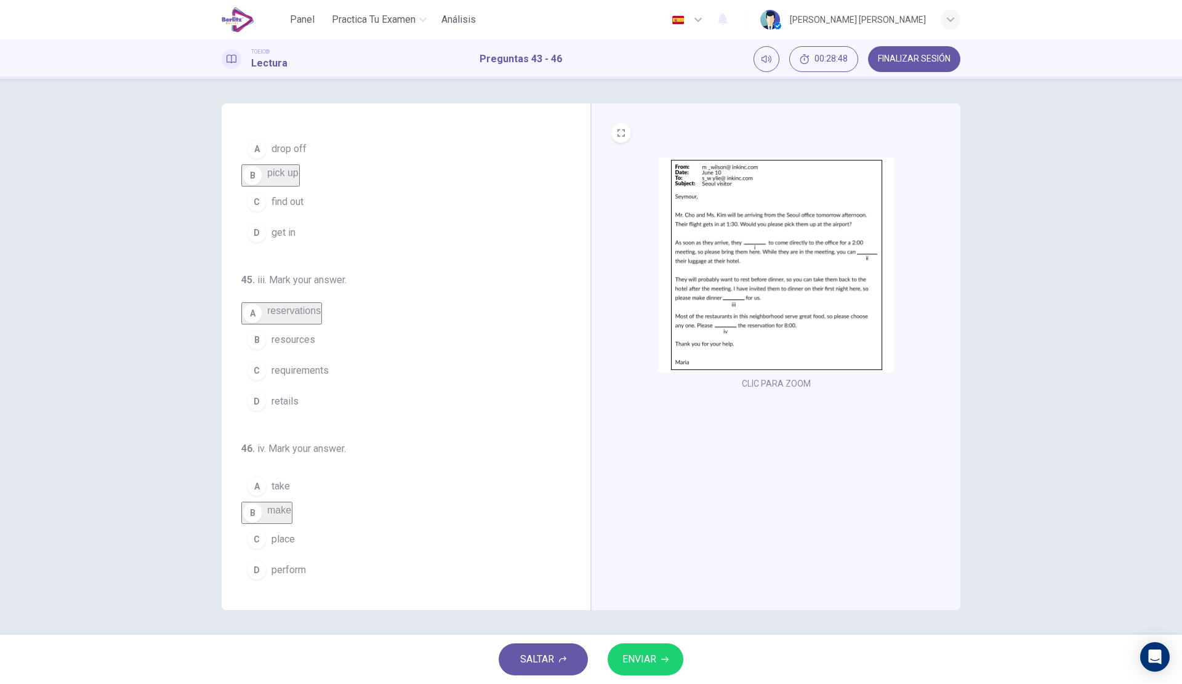
click at [334, 361] on button "C requirements" at bounding box center [398, 370] width 315 height 31
click at [630, 656] on span "ENVIAR" at bounding box center [640, 659] width 34 height 17
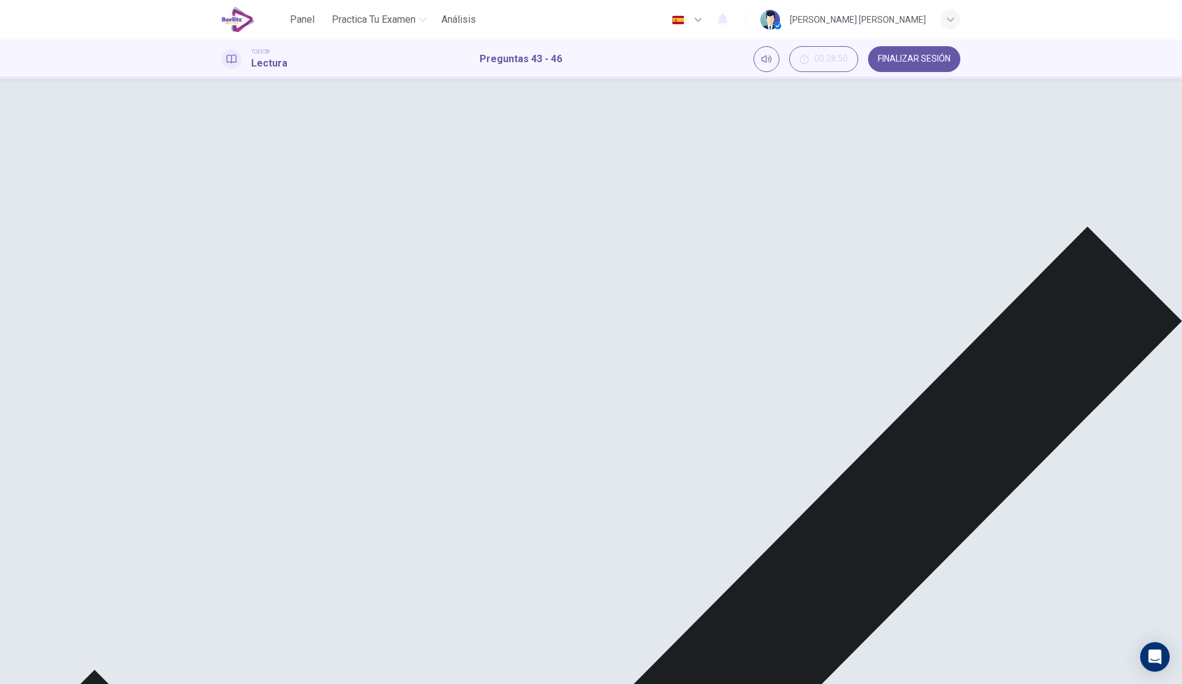
scroll to position [0, 0]
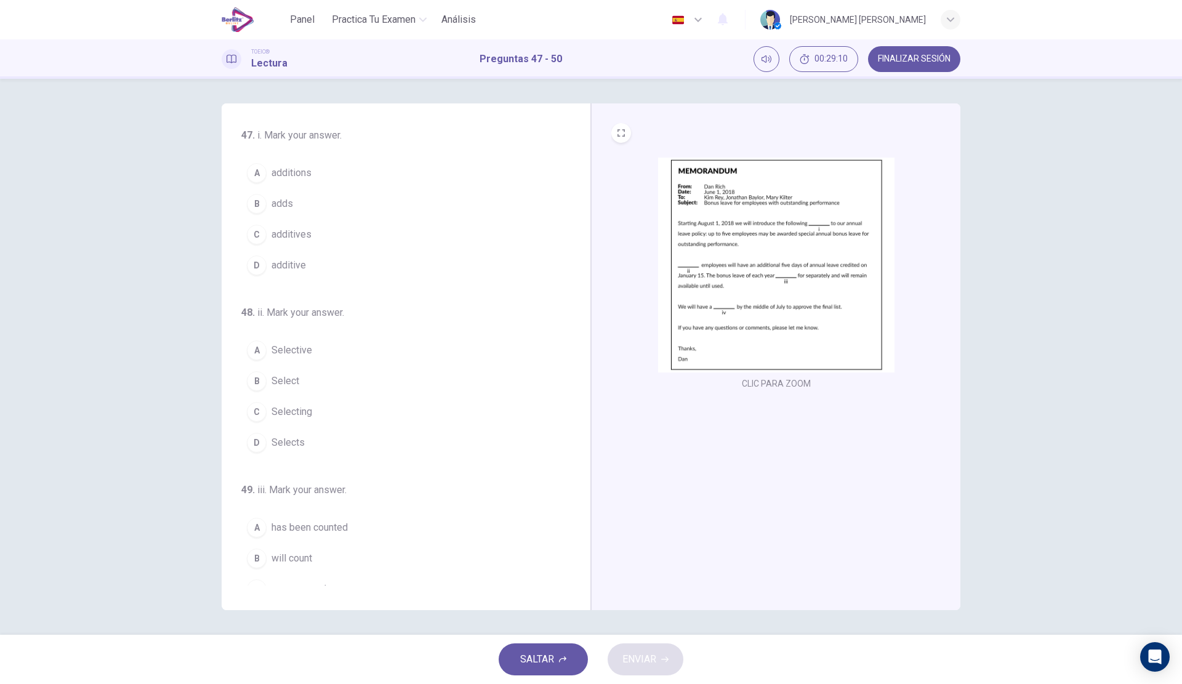
click at [307, 169] on span "additions" at bounding box center [292, 173] width 40 height 15
click at [292, 347] on span "Selecting" at bounding box center [292, 341] width 41 height 15
click at [336, 291] on button "A Selective" at bounding box center [398, 280] width 315 height 31
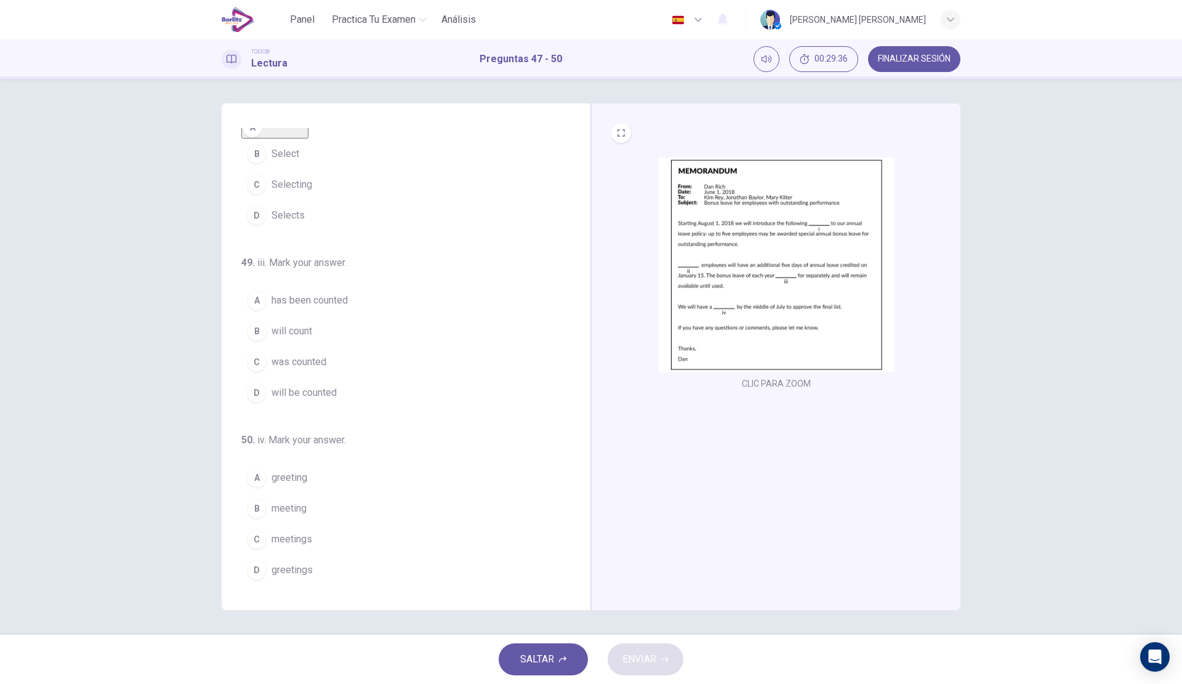
scroll to position [227, 0]
click at [312, 297] on span "has been counted" at bounding box center [310, 300] width 76 height 15
click at [292, 514] on span "meeting" at bounding box center [289, 508] width 35 height 15
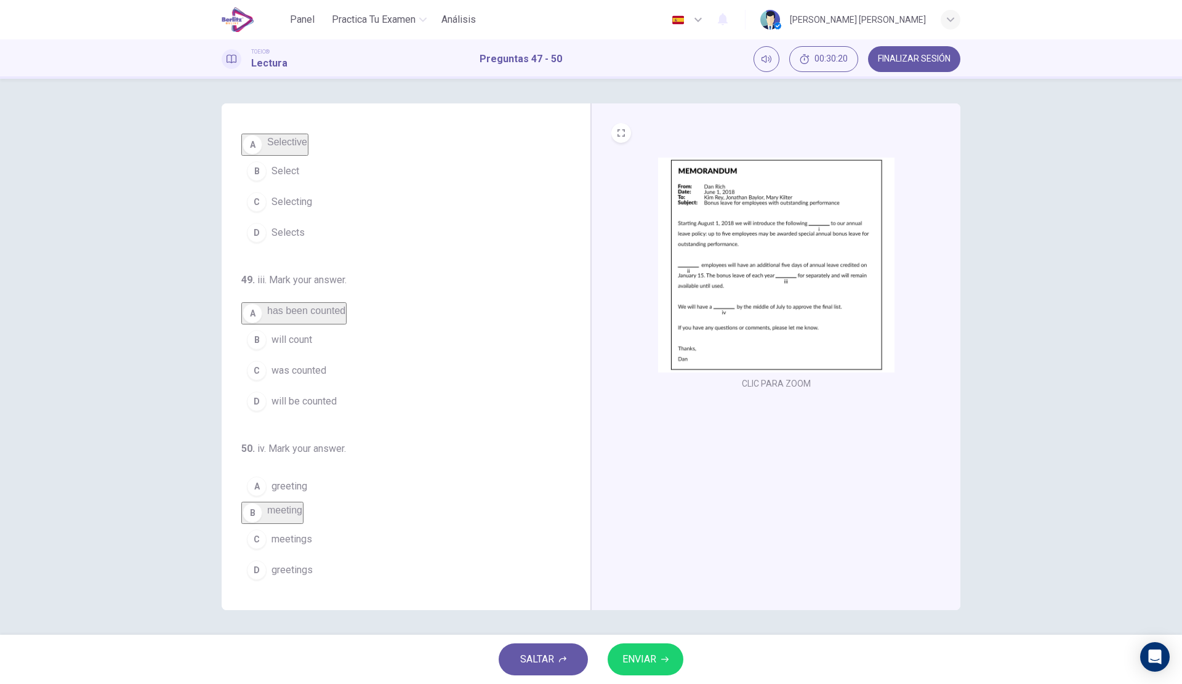
click at [654, 654] on span "ENVIAR" at bounding box center [640, 659] width 34 height 17
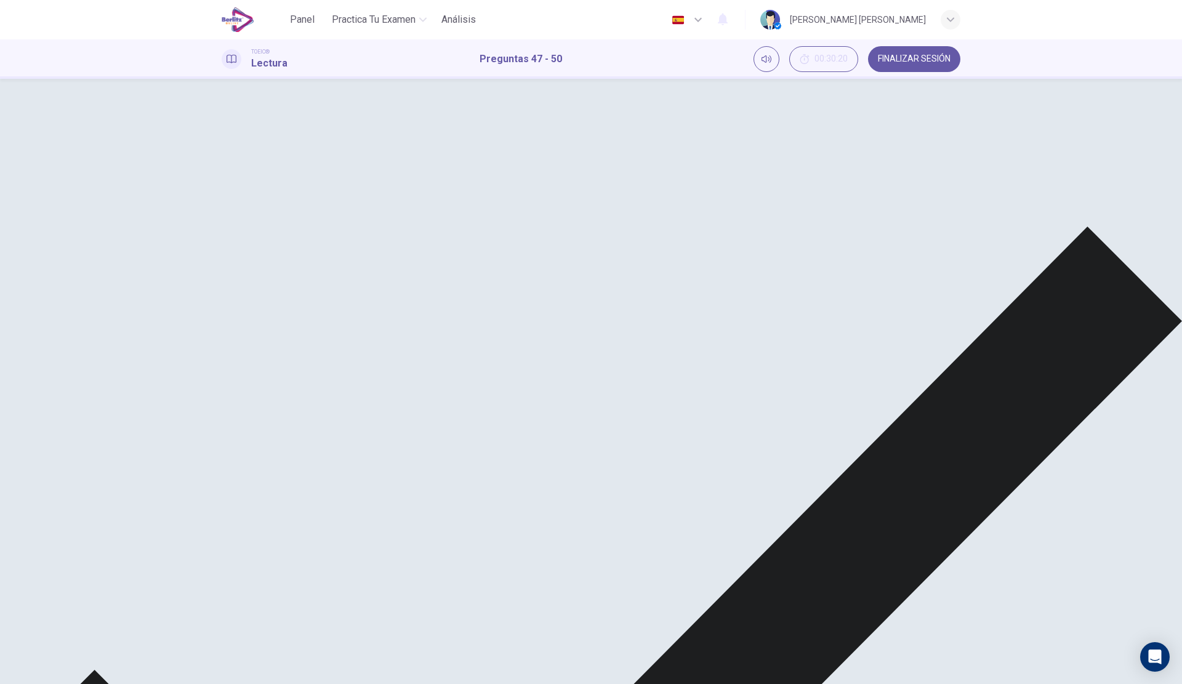
scroll to position [0, 0]
click at [905, 50] on button "FINALIZAR SESIÓN" at bounding box center [914, 59] width 92 height 26
